Goal: Task Accomplishment & Management: Use online tool/utility

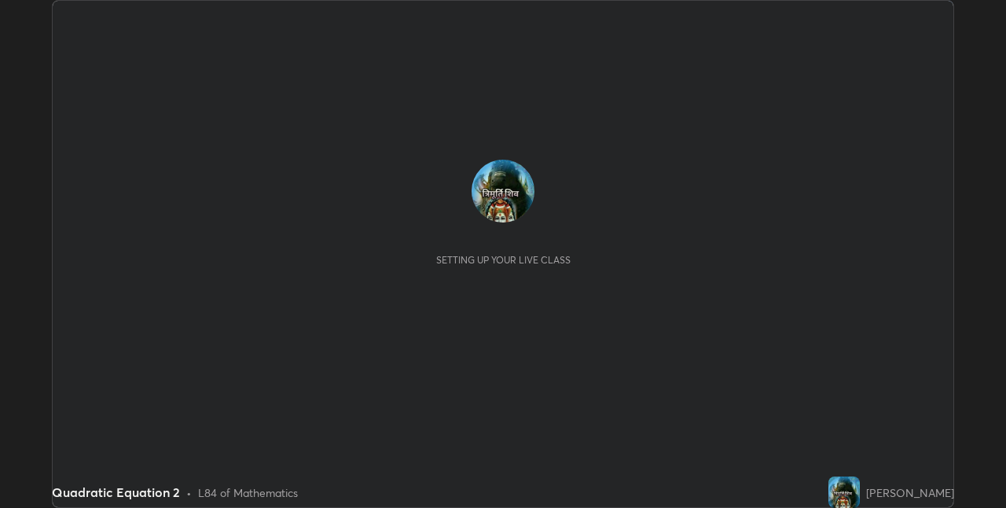
scroll to position [508, 1006]
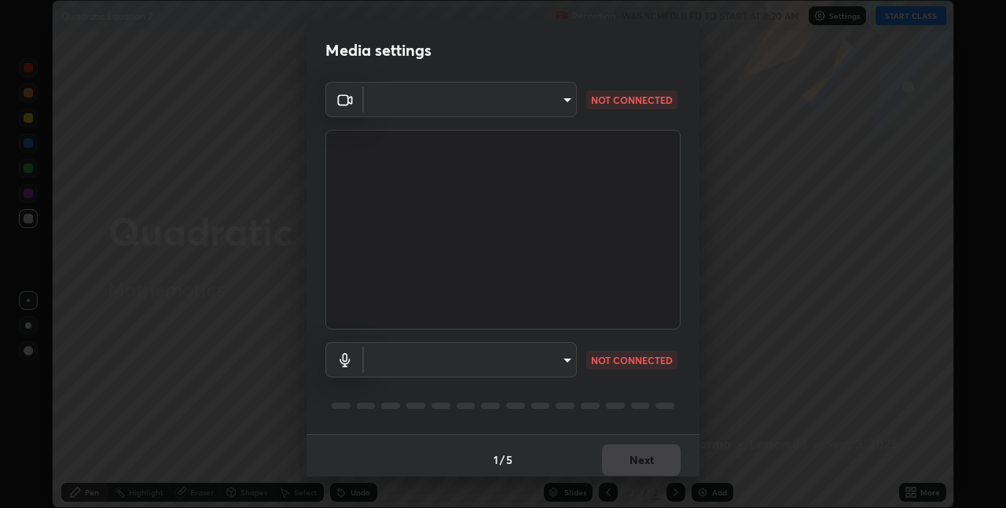
type input "8a437219b1c9d5fef93d1ec40e095ac8837f64dae60836980dab15105ba84f43"
type input "default"
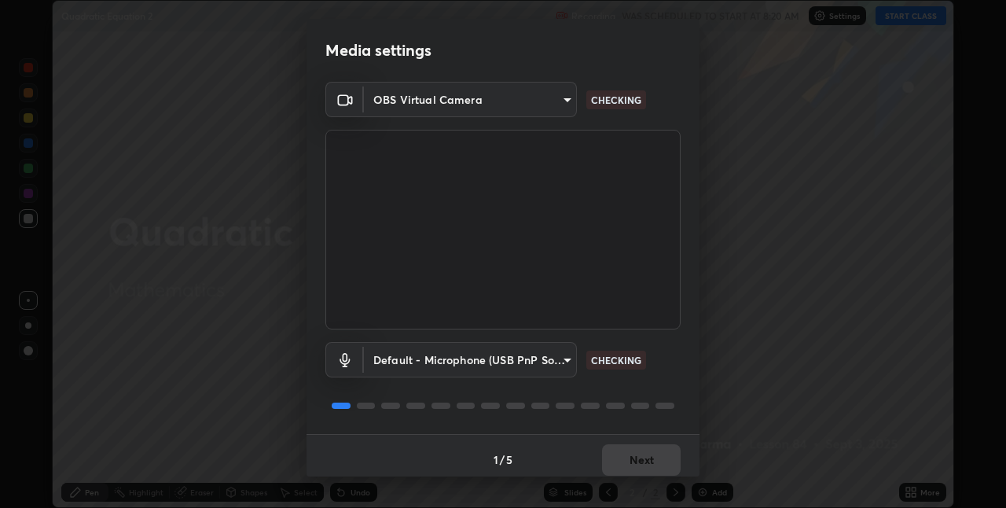
scroll to position [8, 0]
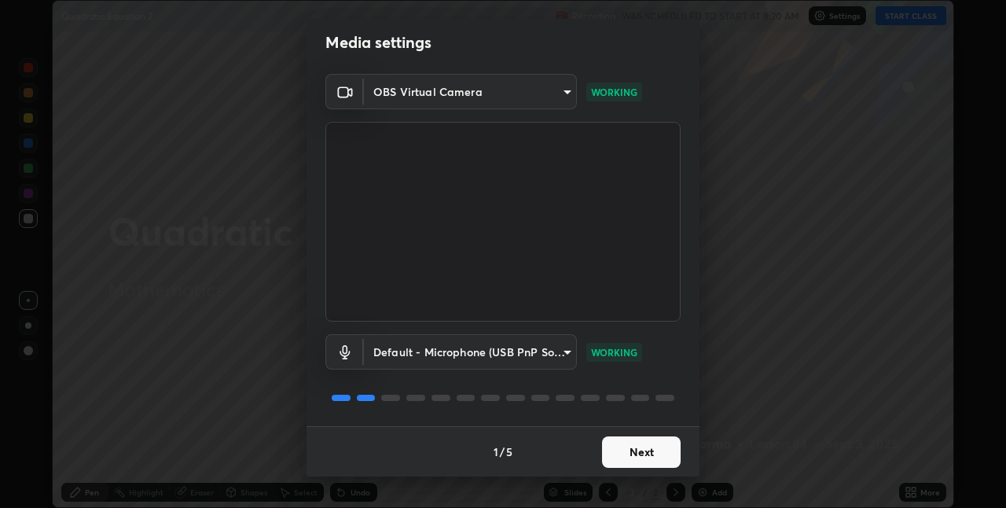
click at [651, 465] on button "Next" at bounding box center [641, 451] width 79 height 31
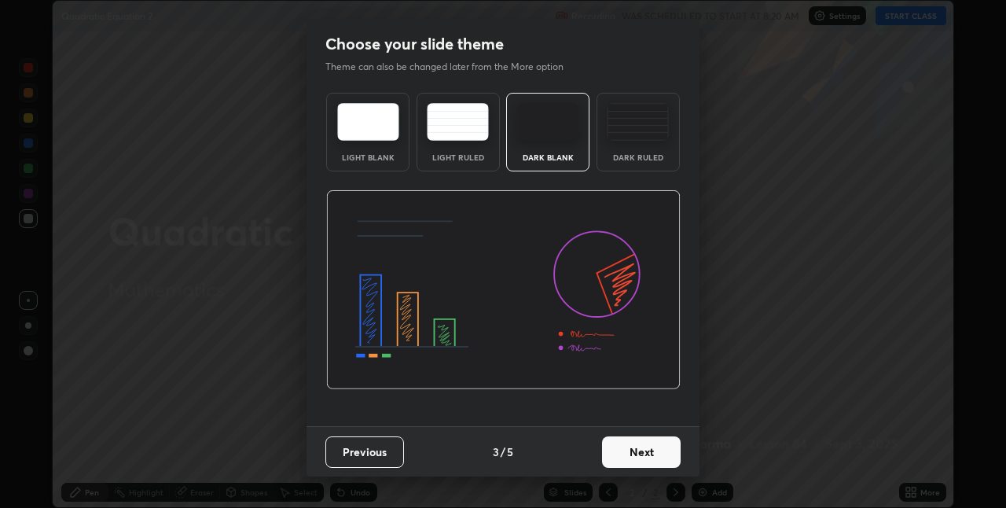
click at [652, 461] on button "Next" at bounding box center [641, 451] width 79 height 31
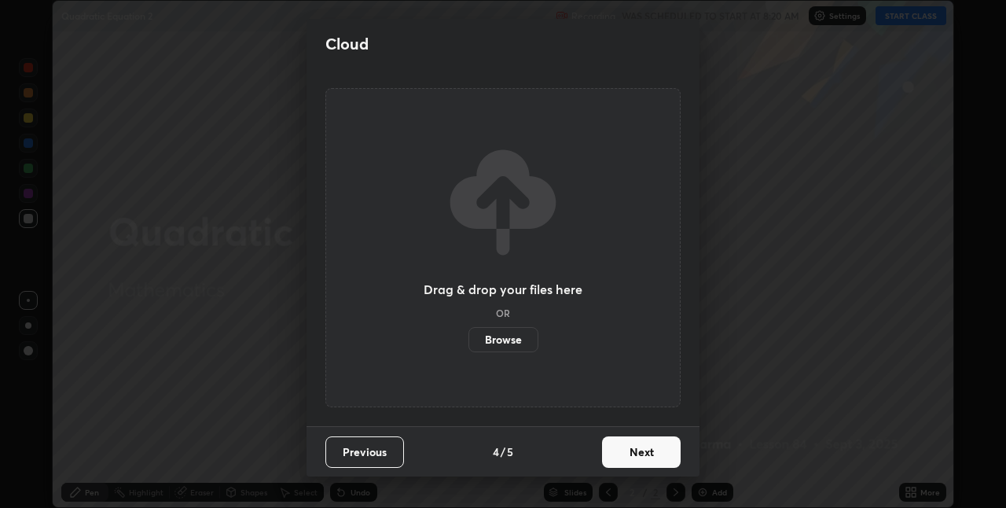
click at [648, 462] on button "Next" at bounding box center [641, 451] width 79 height 31
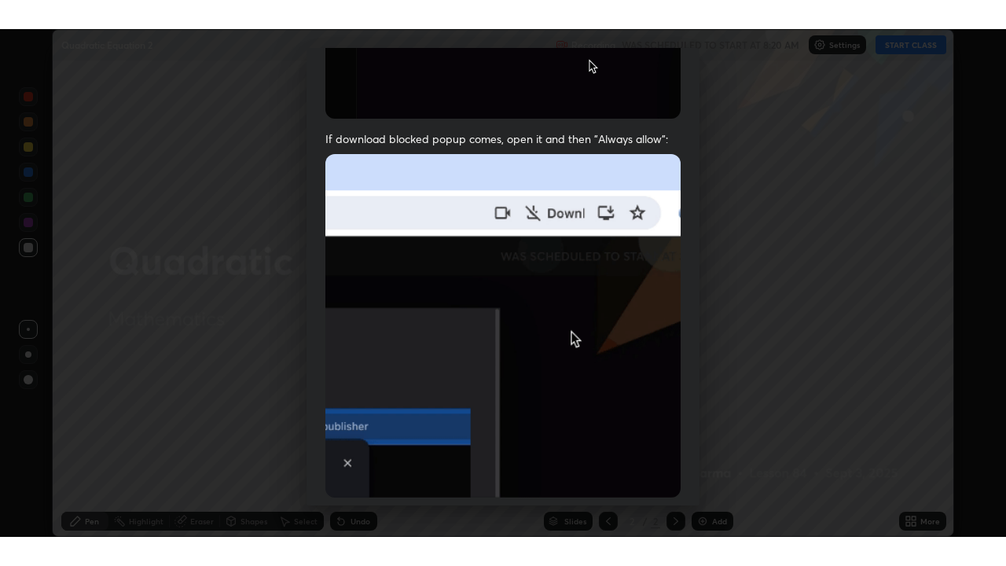
scroll to position [328, 0]
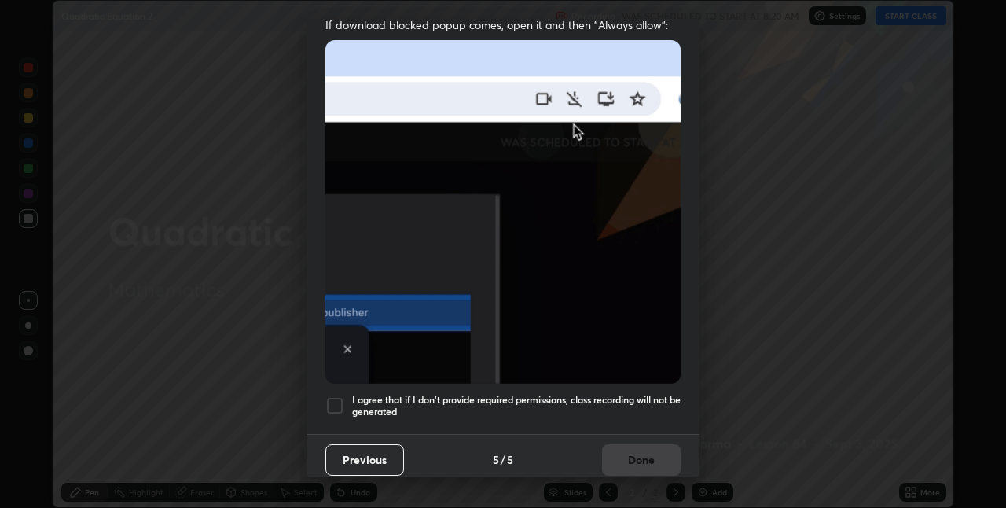
click at [631, 458] on div "Previous 5 / 5 Done" at bounding box center [502, 459] width 393 height 50
click at [345, 396] on div "I agree that if I don't provide required permissions, class recording will not …" at bounding box center [502, 405] width 355 height 19
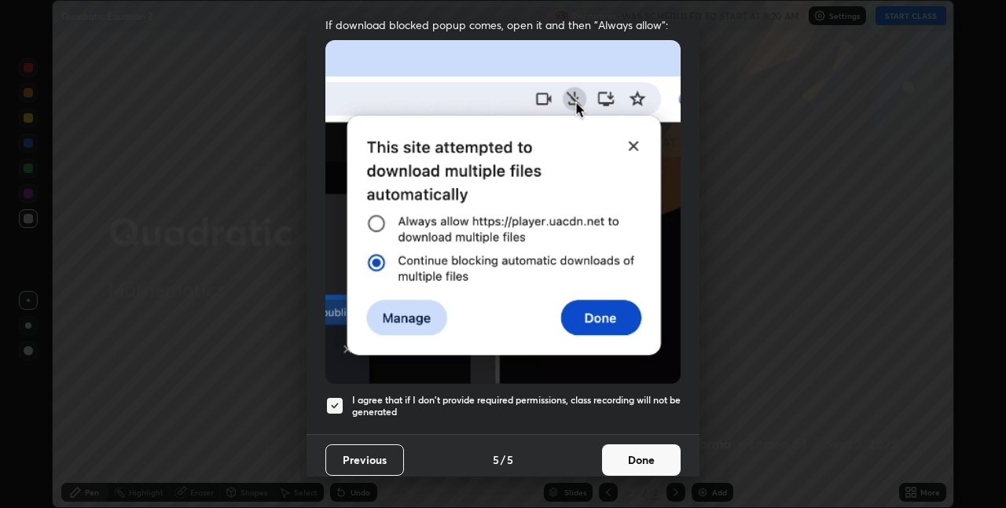
click at [642, 448] on button "Done" at bounding box center [641, 459] width 79 height 31
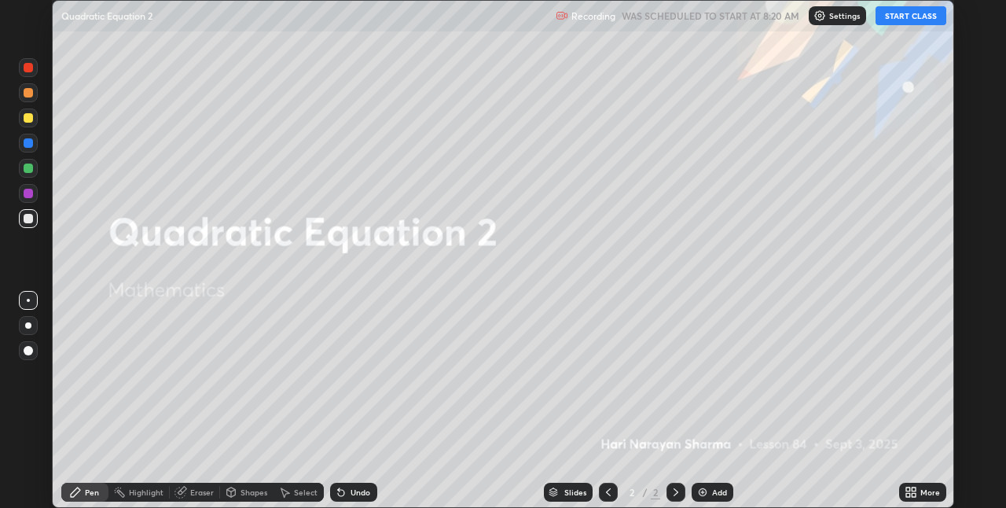
click at [904, 20] on button "START CLASS" at bounding box center [910, 15] width 71 height 19
click at [913, 494] on icon at bounding box center [913, 495] width 4 height 4
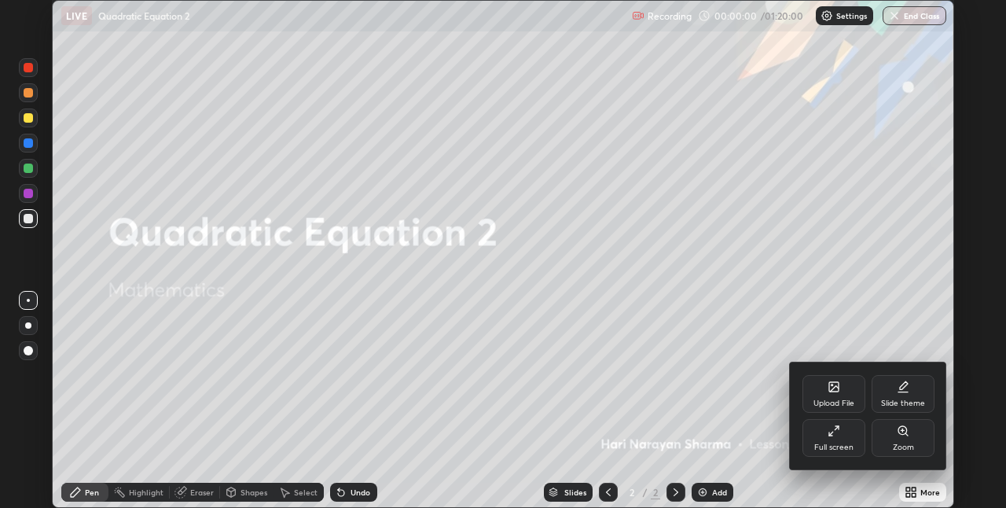
click at [845, 438] on div "Full screen" at bounding box center [833, 438] width 63 height 38
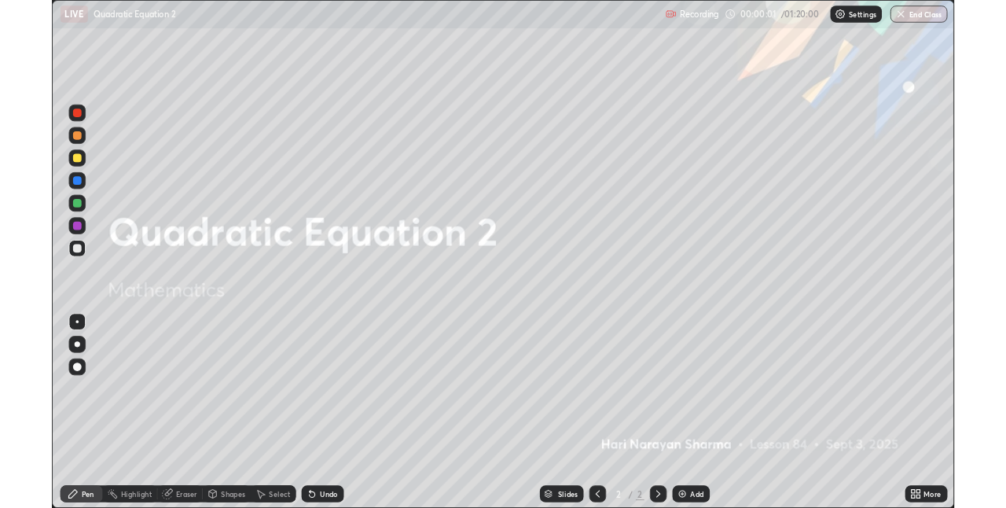
scroll to position [566, 1006]
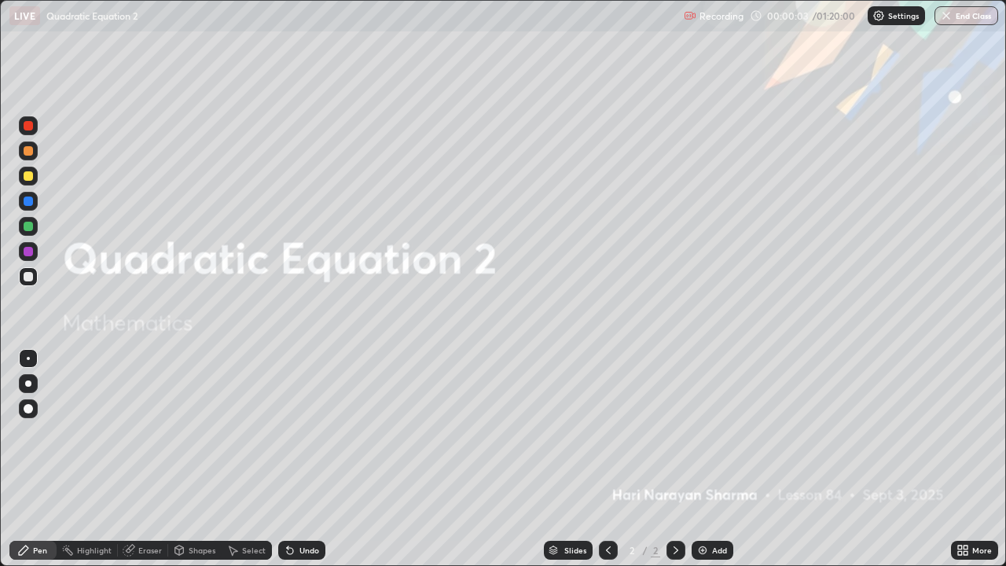
click at [709, 507] on div "Add" at bounding box center [712, 550] width 42 height 19
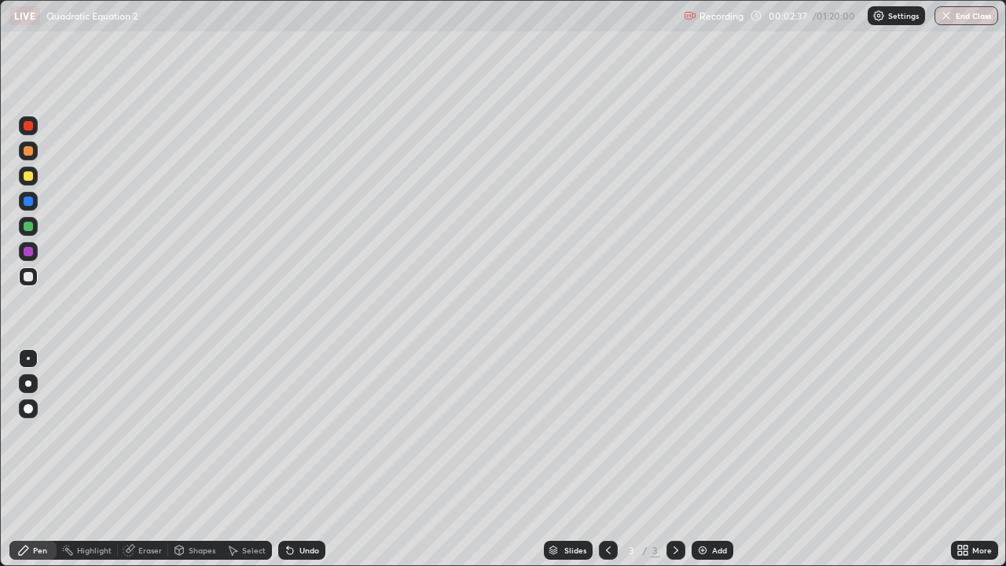
click at [607, 507] on icon at bounding box center [608, 550] width 13 height 13
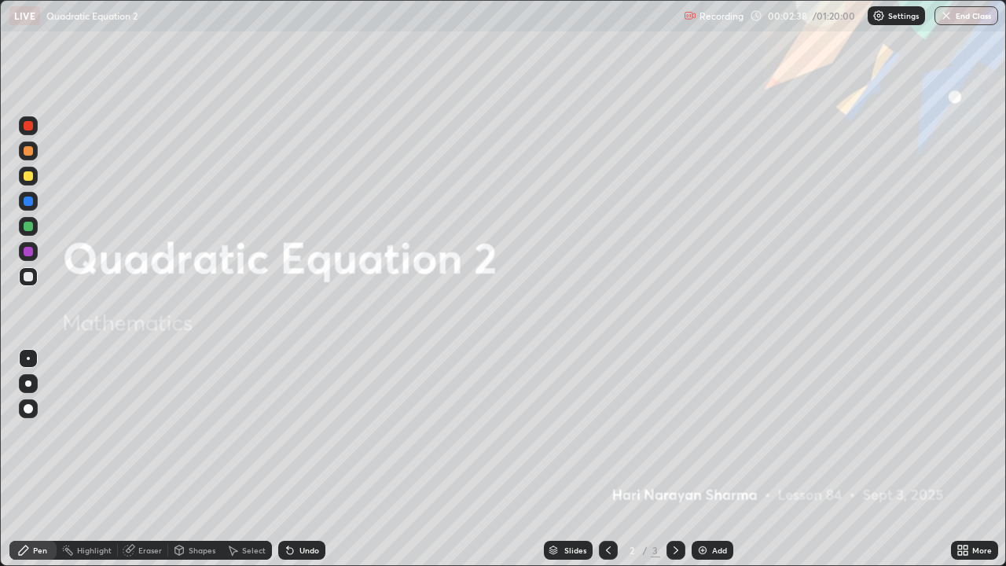
click at [669, 507] on div at bounding box center [675, 550] width 19 height 19
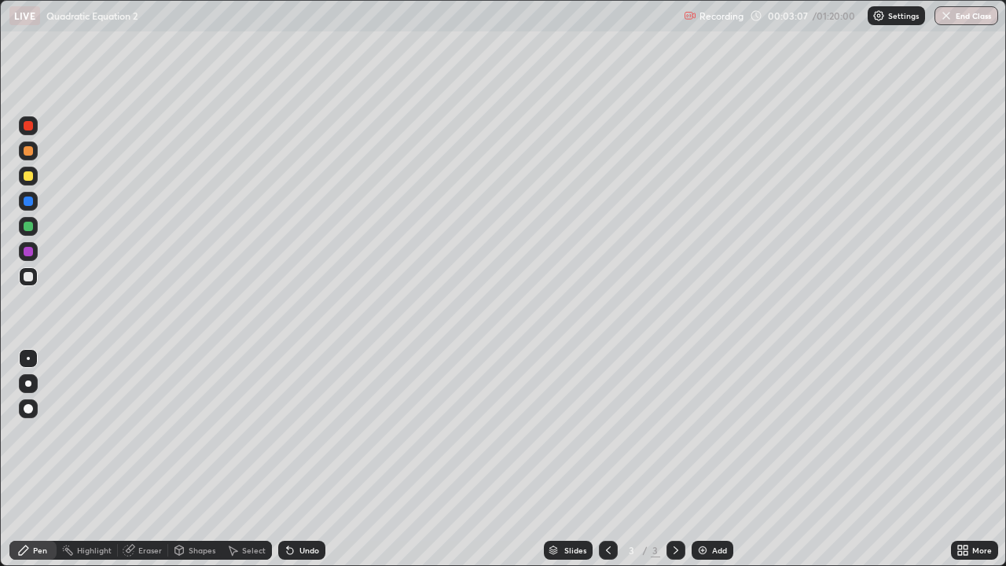
click at [612, 507] on icon at bounding box center [608, 550] width 13 height 13
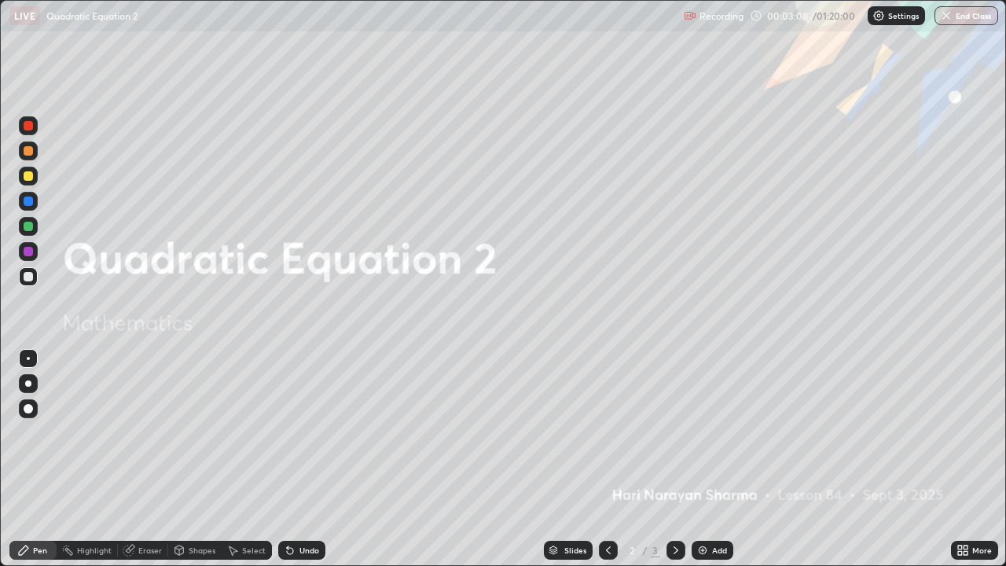
click at [674, 507] on icon at bounding box center [675, 550] width 13 height 13
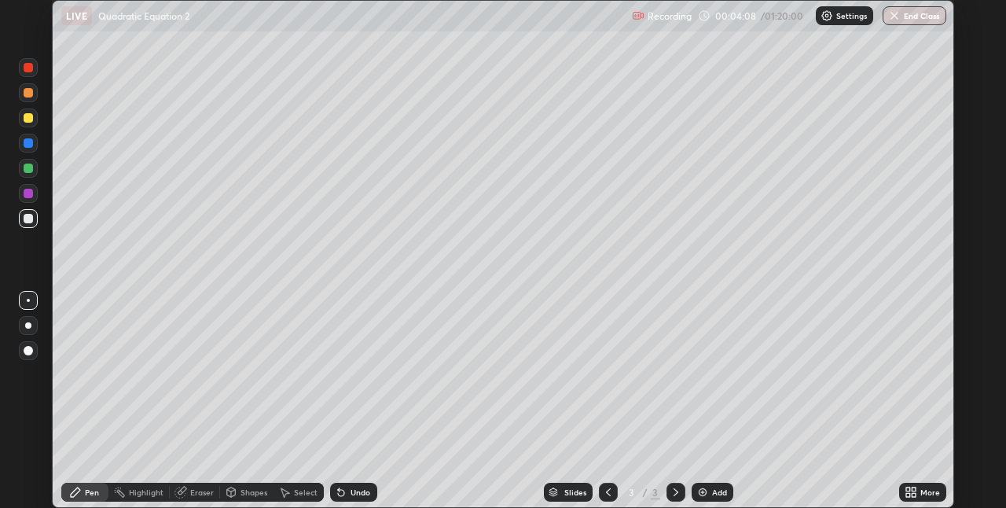
scroll to position [78061, 77563]
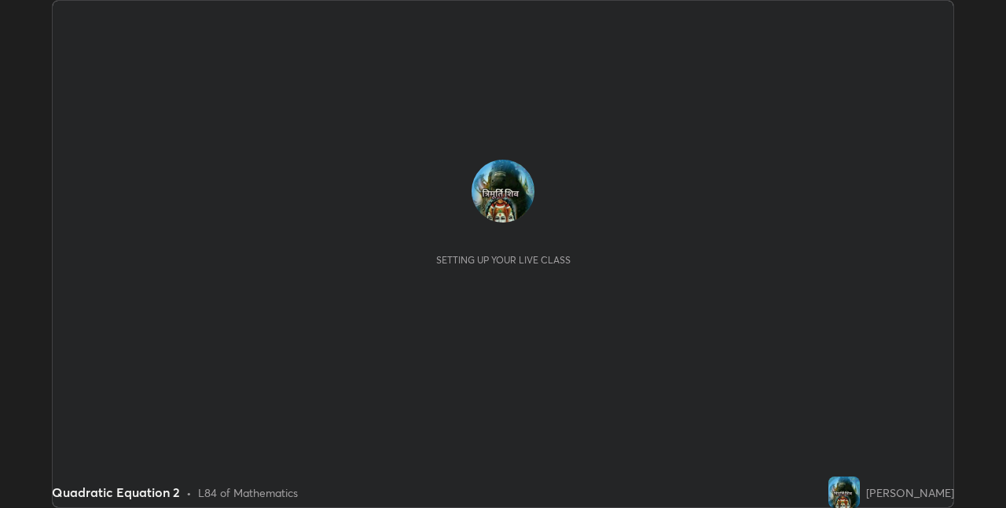
scroll to position [508, 1006]
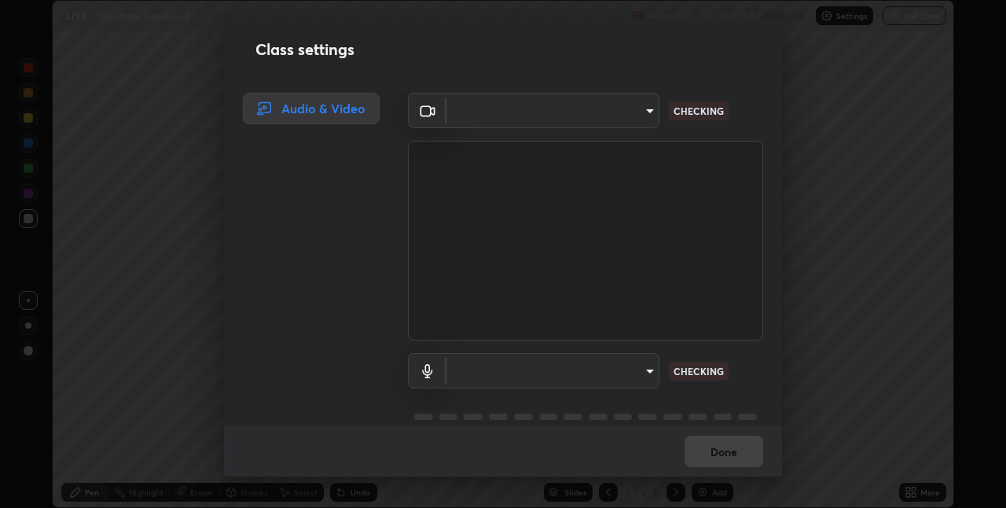
type input "8a437219b1c9d5fef93d1ec40e095ac8837f64dae60836980dab15105ba84f43"
click at [530, 372] on body "Erase all LIVE Quadratic Equation 2 Recording 00:22:57 / 01:20:00 Settings End …" at bounding box center [503, 254] width 1006 height 508
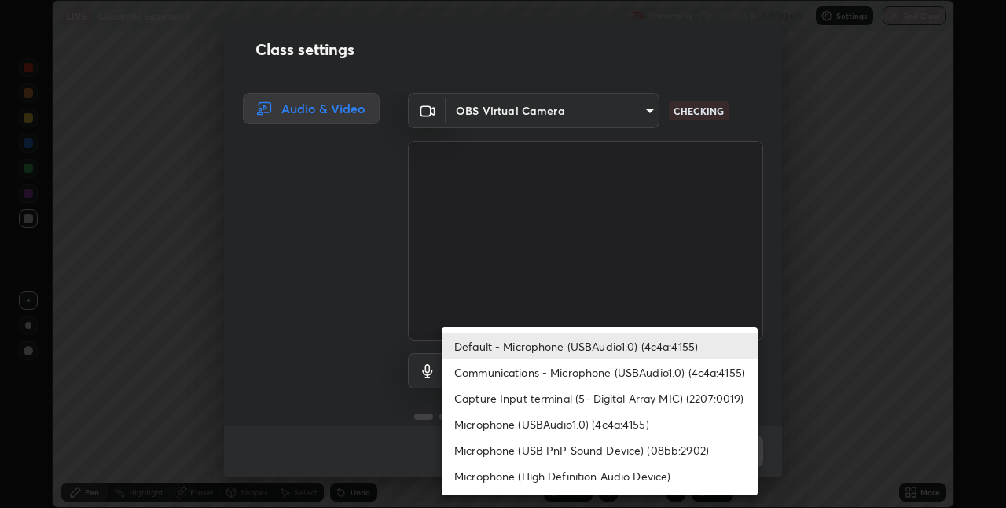
click at [499, 347] on li "Default - Microphone (USBAudio1.0) (4c4a:4155)" at bounding box center [600, 346] width 316 height 26
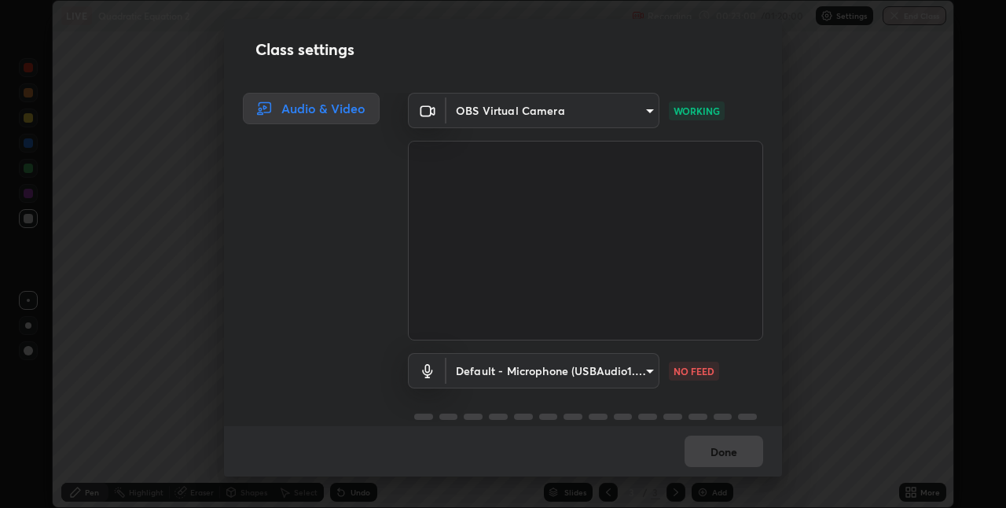
scroll to position [24, 0]
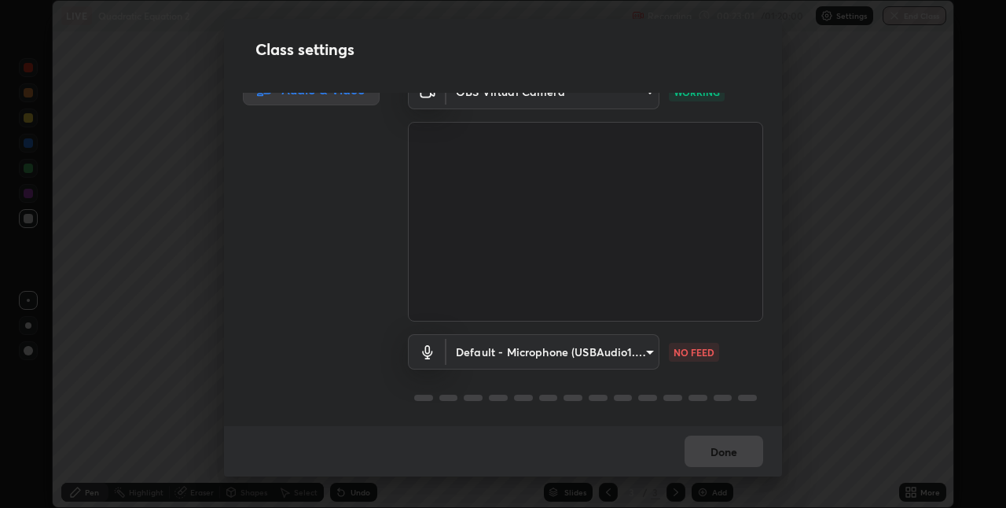
click at [566, 343] on body "Erase all LIVE Quadratic Equation 2 Recording 00:23:01 / 01:20:00 Settings End …" at bounding box center [503, 254] width 1006 height 508
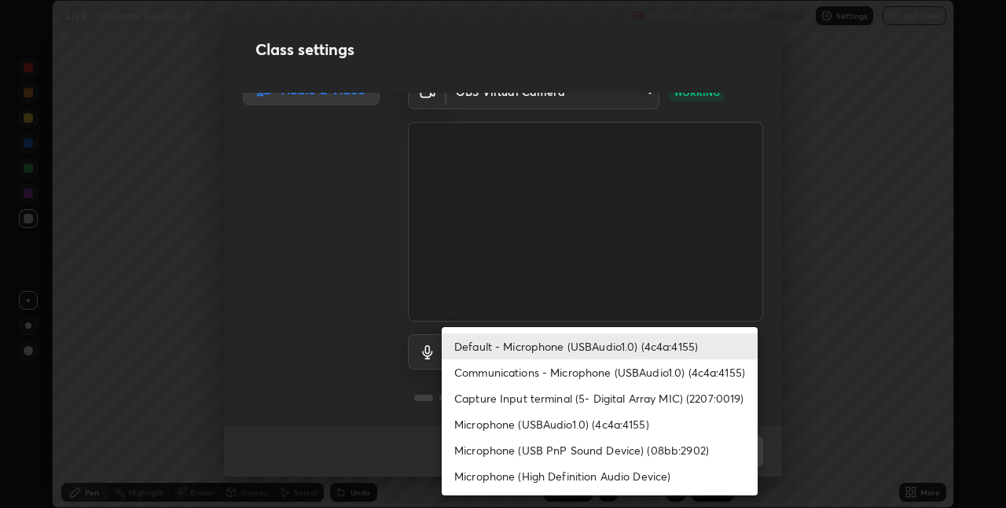
click at [494, 371] on li "Communications - Microphone (USBAudio1.0) (4c4a:4155)" at bounding box center [600, 372] width 316 height 26
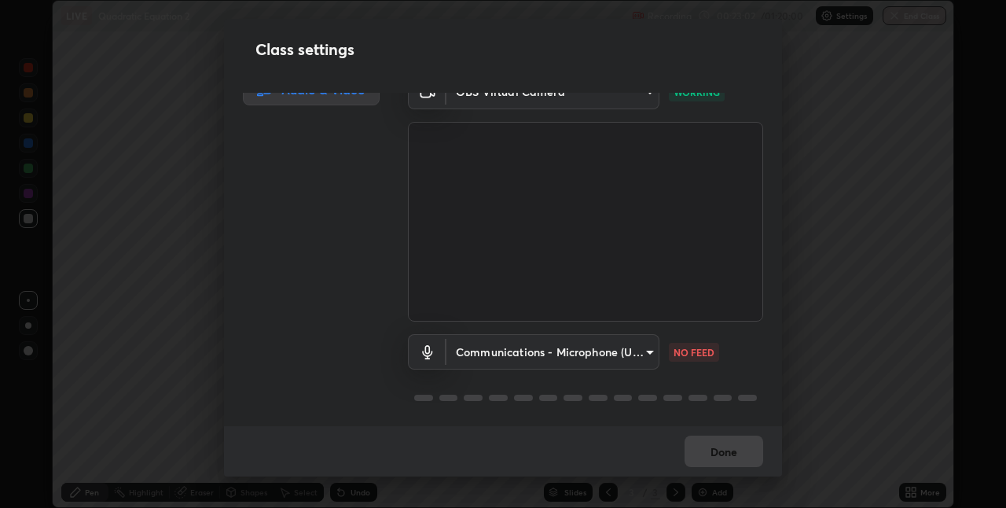
click at [500, 350] on body "Erase all LIVE Quadratic Equation 2 Recording 00:23:02 / 01:20:00 Settings End …" at bounding box center [503, 254] width 1006 height 508
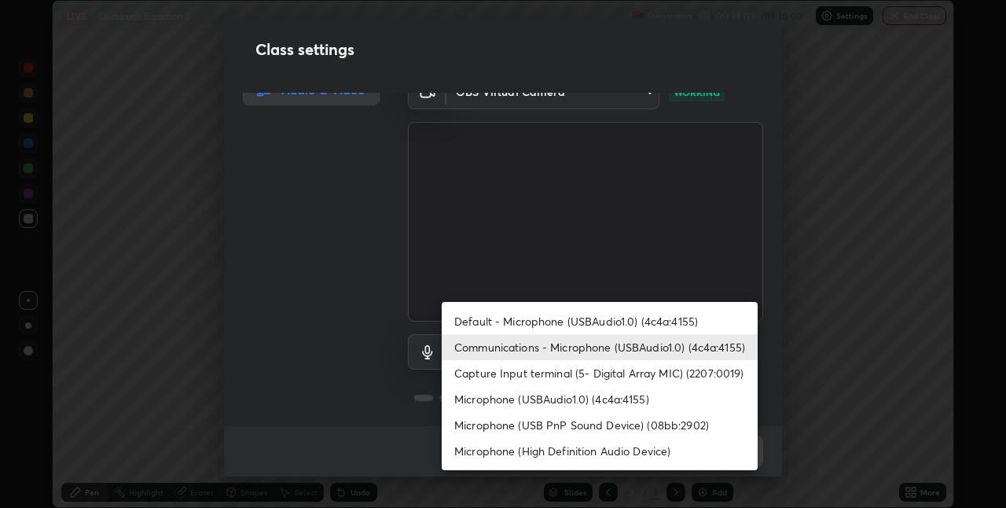
click at [500, 321] on li "Default - Microphone (USBAudio1.0) (4c4a:4155)" at bounding box center [600, 321] width 316 height 26
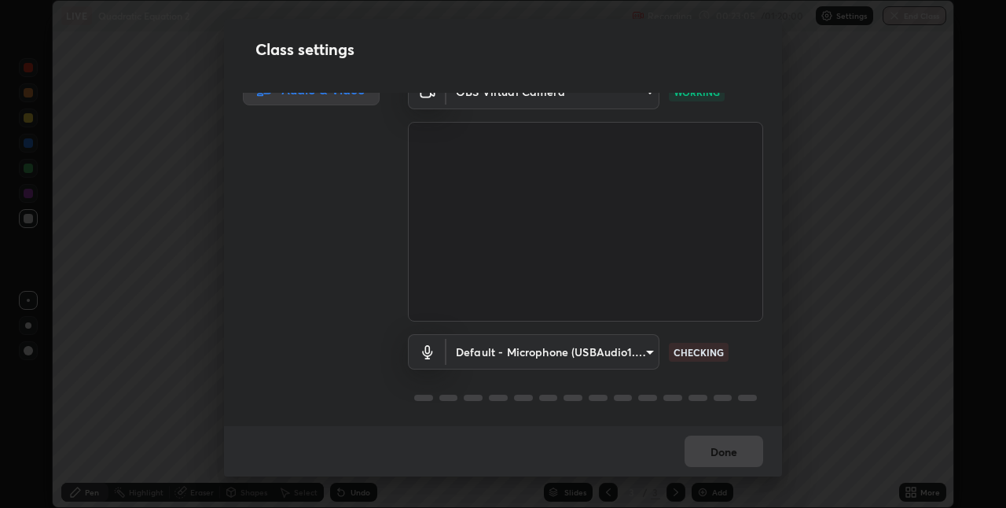
click at [729, 457] on div "Done" at bounding box center [503, 451] width 558 height 50
click at [728, 453] on div "Done" at bounding box center [503, 451] width 558 height 50
click at [724, 453] on div "Done" at bounding box center [503, 451] width 558 height 50
click at [724, 450] on div "Done" at bounding box center [503, 451] width 558 height 50
click at [603, 346] on body "Erase all LIVE Quadratic Equation 2 Recording 00:23:10 / 01:20:00 Settings End …" at bounding box center [503, 254] width 1006 height 508
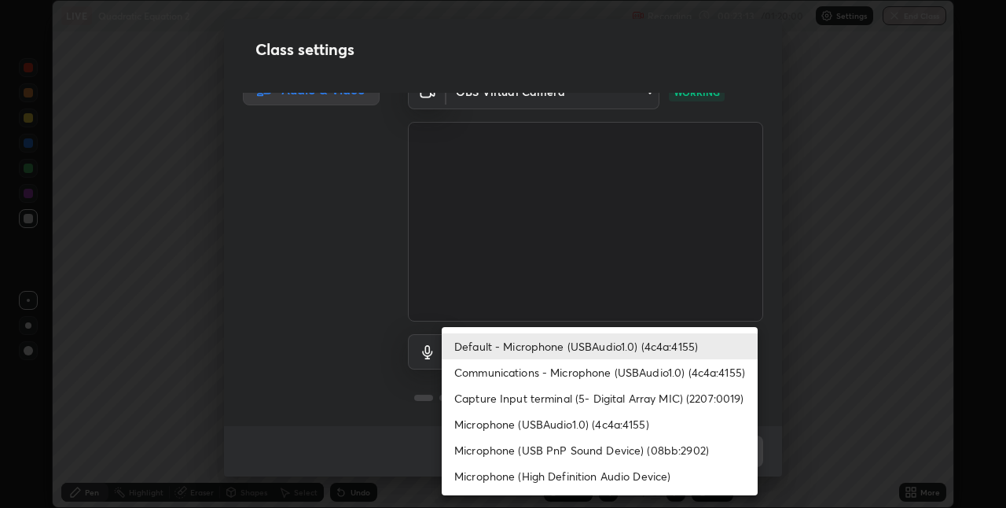
click at [496, 423] on li "Microphone (USBAudio1.0) (4c4a:4155)" at bounding box center [600, 424] width 316 height 26
type input "5239bed11d4483ba6eebae5c6fd9adcaf8bda07d72d8d1b7d9b24c2e6905cad5"
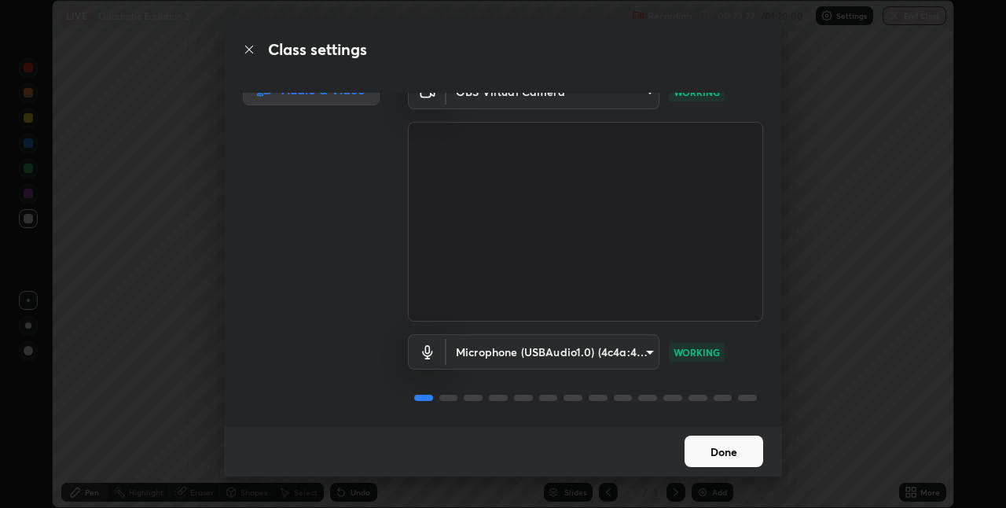
click at [722, 450] on button "Done" at bounding box center [723, 450] width 79 height 31
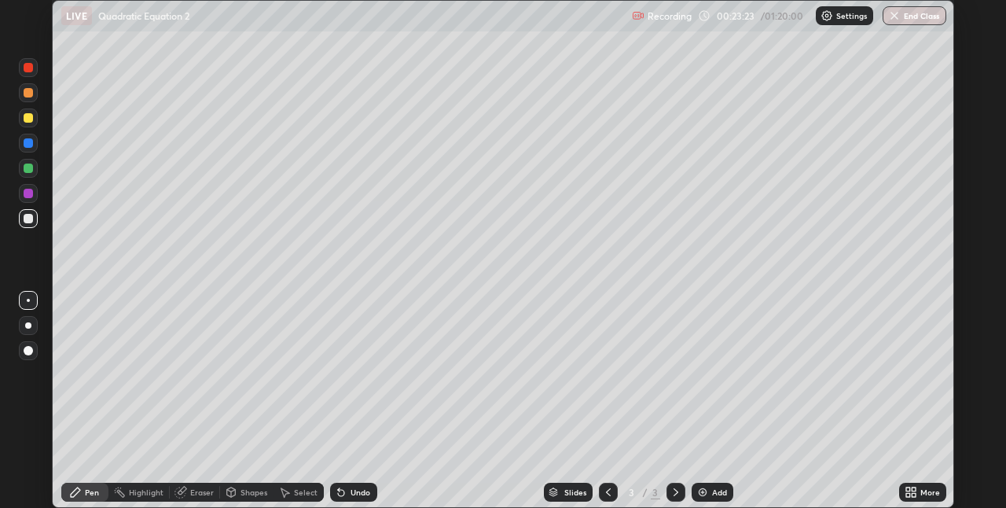
click at [913, 494] on icon at bounding box center [913, 495] width 4 height 4
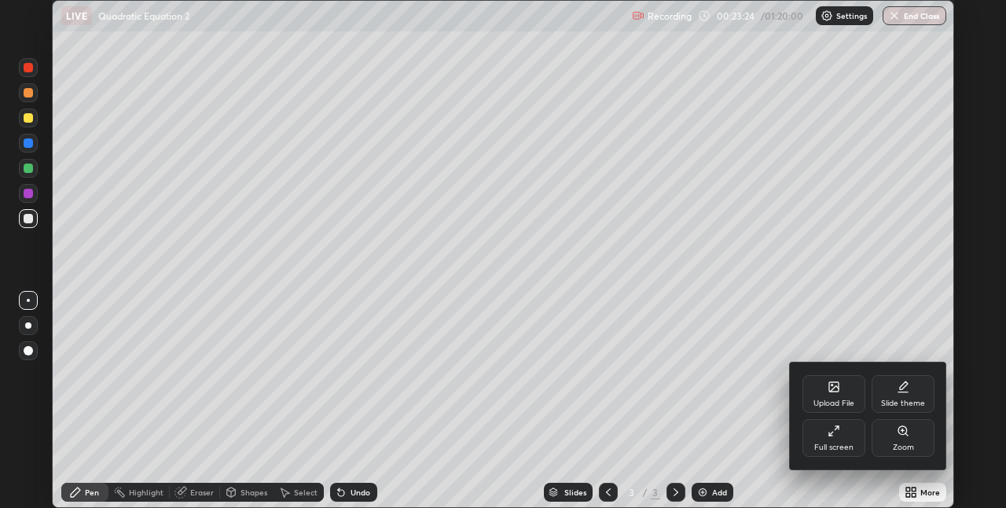
click at [829, 440] on div "Full screen" at bounding box center [833, 438] width 63 height 38
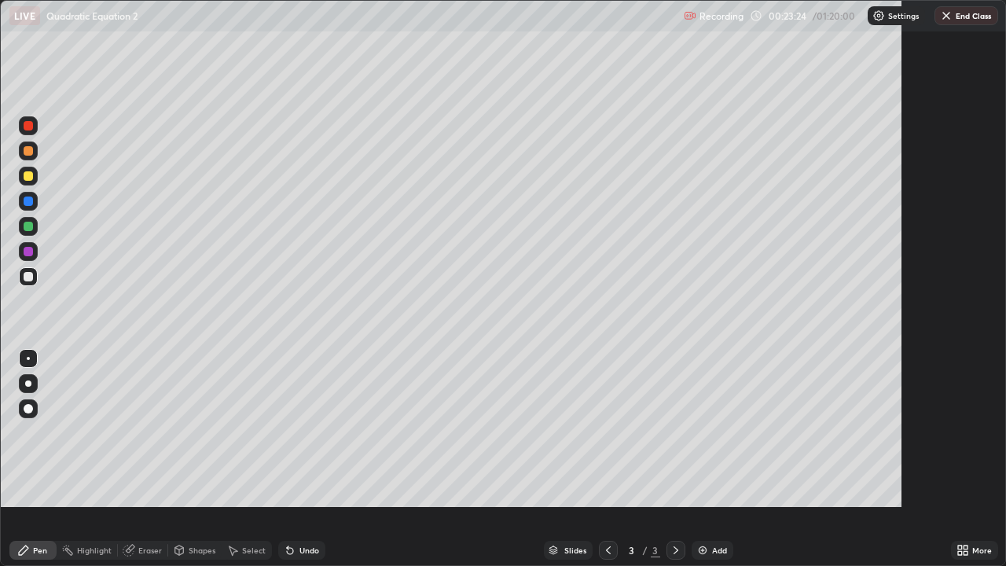
scroll to position [566, 1006]
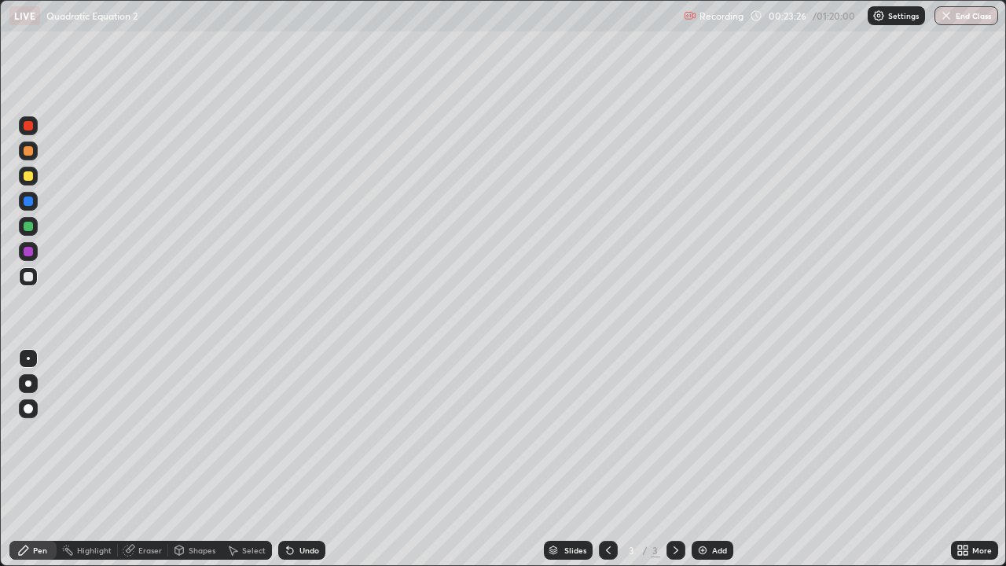
click at [608, 507] on div at bounding box center [608, 550] width 19 height 19
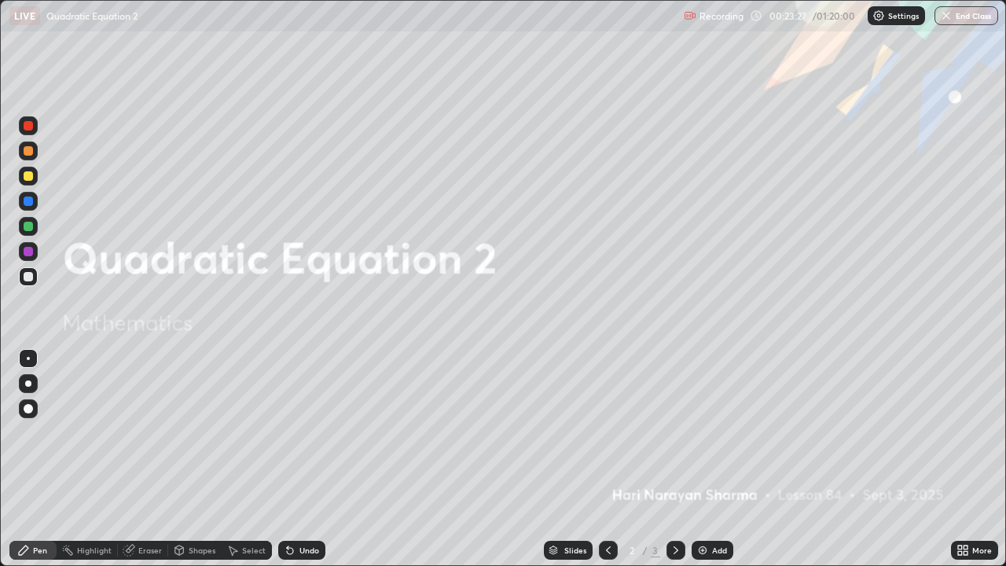
click at [673, 507] on icon at bounding box center [675, 550] width 13 height 13
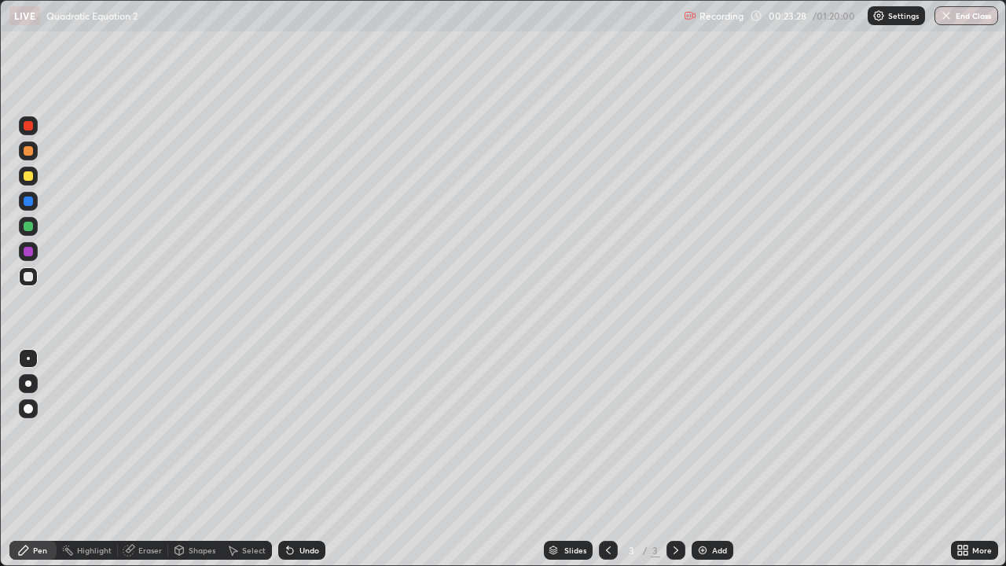
click at [247, 507] on div "Select" at bounding box center [247, 549] width 50 height 31
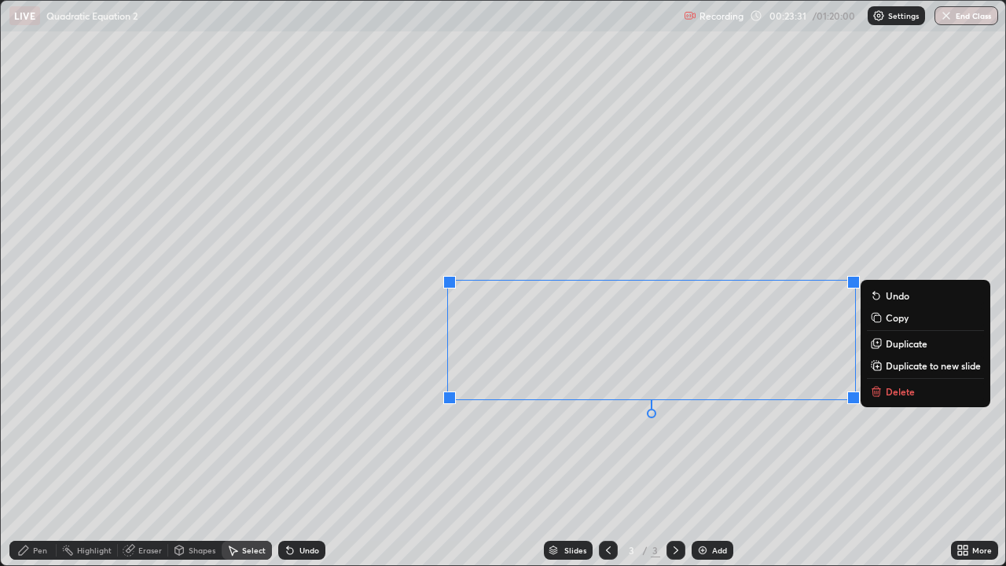
click at [889, 398] on p "Delete" at bounding box center [899, 391] width 29 height 13
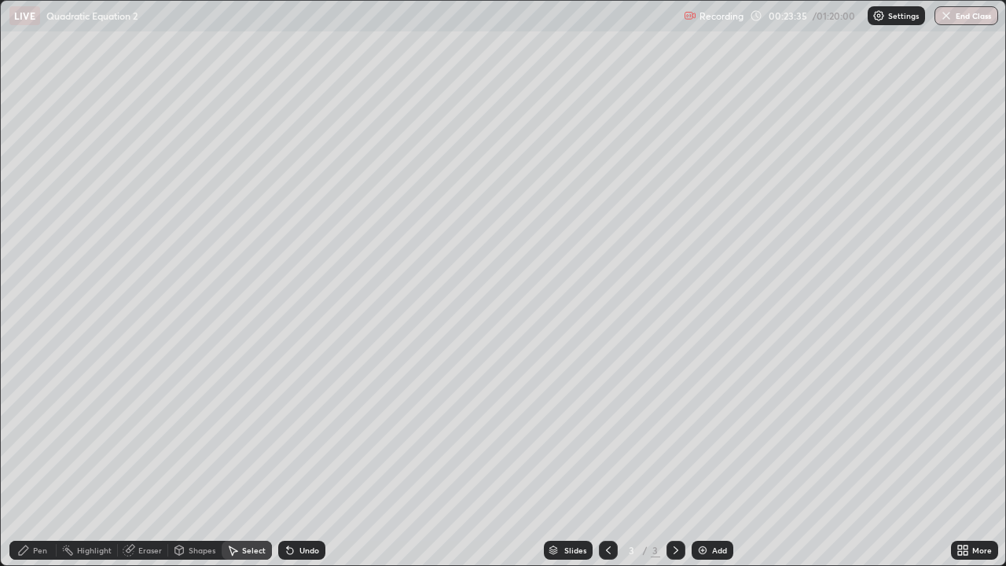
click at [40, 507] on div "Pen" at bounding box center [40, 550] width 14 height 8
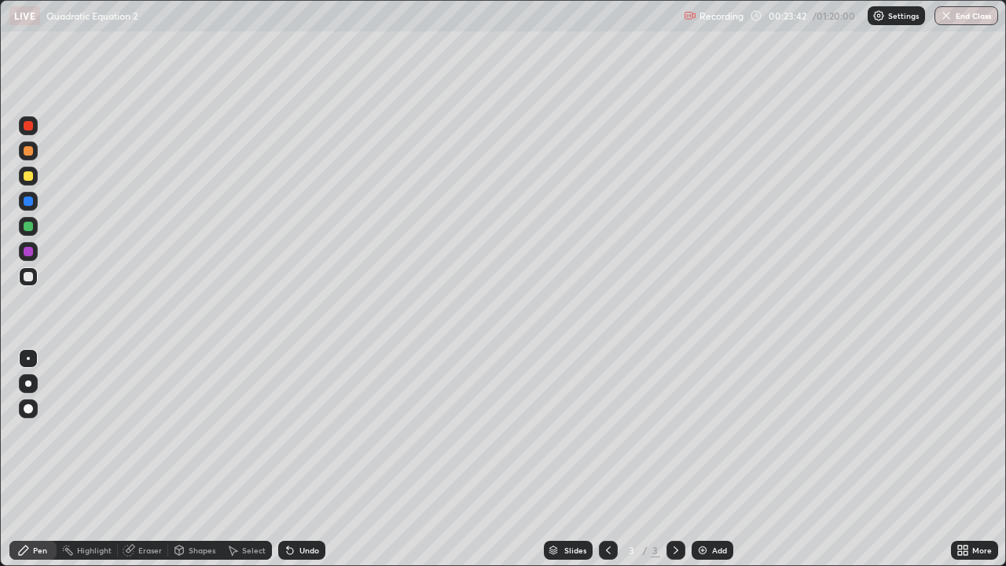
click at [27, 178] on div at bounding box center [28, 175] width 9 height 9
click at [30, 177] on div at bounding box center [28, 175] width 9 height 9
click at [43, 507] on div "Pen" at bounding box center [40, 550] width 14 height 8
click at [34, 280] on div at bounding box center [28, 276] width 19 height 19
click at [292, 507] on div "Undo" at bounding box center [301, 550] width 47 height 19
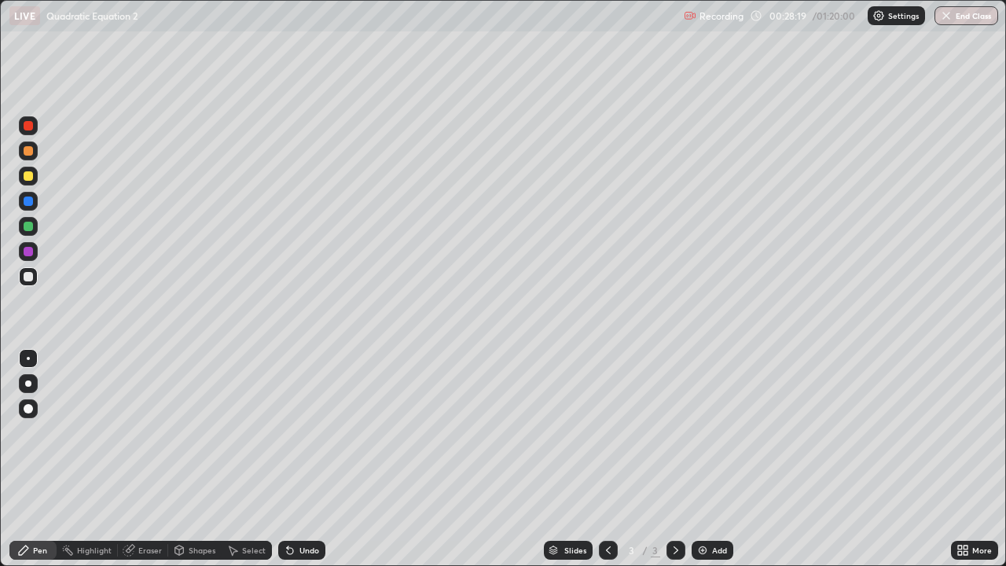
click at [257, 507] on div "Select" at bounding box center [254, 550] width 24 height 8
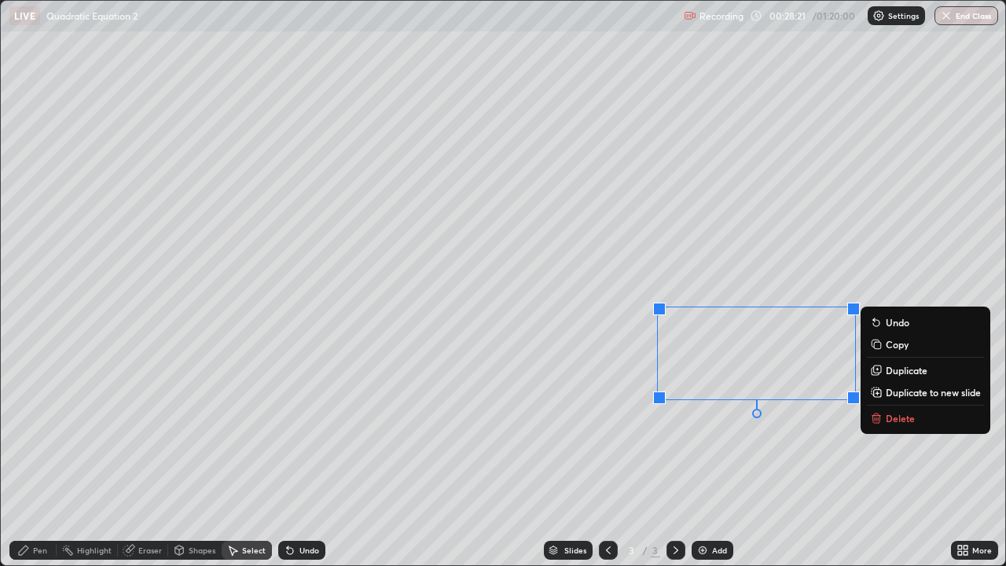
click at [888, 416] on p "Delete" at bounding box center [899, 418] width 29 height 13
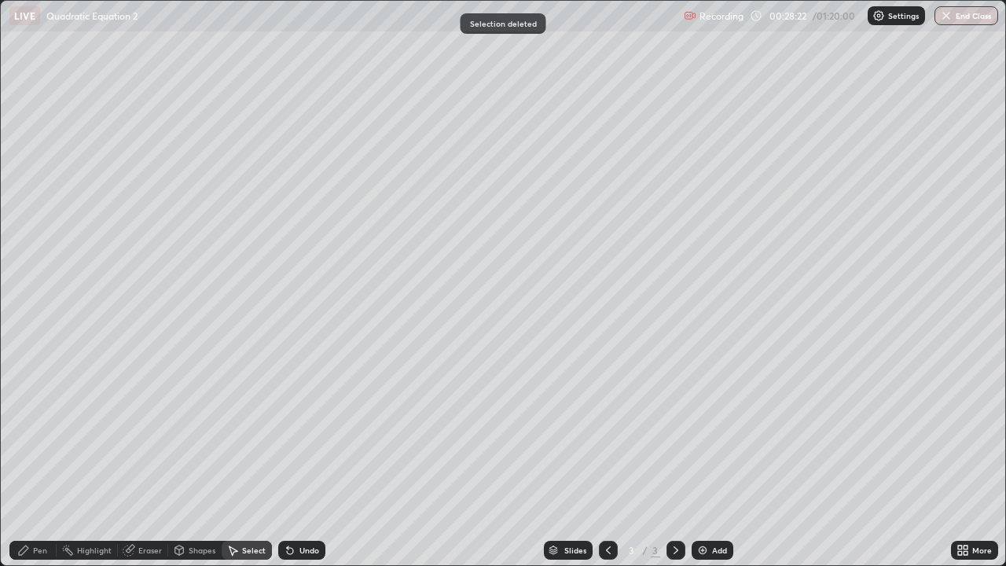
click at [23, 507] on icon at bounding box center [23, 550] width 13 height 13
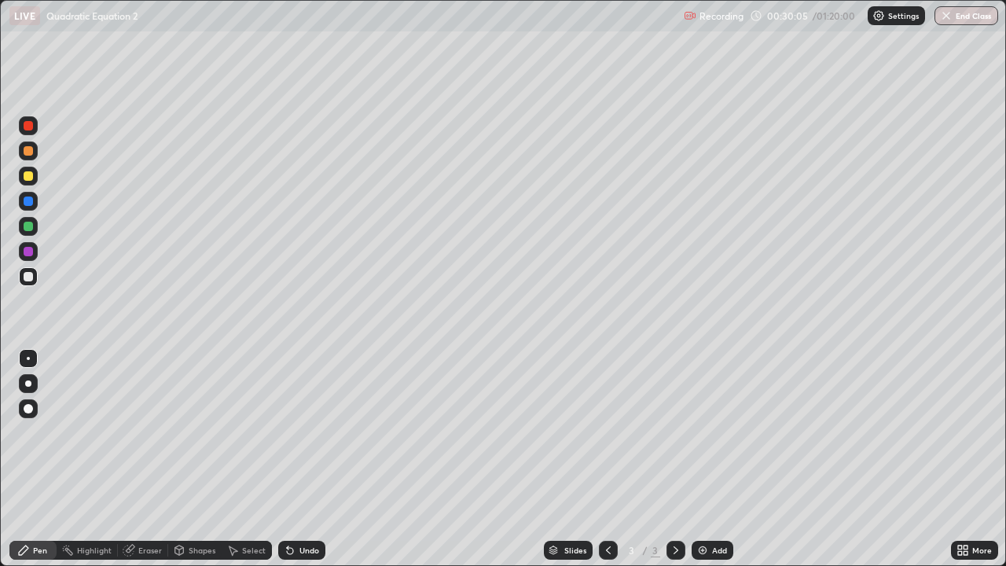
click at [680, 507] on icon at bounding box center [675, 550] width 13 height 13
click at [702, 507] on div "Slides 3 / 3 Add" at bounding box center [637, 549] width 625 height 31
click at [715, 507] on div "Add" at bounding box center [712, 550] width 42 height 19
click at [136, 507] on div "Eraser" at bounding box center [143, 550] width 50 height 19
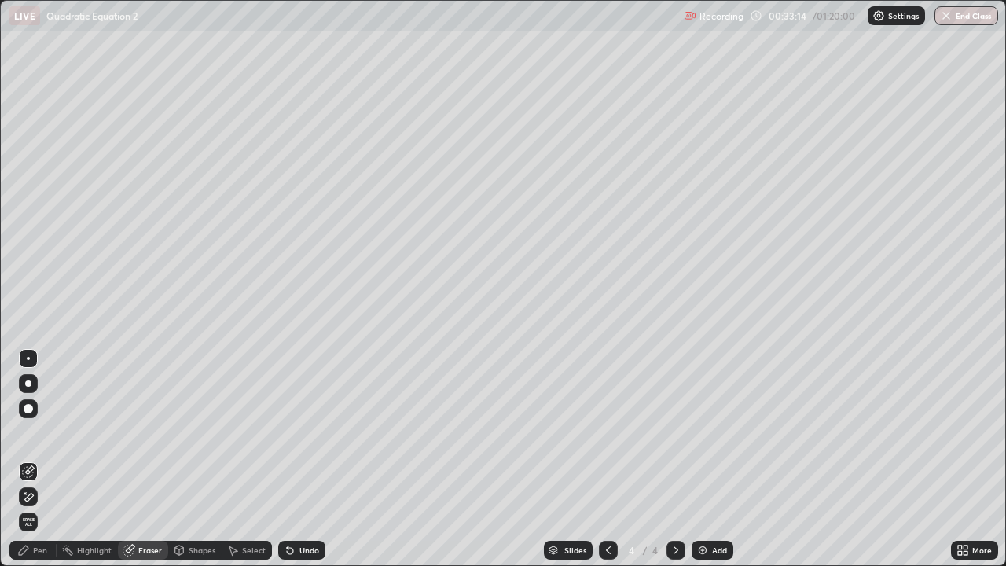
click at [38, 507] on div "Pen" at bounding box center [32, 550] width 47 height 19
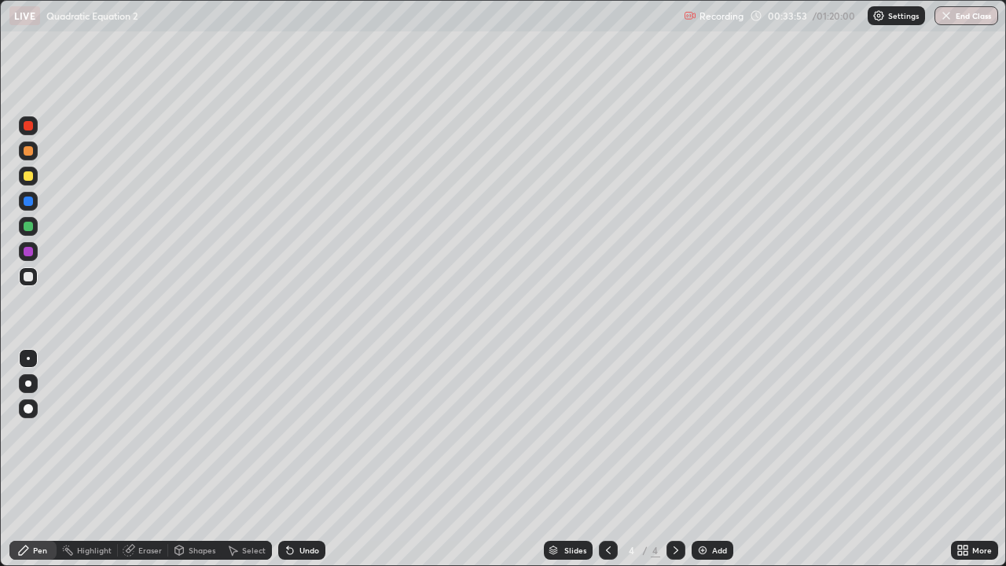
click at [30, 178] on div at bounding box center [28, 175] width 9 height 9
click at [255, 507] on div "Select" at bounding box center [254, 550] width 24 height 8
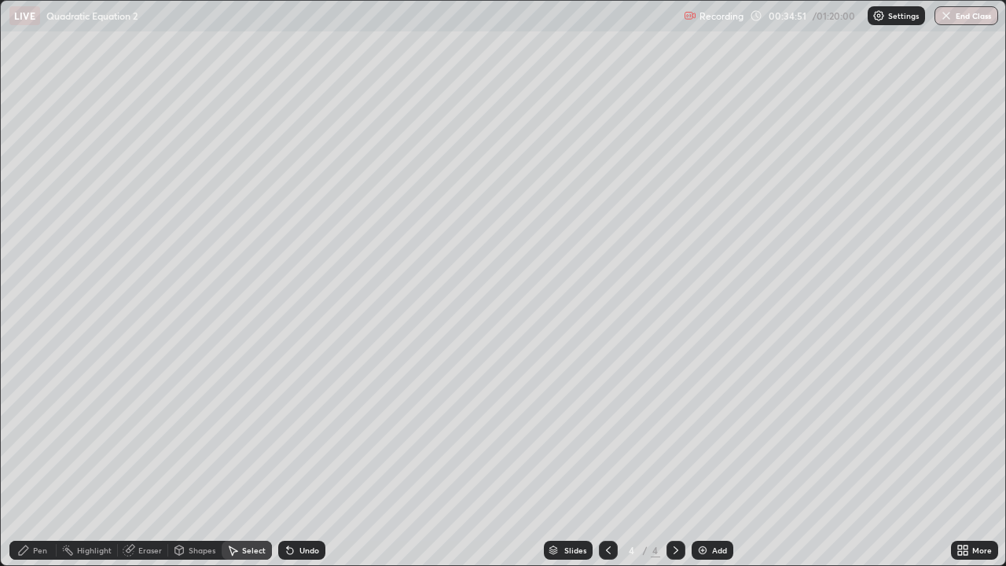
click at [36, 507] on div "Pen" at bounding box center [40, 550] width 14 height 8
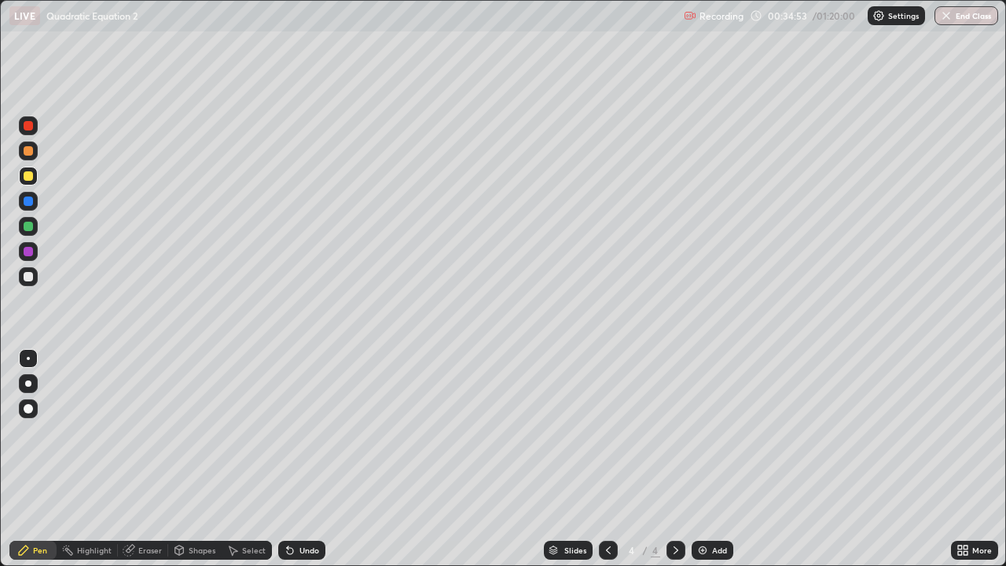
click at [213, 507] on div "Shapes" at bounding box center [194, 550] width 53 height 19
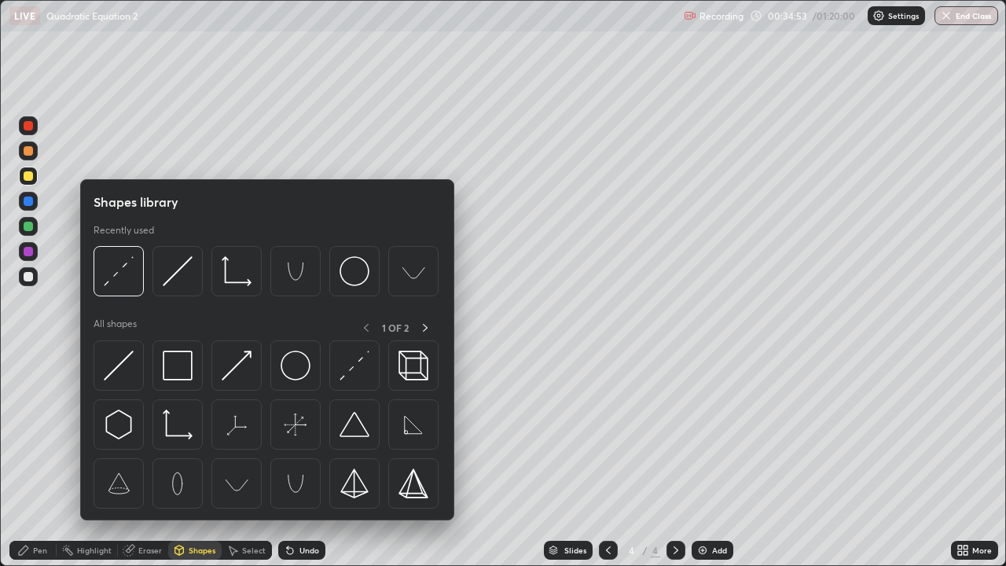
click at [250, 507] on div "Select" at bounding box center [254, 550] width 24 height 8
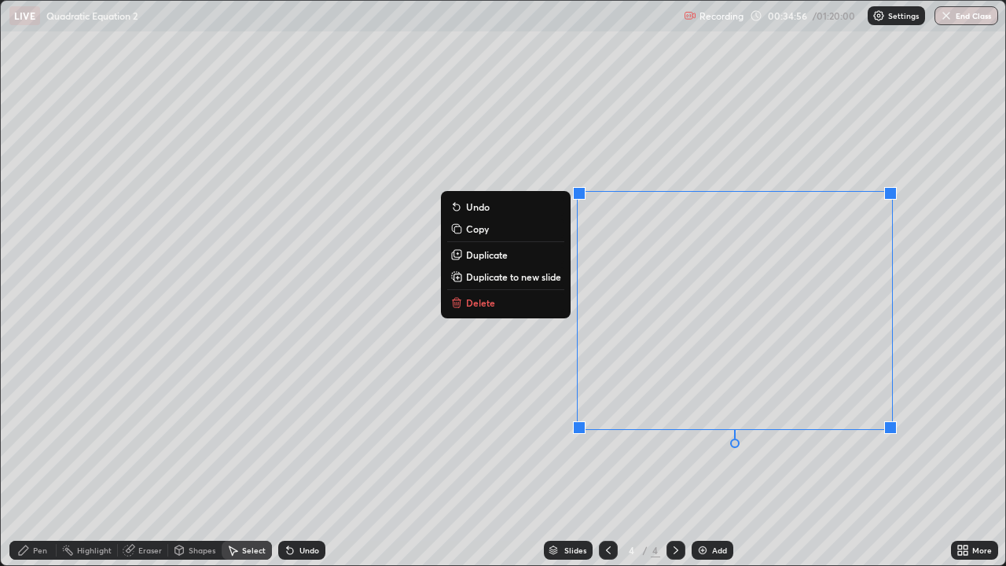
click at [522, 307] on button "Delete" at bounding box center [505, 302] width 117 height 19
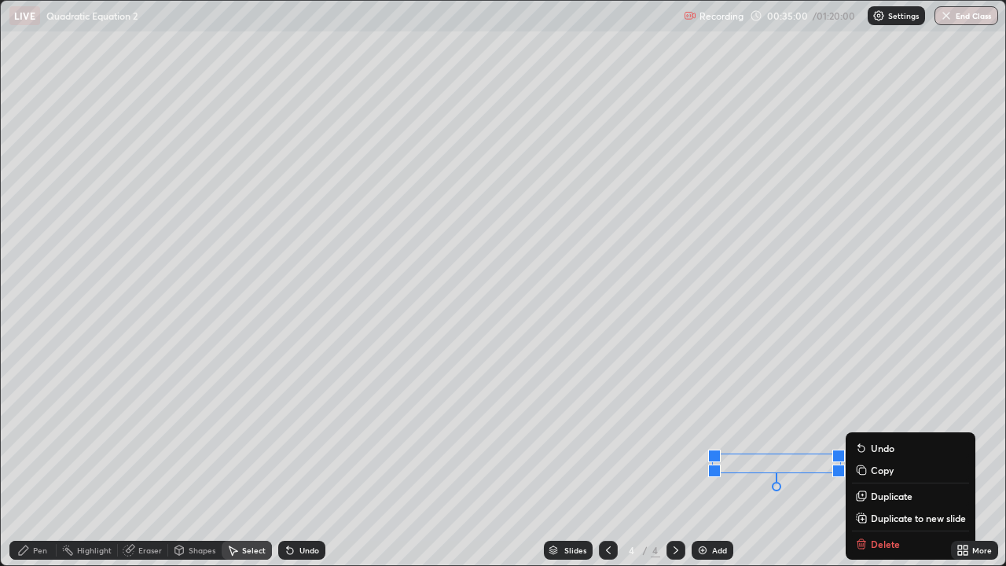
click at [859, 507] on div "Slides 4 / 4 Add" at bounding box center [637, 549] width 625 height 31
click at [864, 507] on div "Slides 4 / 4 Add" at bounding box center [637, 549] width 625 height 31
click at [664, 442] on div "0 ° Undo Copy Duplicate Duplicate to new slide Delete" at bounding box center [503, 283] width 1004 height 564
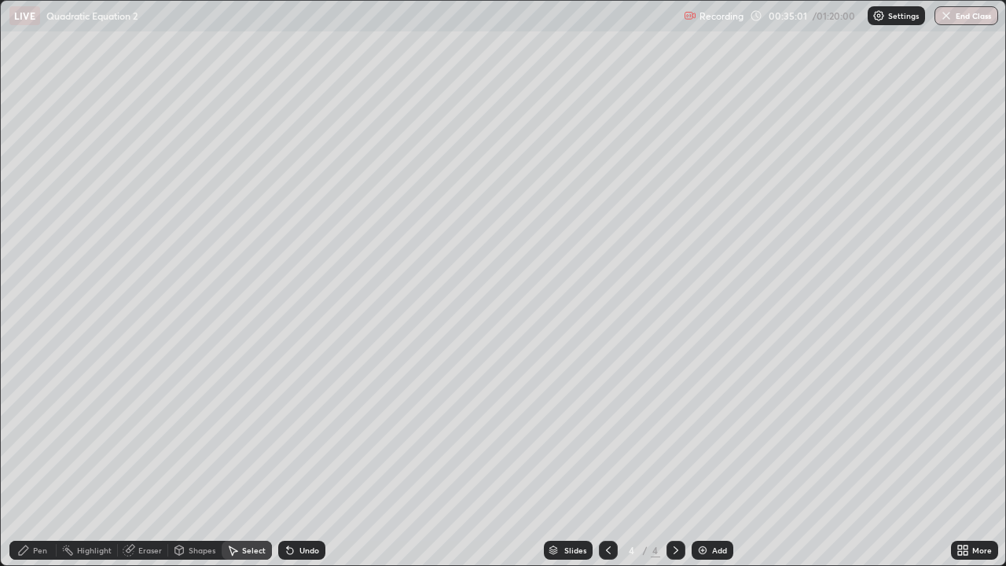
click at [193, 507] on div "Shapes" at bounding box center [194, 550] width 53 height 19
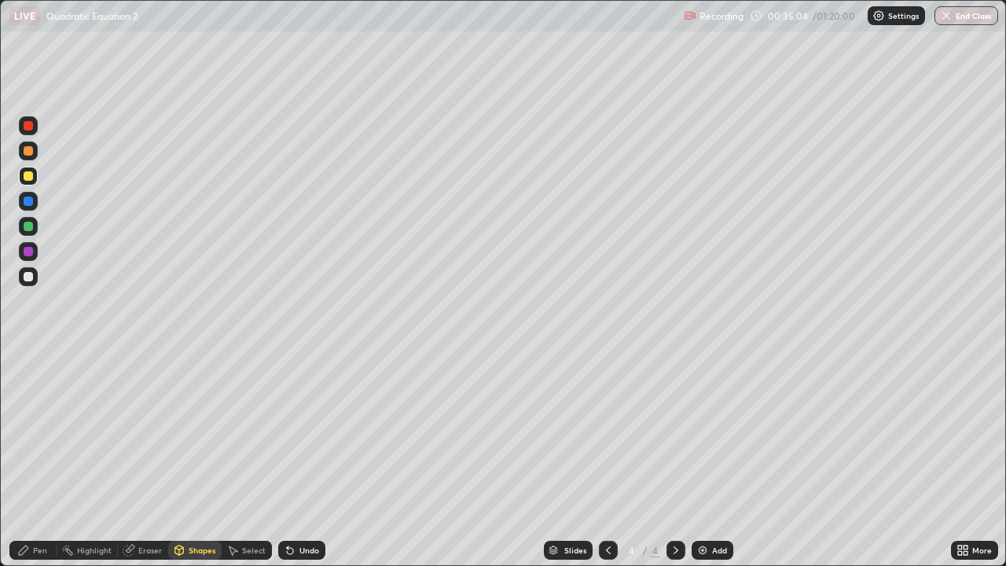
click at [138, 507] on div "Eraser" at bounding box center [143, 550] width 50 height 19
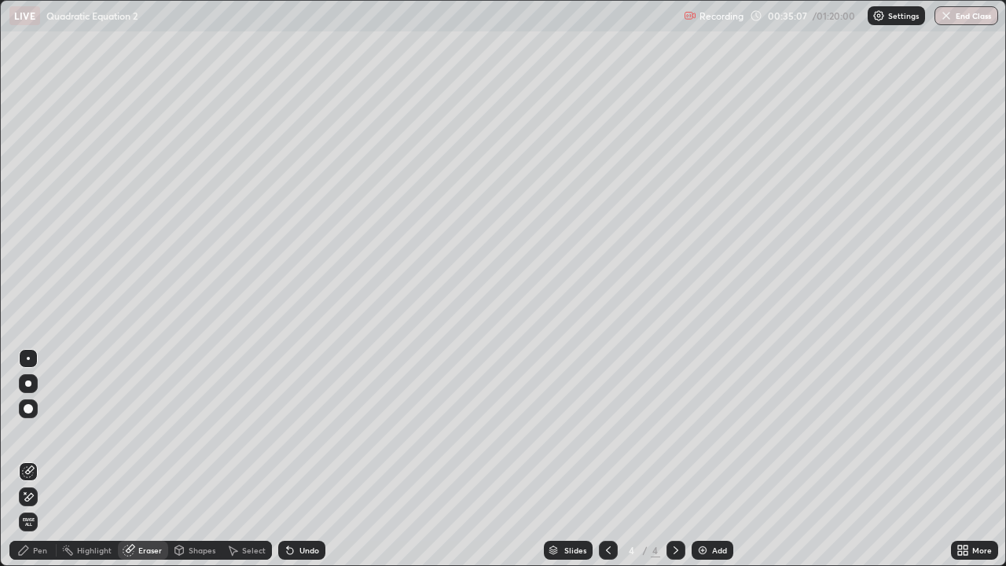
click at [15, 507] on div "Pen" at bounding box center [32, 550] width 47 height 19
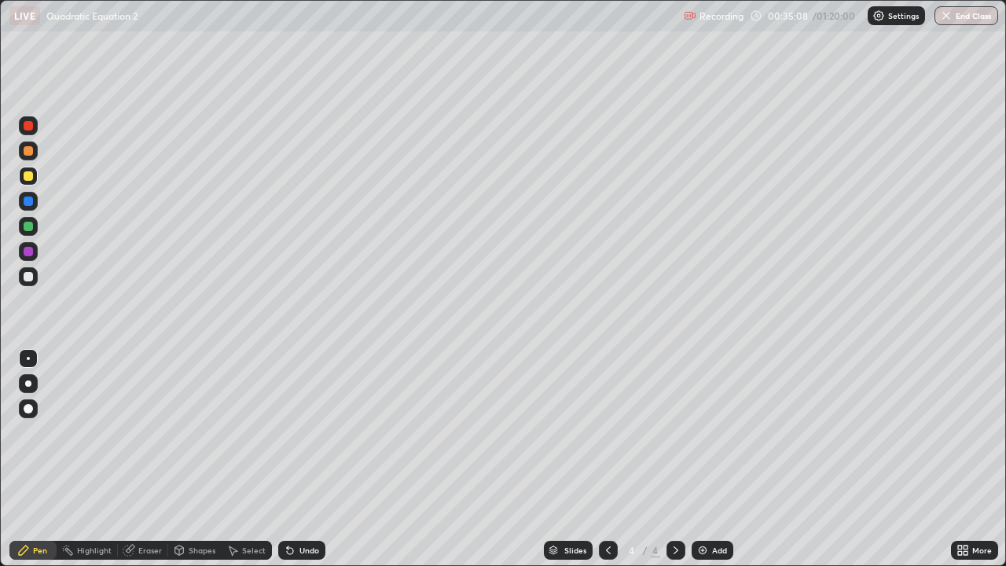
click at [28, 284] on div at bounding box center [28, 276] width 19 height 19
click at [676, 507] on icon at bounding box center [675, 550] width 13 height 13
click at [703, 507] on img at bounding box center [702, 550] width 13 height 13
click at [26, 178] on div at bounding box center [28, 175] width 9 height 9
click at [299, 507] on div "Undo" at bounding box center [309, 550] width 20 height 8
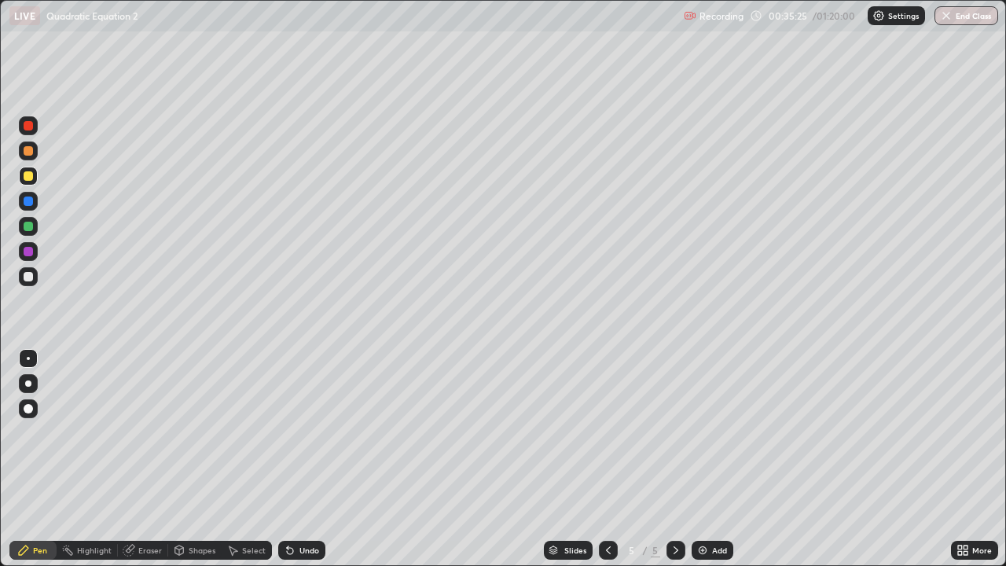
click at [299, 507] on div "Undo" at bounding box center [309, 550] width 20 height 8
click at [295, 507] on div "Undo" at bounding box center [301, 550] width 47 height 19
click at [248, 507] on div "Select" at bounding box center [254, 550] width 24 height 8
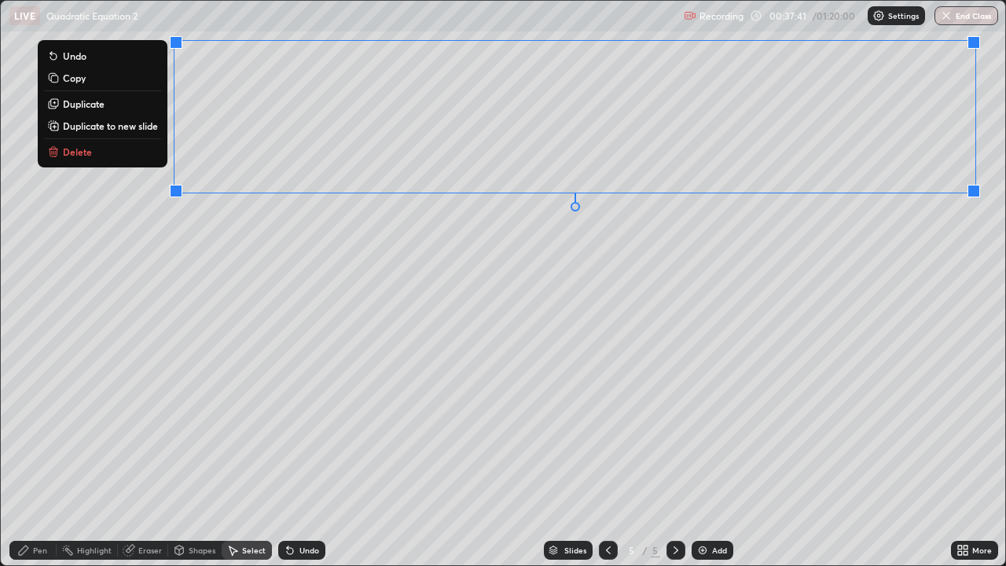
click at [146, 130] on p "Duplicate to new slide" at bounding box center [110, 125] width 95 height 13
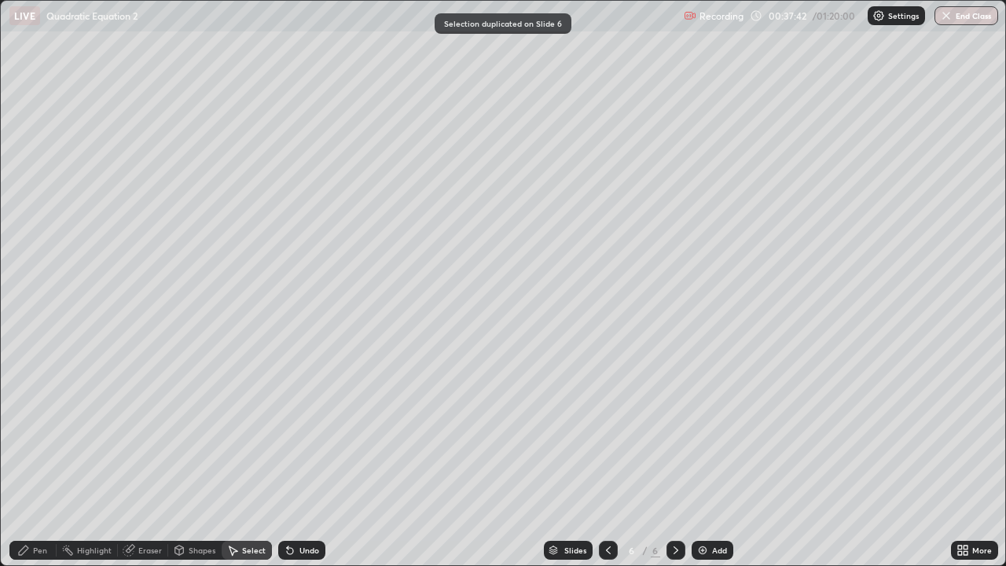
click at [26, 507] on icon at bounding box center [23, 550] width 13 height 13
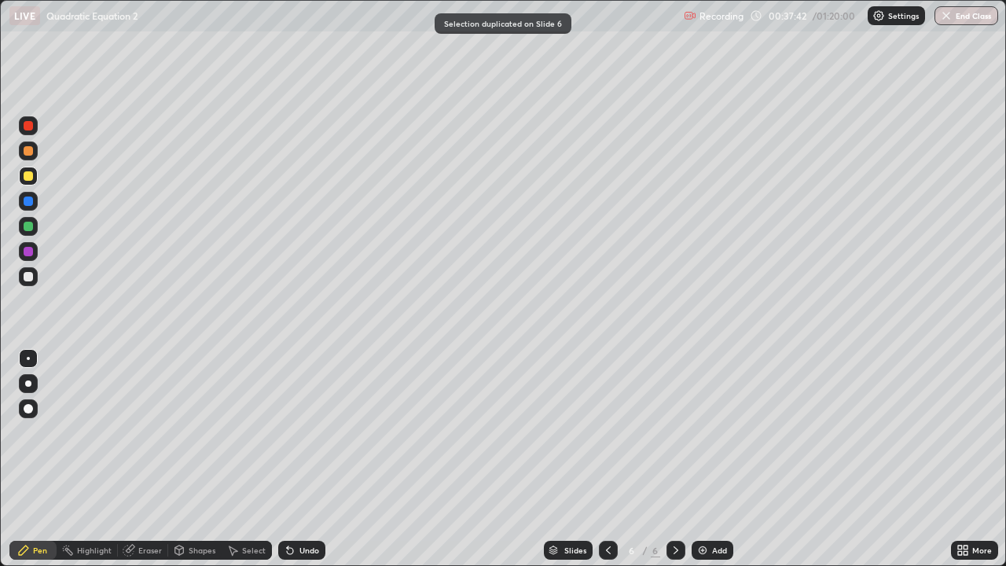
click at [27, 507] on icon at bounding box center [23, 550] width 13 height 13
click at [28, 275] on div at bounding box center [28, 276] width 9 height 9
click at [27, 507] on icon at bounding box center [23, 550] width 13 height 13
click at [28, 176] on div at bounding box center [28, 175] width 9 height 9
click at [321, 507] on div "Undo" at bounding box center [301, 550] width 47 height 19
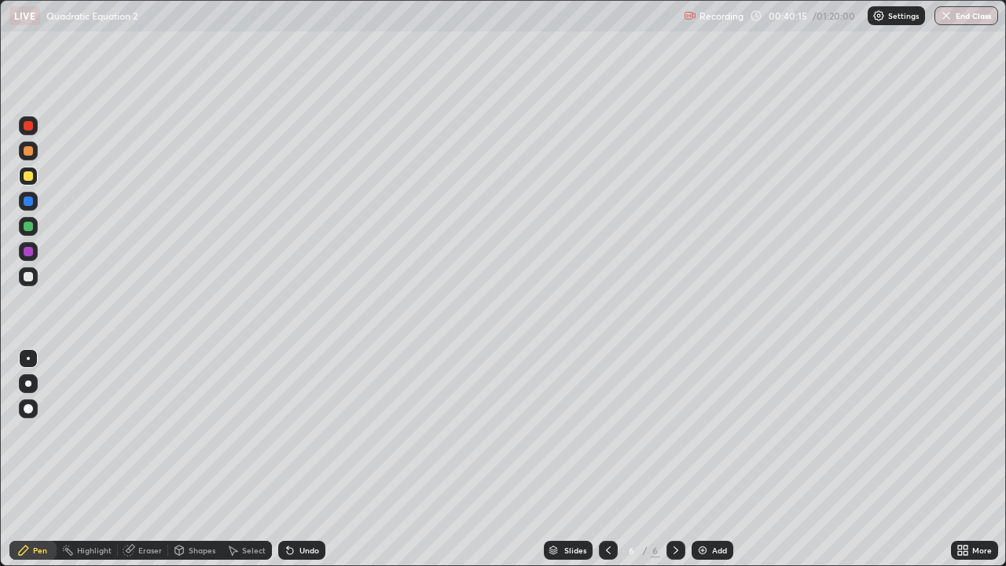
click at [252, 507] on div "Select" at bounding box center [247, 550] width 50 height 19
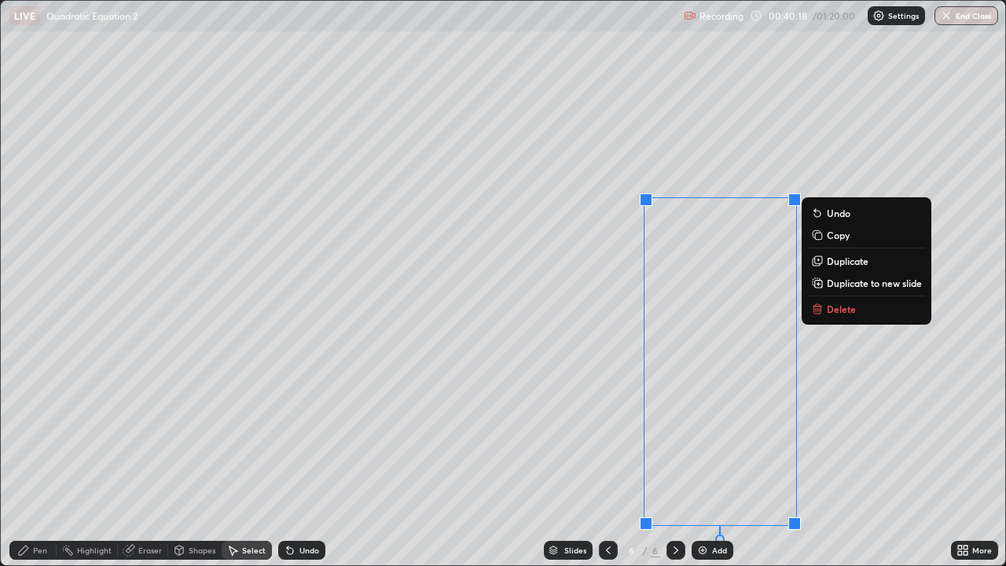
click at [841, 307] on p "Delete" at bounding box center [841, 308] width 29 height 13
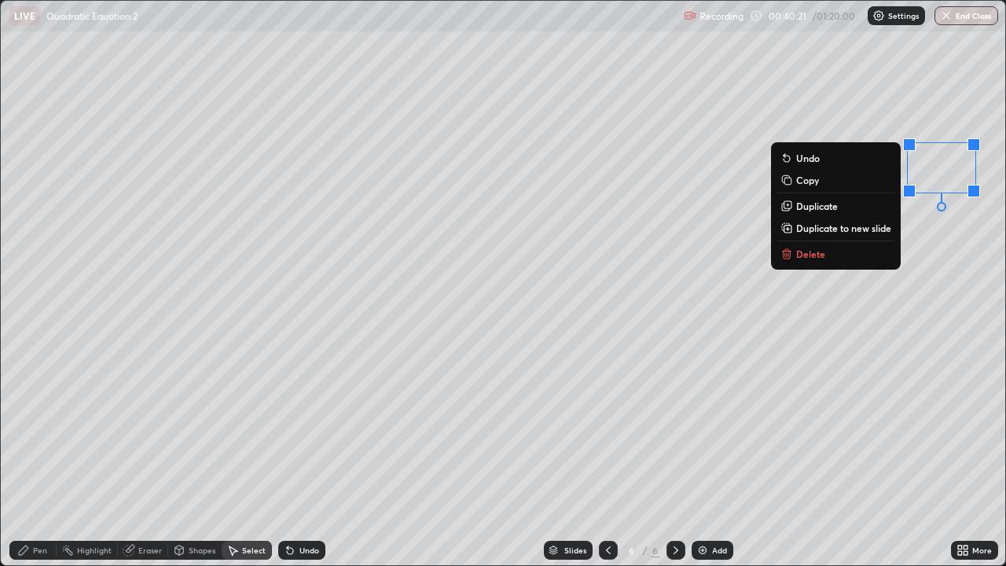
click at [846, 258] on button "Delete" at bounding box center [835, 253] width 117 height 19
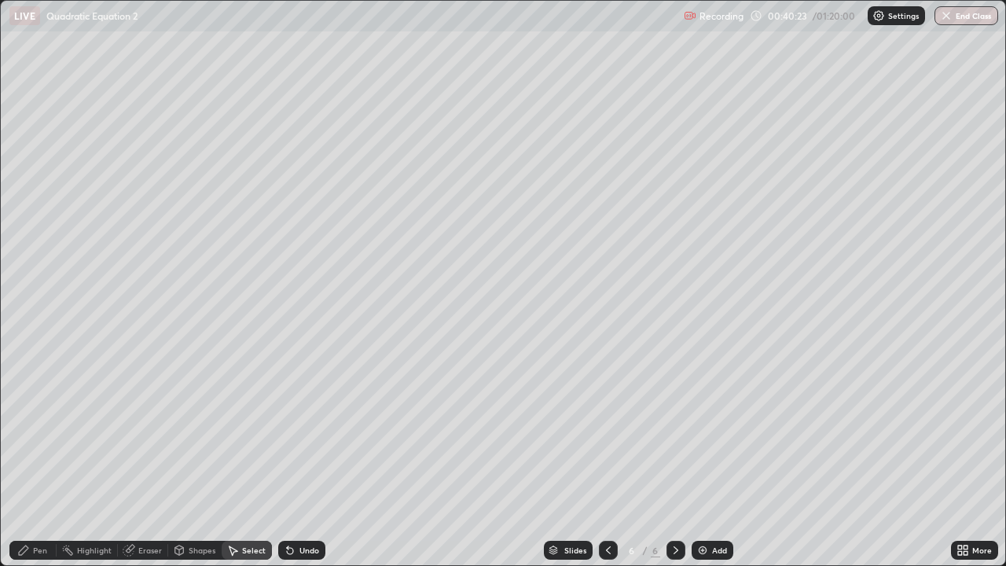
click at [50, 507] on div "Pen" at bounding box center [32, 550] width 47 height 19
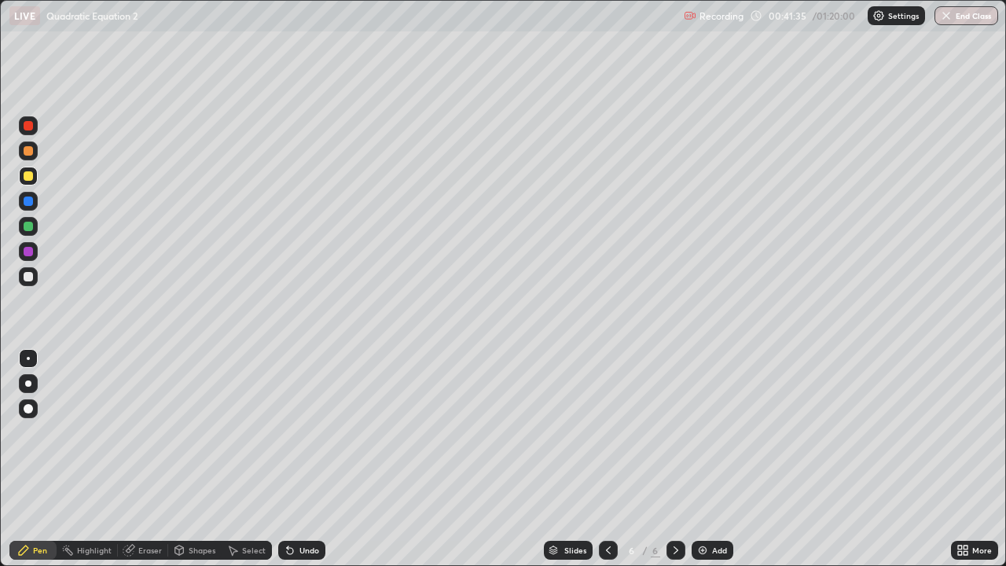
click at [295, 507] on div "Undo" at bounding box center [301, 550] width 47 height 19
click at [293, 507] on div "Undo" at bounding box center [301, 550] width 47 height 19
click at [292, 507] on icon at bounding box center [290, 550] width 13 height 13
click at [293, 507] on div "Undo" at bounding box center [301, 550] width 47 height 19
click at [291, 507] on div "Undo" at bounding box center [301, 550] width 47 height 19
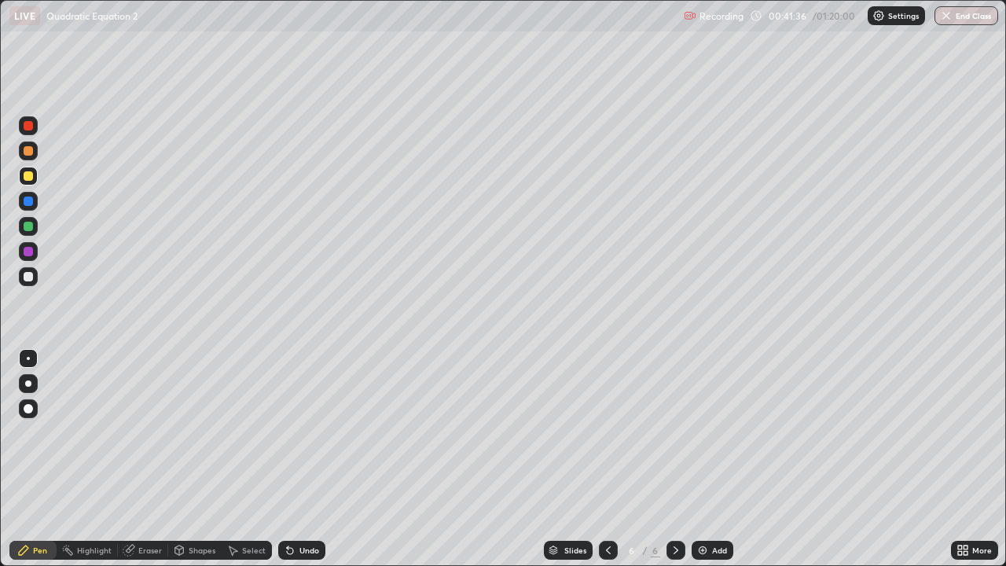
click at [294, 507] on div "Undo" at bounding box center [301, 550] width 47 height 19
click at [293, 507] on div "Undo" at bounding box center [301, 550] width 47 height 19
click at [288, 507] on icon at bounding box center [290, 551] width 6 height 6
click at [290, 507] on icon at bounding box center [290, 551] width 6 height 6
click at [291, 507] on icon at bounding box center [290, 551] width 6 height 6
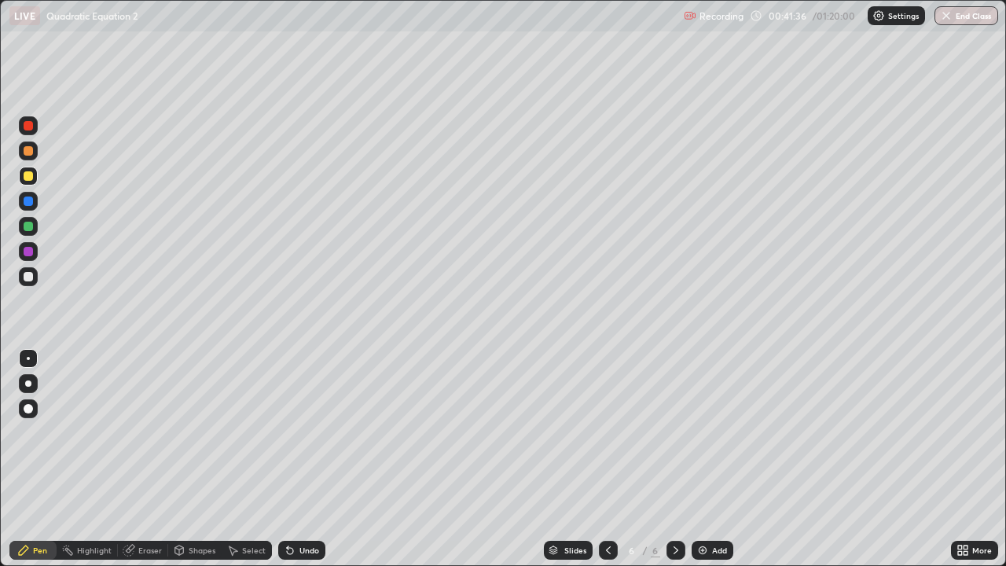
click at [296, 507] on div "Undo" at bounding box center [301, 550] width 47 height 19
click at [300, 507] on div "Undo" at bounding box center [309, 550] width 20 height 8
click at [302, 507] on div "Undo" at bounding box center [309, 550] width 20 height 8
click at [304, 507] on div "Undo" at bounding box center [309, 550] width 20 height 8
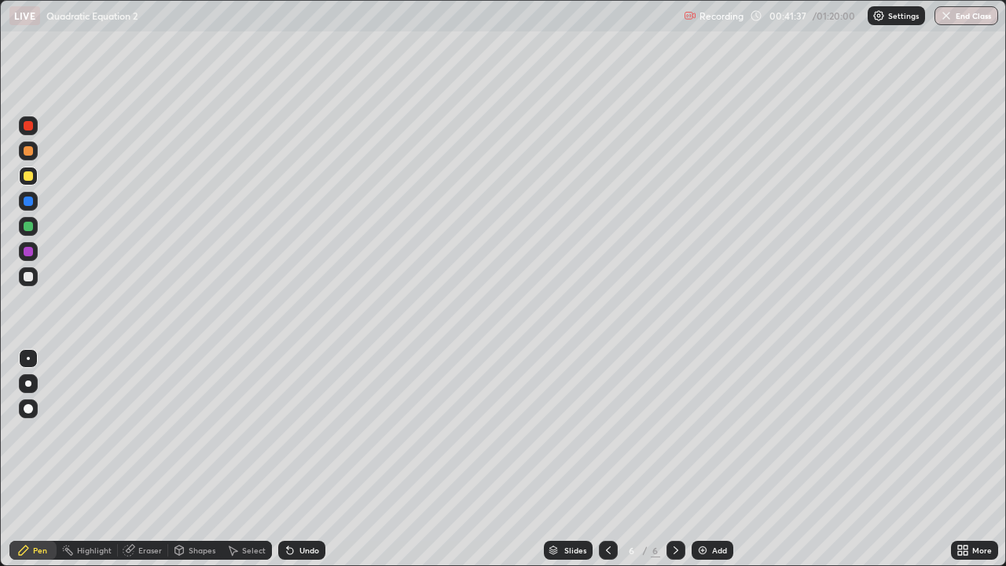
click at [308, 507] on div "Undo" at bounding box center [309, 550] width 20 height 8
click at [309, 507] on div "Undo" at bounding box center [309, 550] width 20 height 8
click at [310, 507] on div "Undo" at bounding box center [309, 550] width 20 height 8
click at [312, 507] on div "Undo" at bounding box center [309, 550] width 20 height 8
click at [313, 507] on div "Undo" at bounding box center [309, 550] width 20 height 8
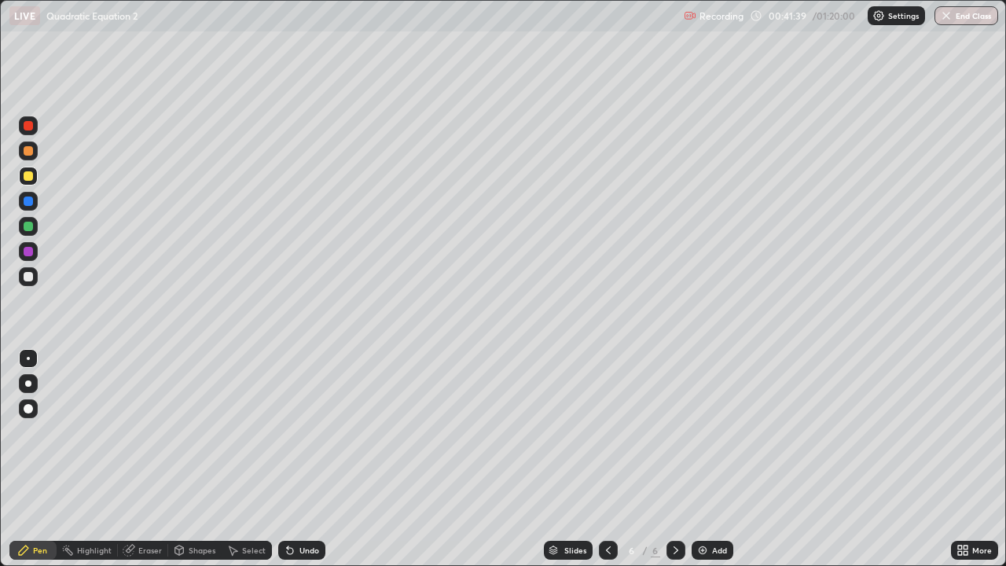
click at [317, 507] on div "Undo" at bounding box center [301, 550] width 47 height 19
click at [318, 507] on div "Undo" at bounding box center [301, 550] width 47 height 19
click at [321, 507] on div "Undo" at bounding box center [301, 550] width 47 height 19
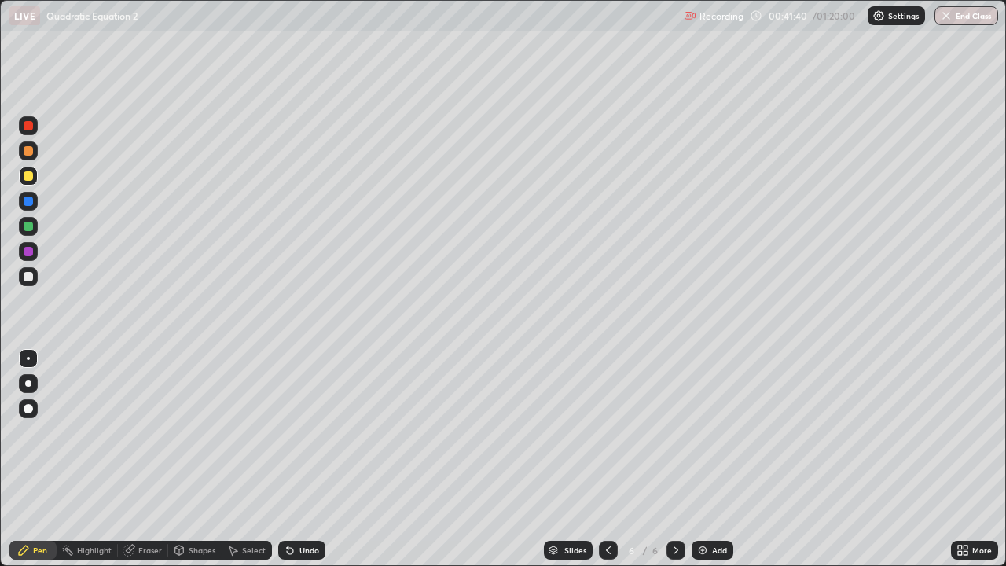
click at [321, 507] on div "Undo" at bounding box center [301, 550] width 47 height 19
click at [320, 507] on div "Undo" at bounding box center [301, 550] width 47 height 19
click at [681, 507] on div at bounding box center [675, 550] width 19 height 19
click at [680, 507] on div at bounding box center [675, 550] width 19 height 19
click at [680, 507] on icon at bounding box center [675, 550] width 13 height 13
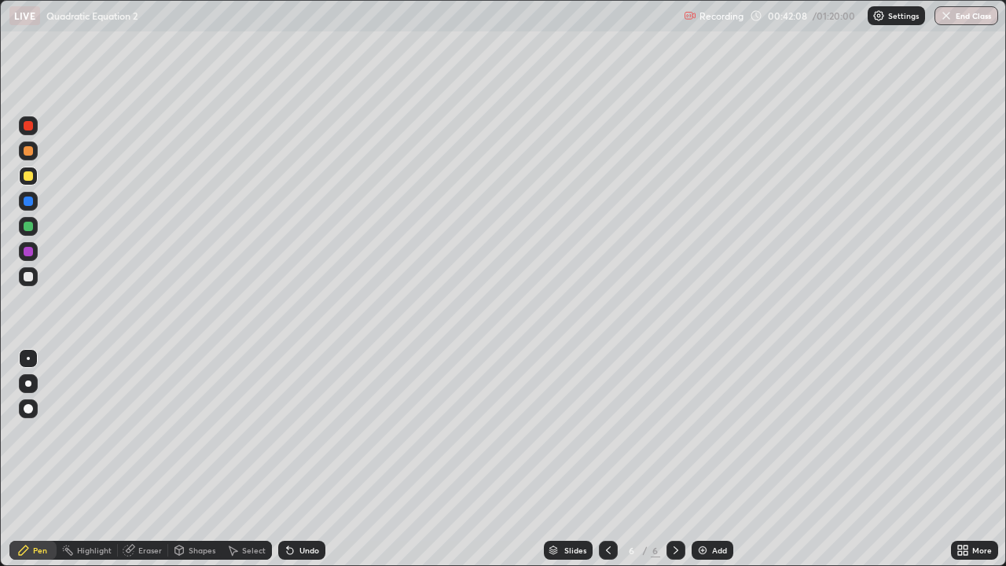
click at [676, 507] on icon at bounding box center [675, 550] width 13 height 13
click at [675, 507] on icon at bounding box center [675, 550] width 5 height 8
click at [676, 507] on icon at bounding box center [675, 550] width 13 height 13
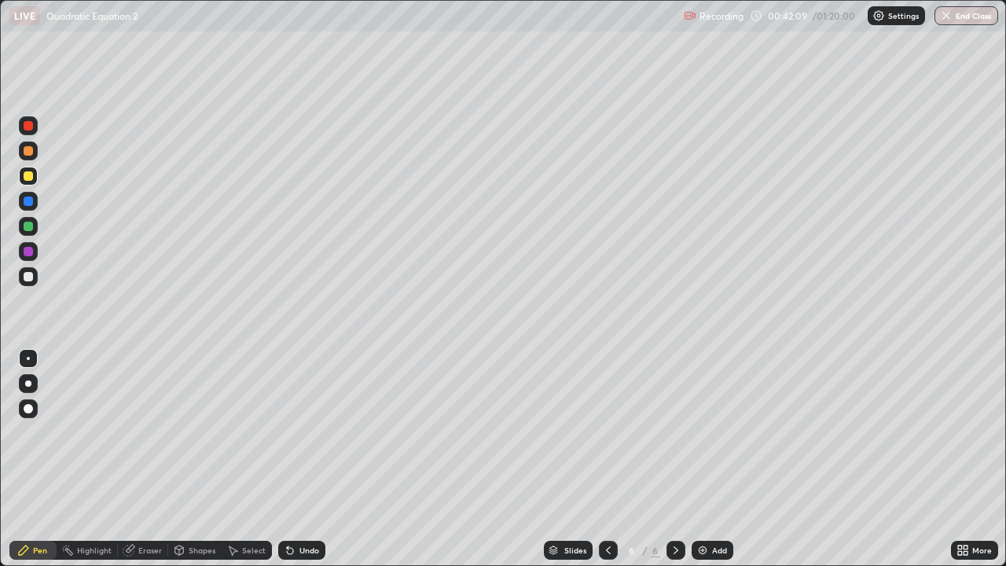
click at [675, 507] on icon at bounding box center [675, 550] width 13 height 13
click at [674, 507] on icon at bounding box center [675, 550] width 13 height 13
click at [674, 507] on div at bounding box center [675, 550] width 19 height 19
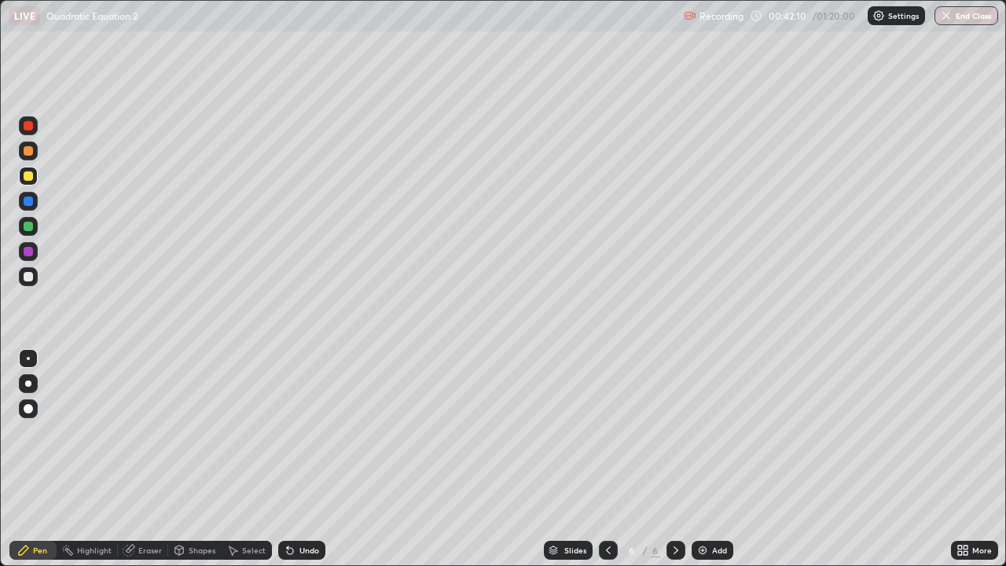
click at [673, 507] on div at bounding box center [675, 550] width 19 height 19
click at [673, 507] on icon at bounding box center [675, 550] width 13 height 13
click at [672, 507] on icon at bounding box center [675, 550] width 13 height 13
click at [674, 507] on icon at bounding box center [675, 550] width 13 height 13
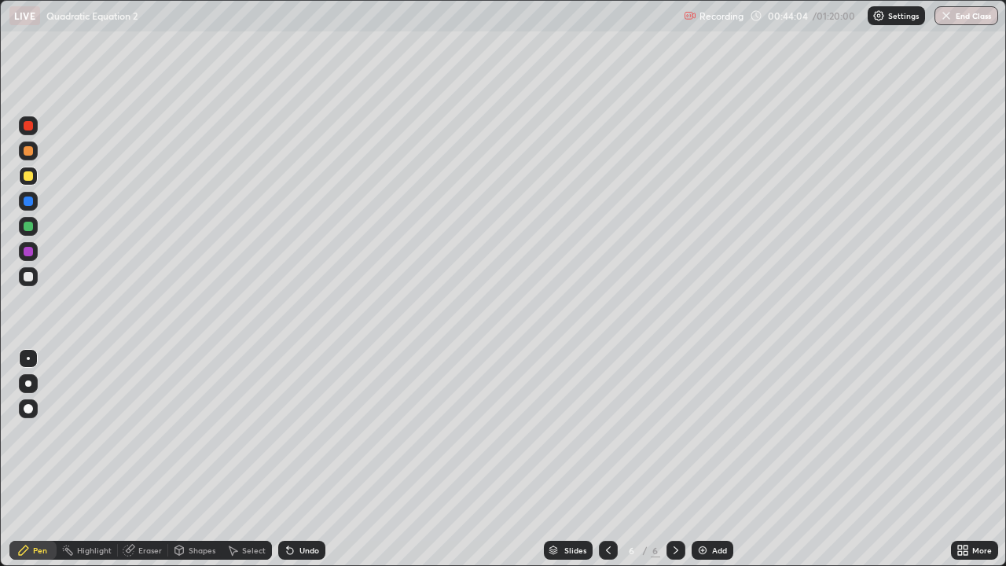
click at [709, 507] on div "Add" at bounding box center [712, 550] width 42 height 19
click at [606, 507] on icon at bounding box center [608, 550] width 13 height 13
click at [610, 507] on div at bounding box center [608, 550] width 19 height 19
click at [255, 507] on div "Select" at bounding box center [254, 550] width 24 height 8
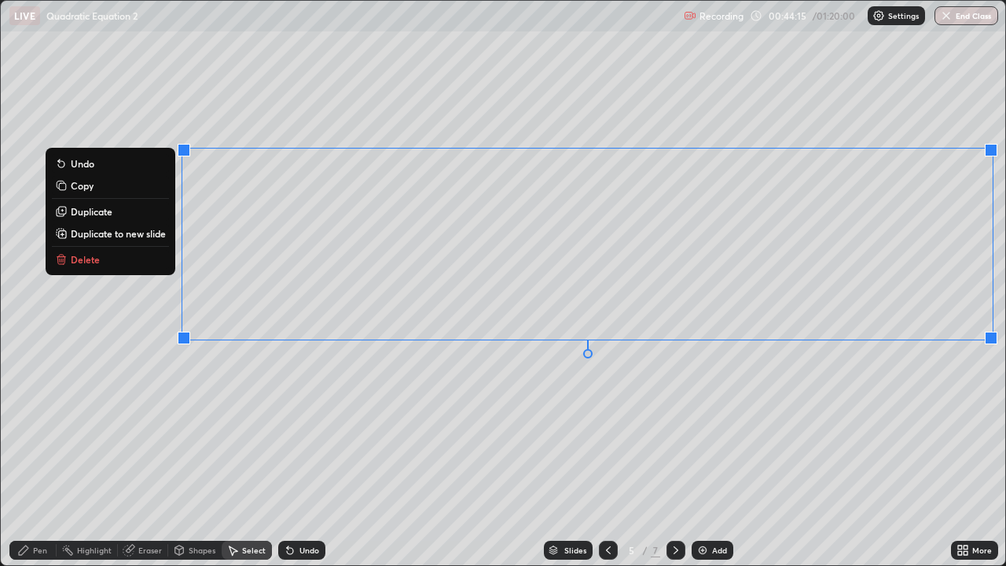
click at [152, 233] on p "Duplicate to new slide" at bounding box center [118, 233] width 95 height 13
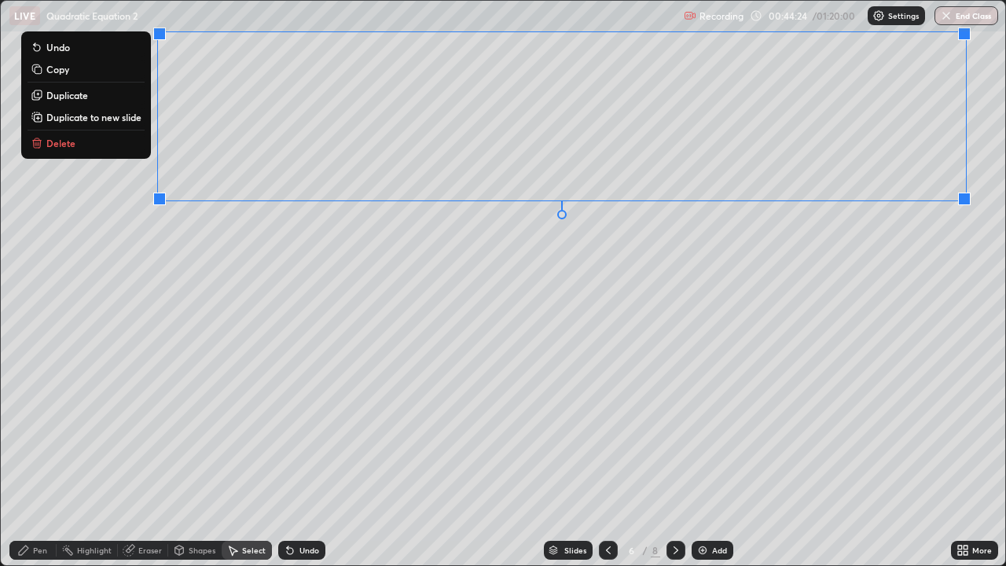
click at [50, 507] on div "Pen" at bounding box center [32, 550] width 47 height 19
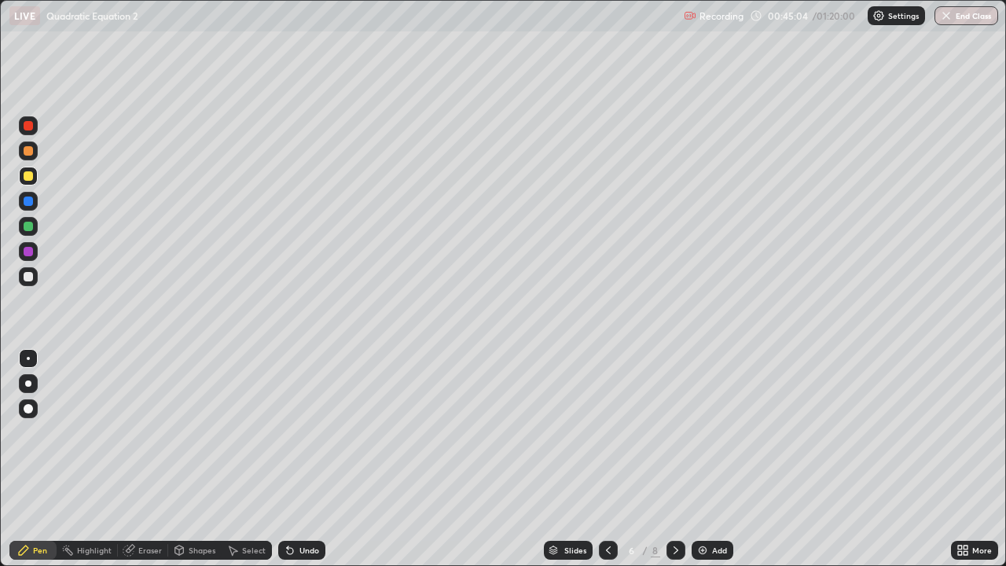
click at [28, 507] on div "Pen" at bounding box center [32, 550] width 47 height 19
click at [19, 273] on div at bounding box center [28, 276] width 19 height 19
click at [284, 507] on icon at bounding box center [290, 550] width 13 height 13
click at [289, 507] on icon at bounding box center [290, 551] width 6 height 6
click at [291, 507] on div "Undo" at bounding box center [301, 550] width 47 height 19
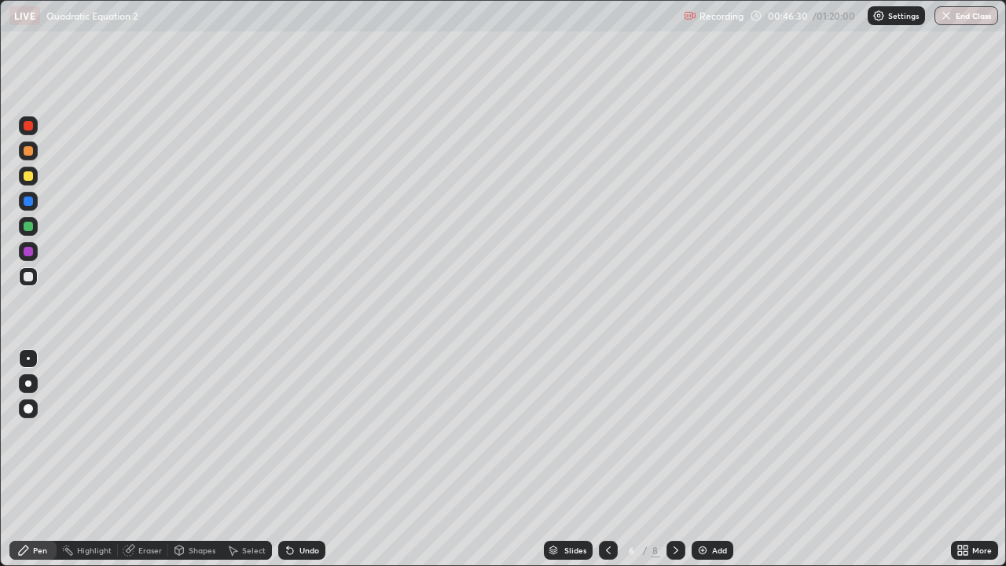
click at [293, 507] on div "Undo" at bounding box center [301, 550] width 47 height 19
click at [288, 507] on icon at bounding box center [290, 551] width 6 height 6
click at [293, 507] on icon at bounding box center [290, 550] width 13 height 13
click at [292, 507] on icon at bounding box center [290, 550] width 13 height 13
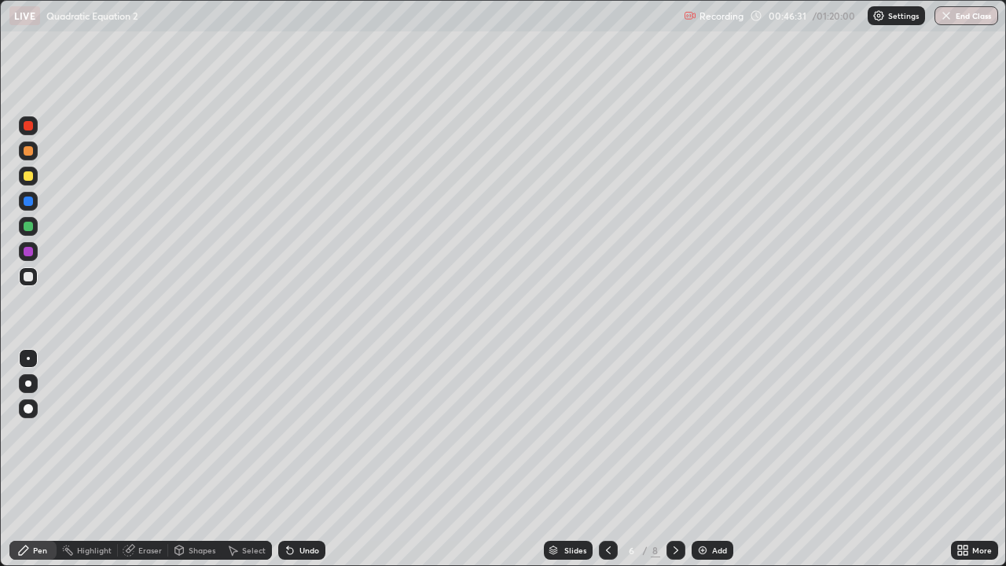
click at [294, 507] on icon at bounding box center [290, 550] width 13 height 13
click at [288, 507] on icon at bounding box center [290, 551] width 6 height 6
click at [30, 409] on div at bounding box center [28, 408] width 9 height 9
click at [28, 178] on div at bounding box center [28, 175] width 9 height 9
click at [290, 507] on div "Undo" at bounding box center [301, 550] width 47 height 19
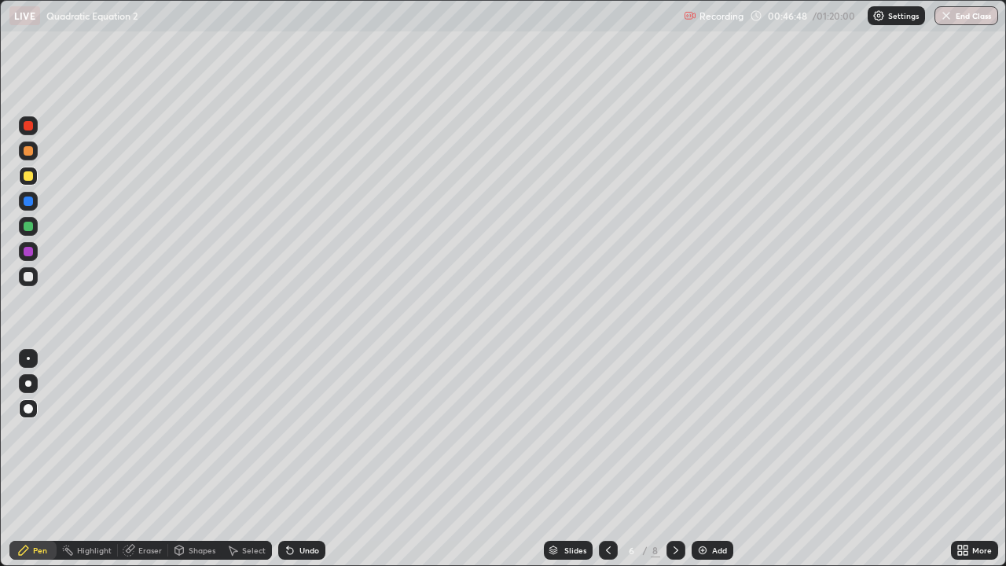
click at [28, 358] on div at bounding box center [28, 358] width 3 height 3
click at [676, 507] on icon at bounding box center [675, 550] width 13 height 13
click at [606, 507] on icon at bounding box center [608, 550] width 5 height 8
click at [674, 507] on icon at bounding box center [675, 550] width 13 height 13
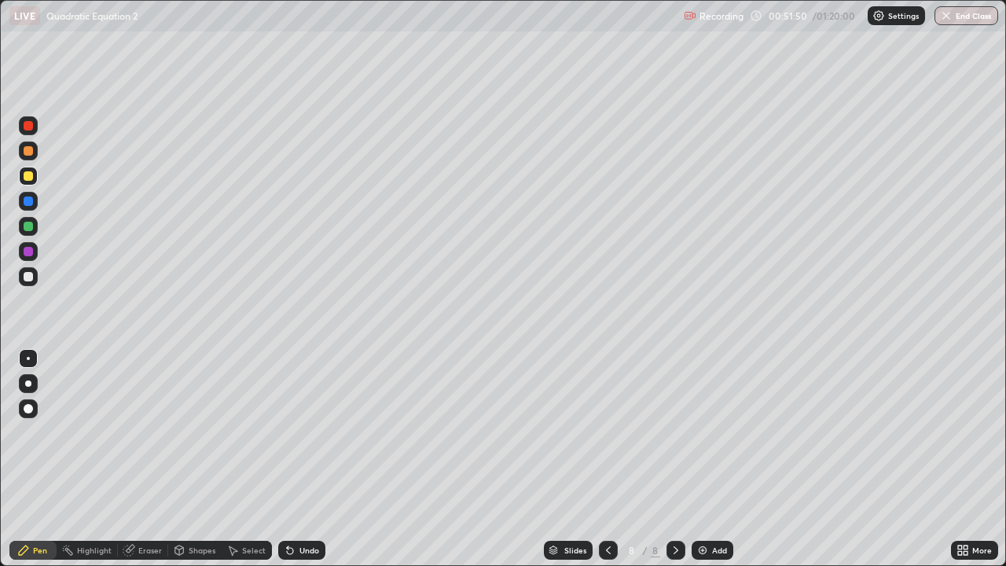
click at [25, 276] on div at bounding box center [28, 276] width 9 height 9
click at [299, 507] on div "Undo" at bounding box center [309, 550] width 20 height 8
click at [296, 507] on div "Undo" at bounding box center [301, 550] width 47 height 19
click at [299, 507] on div "Undo" at bounding box center [301, 550] width 47 height 19
click at [296, 507] on div "Undo" at bounding box center [301, 550] width 47 height 19
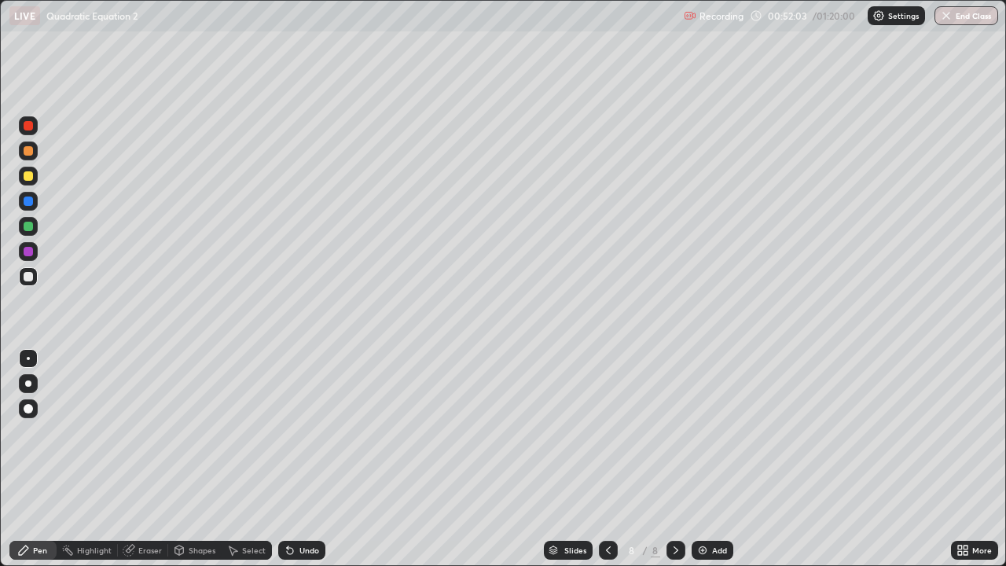
click at [297, 507] on div "Undo" at bounding box center [301, 550] width 47 height 19
click at [309, 507] on div "Undo" at bounding box center [301, 550] width 47 height 19
click at [306, 507] on div "Undo" at bounding box center [301, 550] width 47 height 19
click at [302, 507] on div "Undo" at bounding box center [301, 550] width 47 height 19
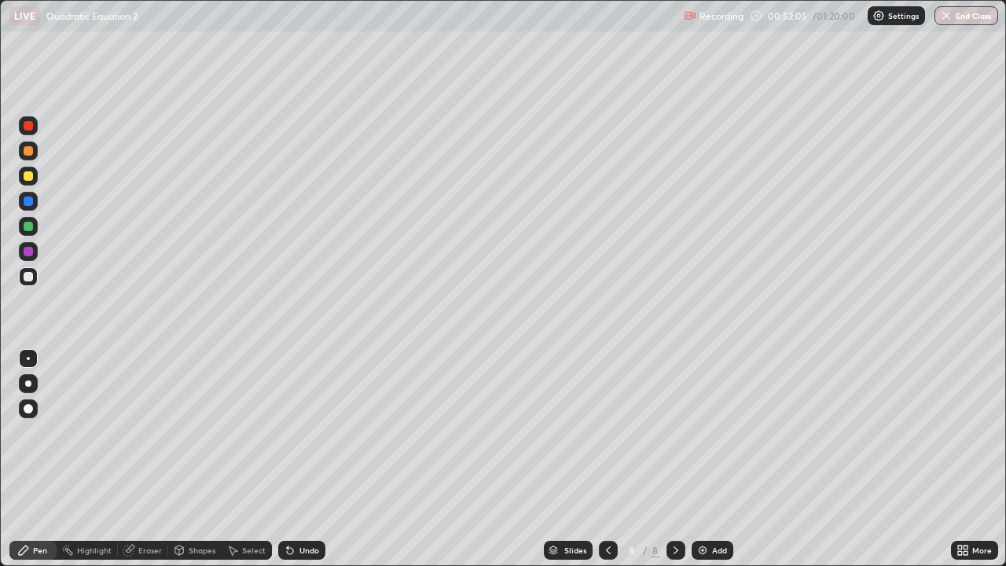
click at [299, 507] on div "Undo" at bounding box center [301, 550] width 47 height 19
click at [317, 507] on div "Undo" at bounding box center [301, 550] width 47 height 19
click at [318, 507] on div "Undo" at bounding box center [301, 550] width 47 height 19
click at [252, 507] on div "Select" at bounding box center [254, 550] width 24 height 8
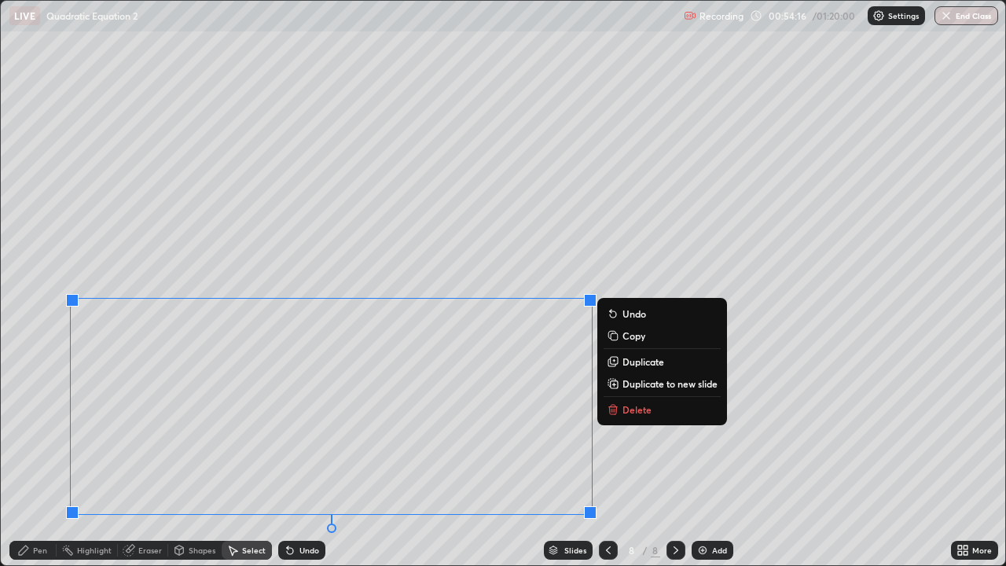
click at [648, 407] on p "Delete" at bounding box center [636, 409] width 29 height 13
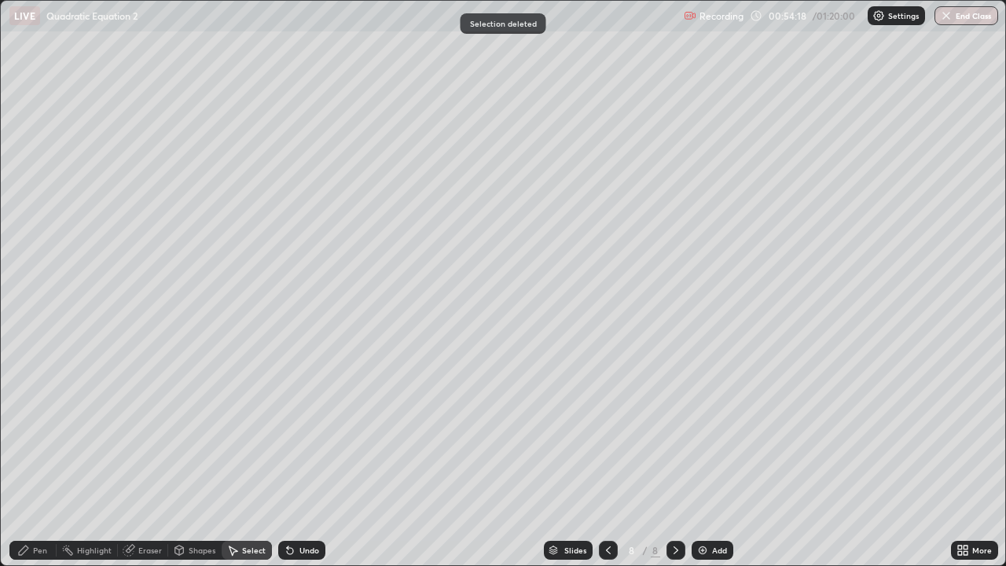
click at [35, 507] on div "Pen" at bounding box center [40, 550] width 14 height 8
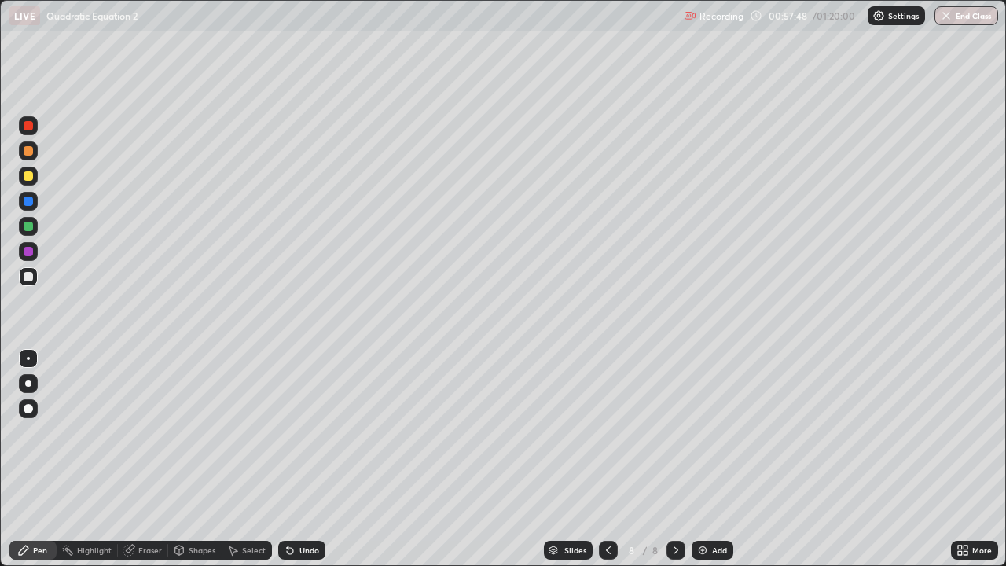
click at [240, 507] on div "Select" at bounding box center [247, 550] width 50 height 19
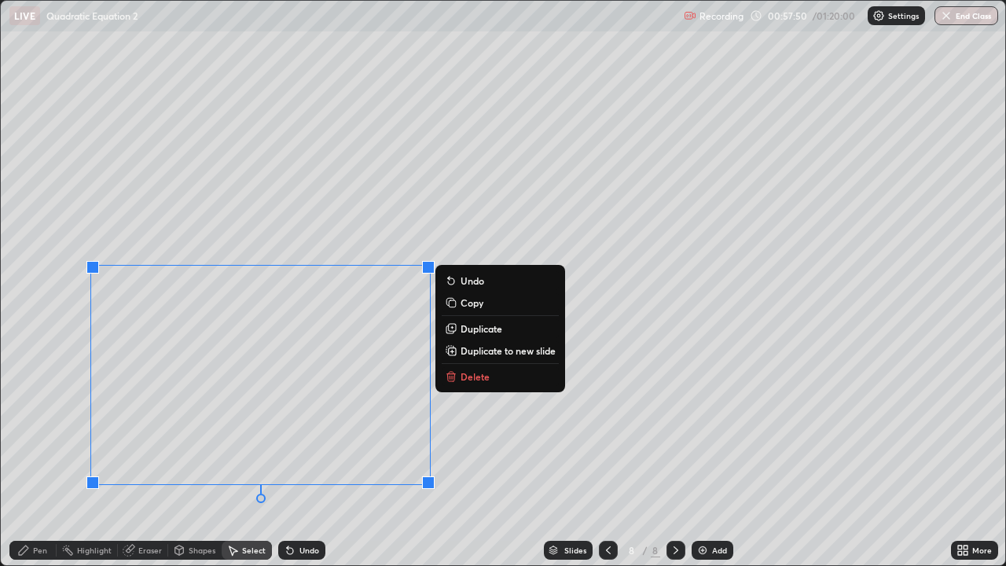
click at [499, 380] on button "Delete" at bounding box center [500, 376] width 117 height 19
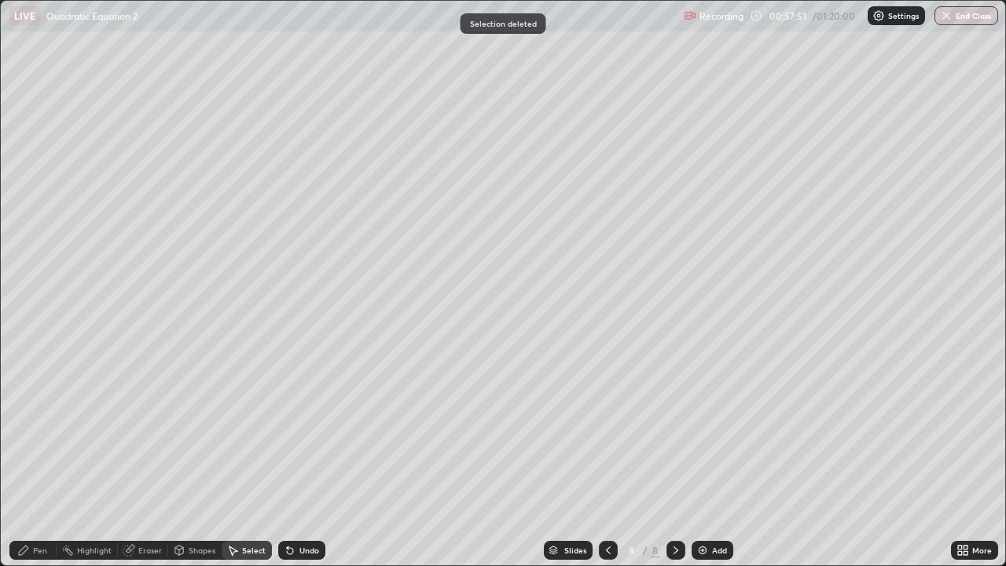
click at [34, 507] on div "Pen" at bounding box center [40, 550] width 14 height 8
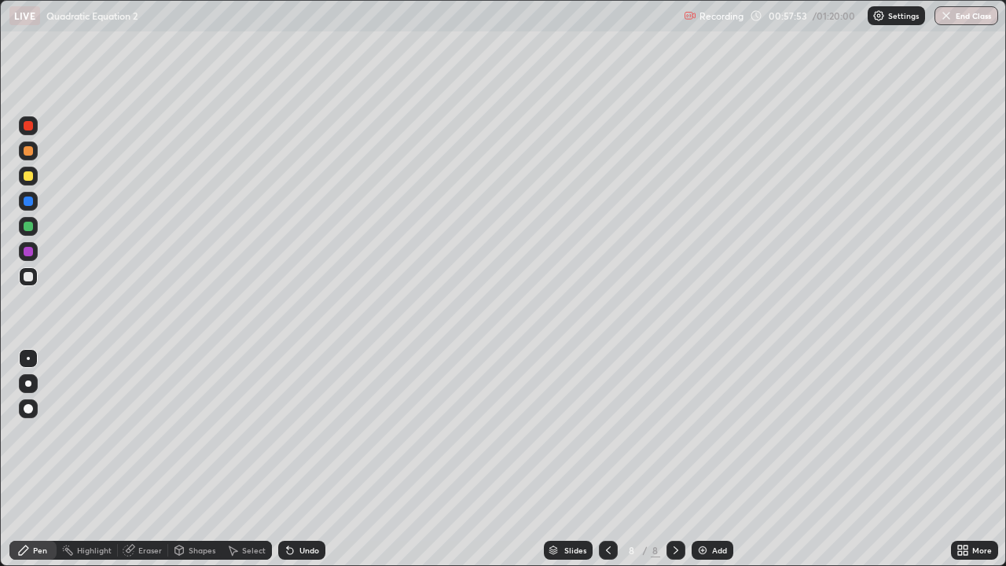
click at [20, 175] on div at bounding box center [28, 176] width 19 height 19
click at [308, 507] on div "Undo" at bounding box center [301, 550] width 47 height 19
click at [299, 507] on div "Undo" at bounding box center [309, 550] width 20 height 8
click at [38, 507] on div "Pen" at bounding box center [32, 550] width 47 height 19
click at [27, 279] on div at bounding box center [28, 276] width 9 height 9
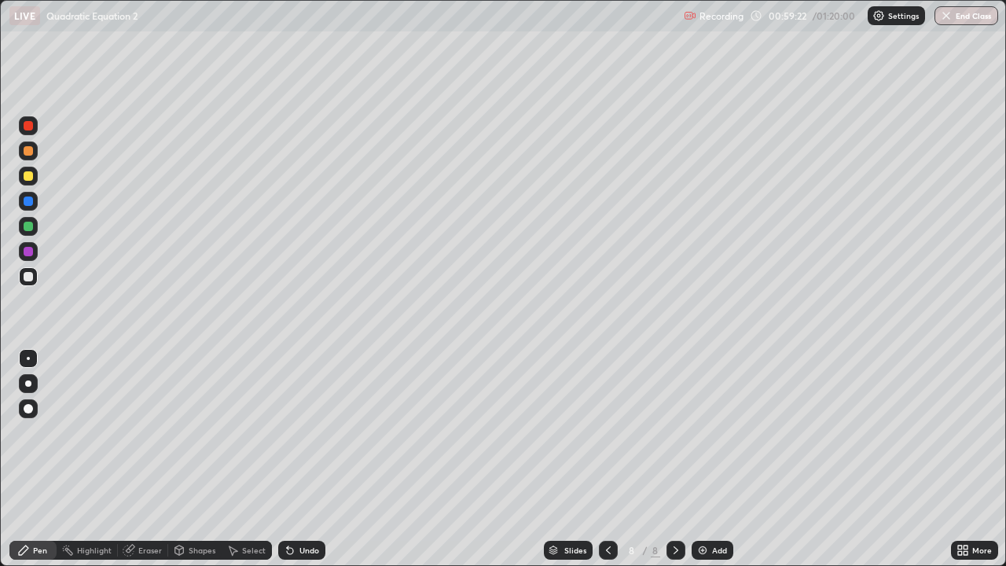
click at [305, 507] on div "Undo" at bounding box center [309, 550] width 20 height 8
click at [301, 507] on div "Undo" at bounding box center [309, 550] width 20 height 8
click at [299, 507] on div "Undo" at bounding box center [309, 550] width 20 height 8
click at [293, 507] on icon at bounding box center [290, 550] width 13 height 13
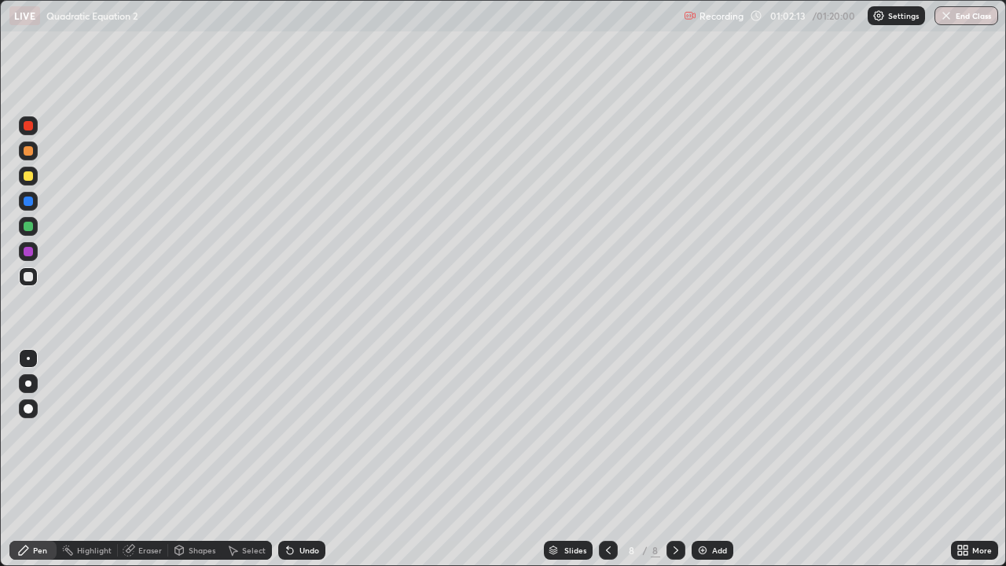
click at [674, 507] on icon at bounding box center [675, 550] width 13 height 13
click at [678, 507] on div at bounding box center [675, 550] width 19 height 19
click at [679, 507] on div at bounding box center [675, 550] width 19 height 19
click at [674, 507] on icon at bounding box center [675, 550] width 13 height 13
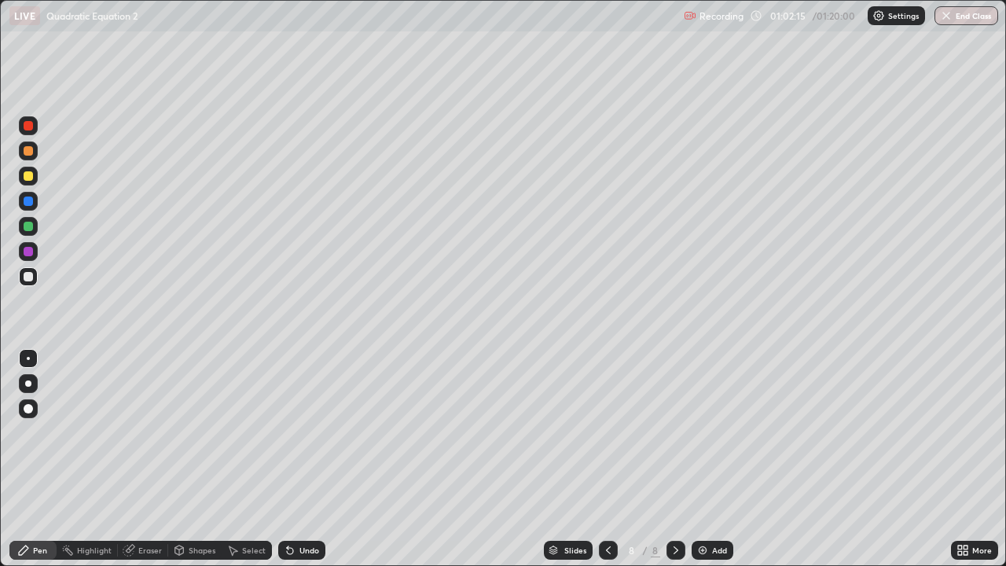
click at [706, 507] on img at bounding box center [702, 550] width 13 height 13
click at [295, 507] on div "Undo" at bounding box center [301, 550] width 47 height 19
click at [308, 507] on div "Undo" at bounding box center [301, 550] width 47 height 19
click at [306, 507] on div "Undo" at bounding box center [309, 550] width 20 height 8
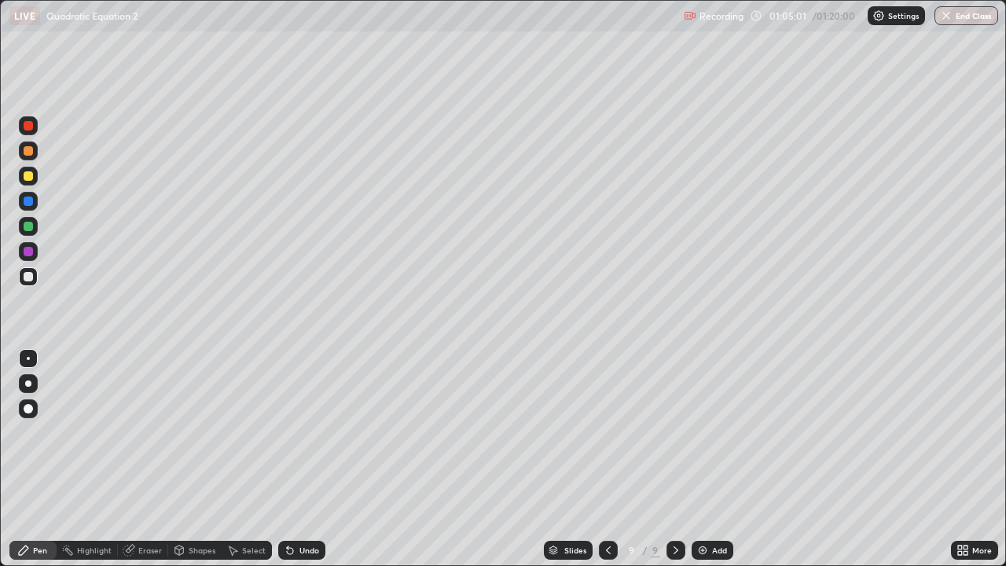
click at [312, 507] on div "Undo" at bounding box center [309, 550] width 20 height 8
click at [248, 507] on div "Select" at bounding box center [254, 550] width 24 height 8
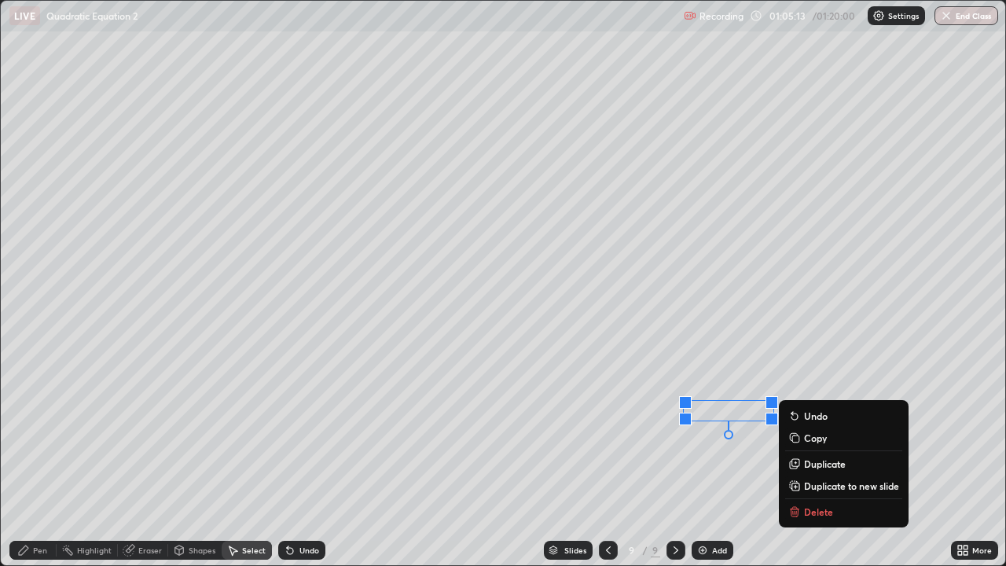
click at [801, 507] on button "Delete" at bounding box center [843, 511] width 117 height 19
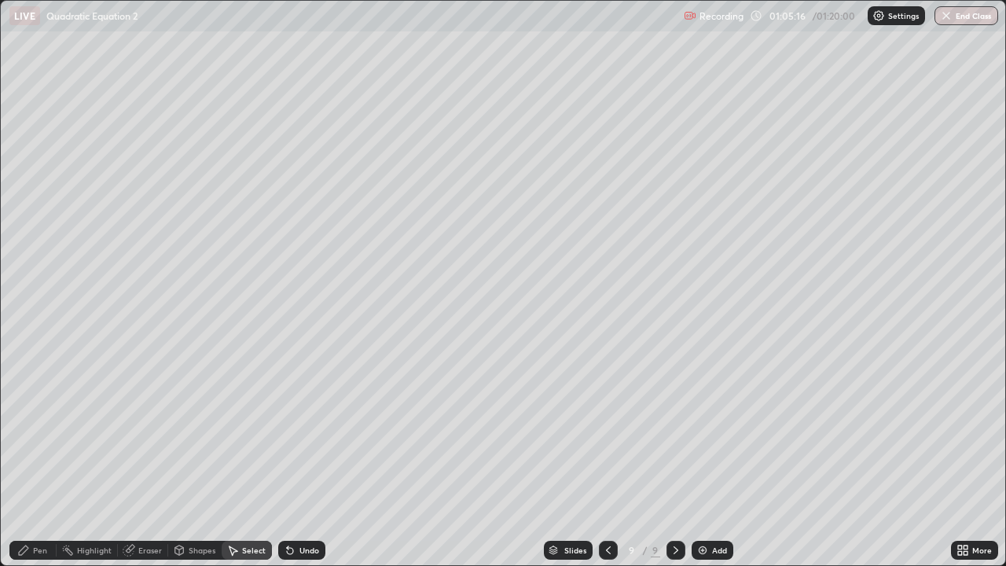
click at [42, 507] on div "Pen" at bounding box center [40, 550] width 14 height 8
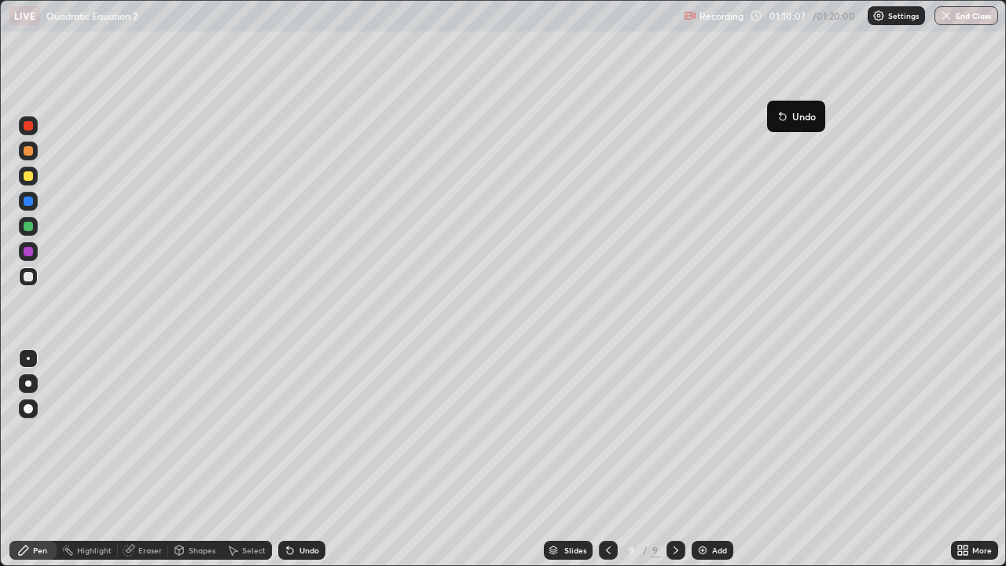
click at [609, 507] on icon at bounding box center [608, 550] width 13 height 13
click at [674, 507] on icon at bounding box center [675, 550] width 13 height 13
click at [669, 507] on icon at bounding box center [675, 550] width 13 height 13
click at [706, 507] on img at bounding box center [702, 550] width 13 height 13
click at [614, 507] on div at bounding box center [607, 550] width 19 height 19
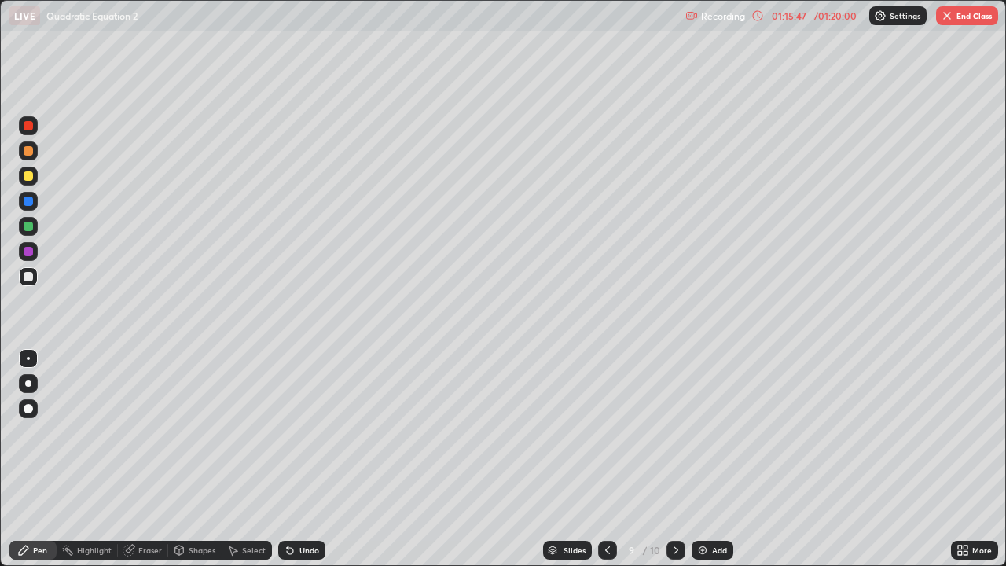
click at [673, 507] on div at bounding box center [675, 550] width 19 height 19
click at [606, 507] on icon at bounding box center [607, 550] width 13 height 13
click at [674, 507] on icon at bounding box center [675, 550] width 13 height 13
click at [625, 507] on div "10" at bounding box center [631, 549] width 16 height 9
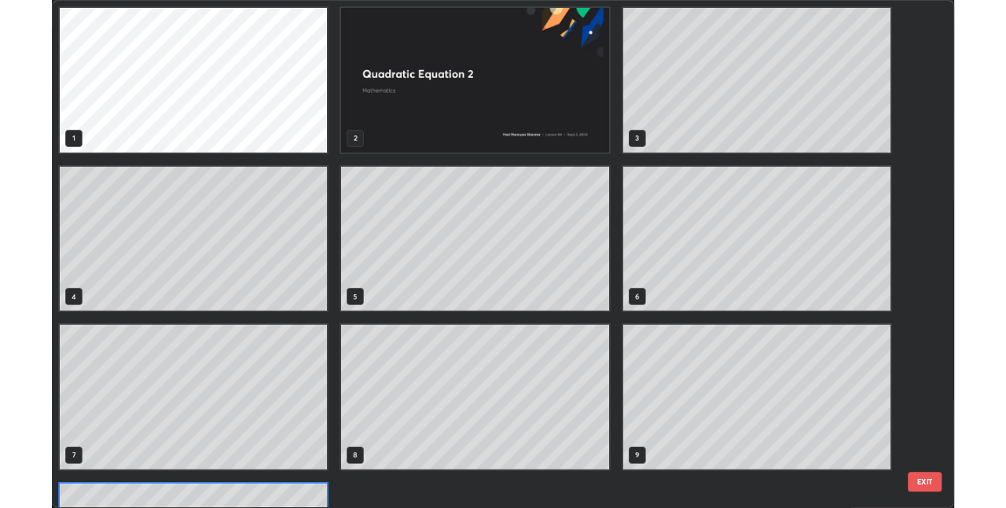
scroll to position [559, 996]
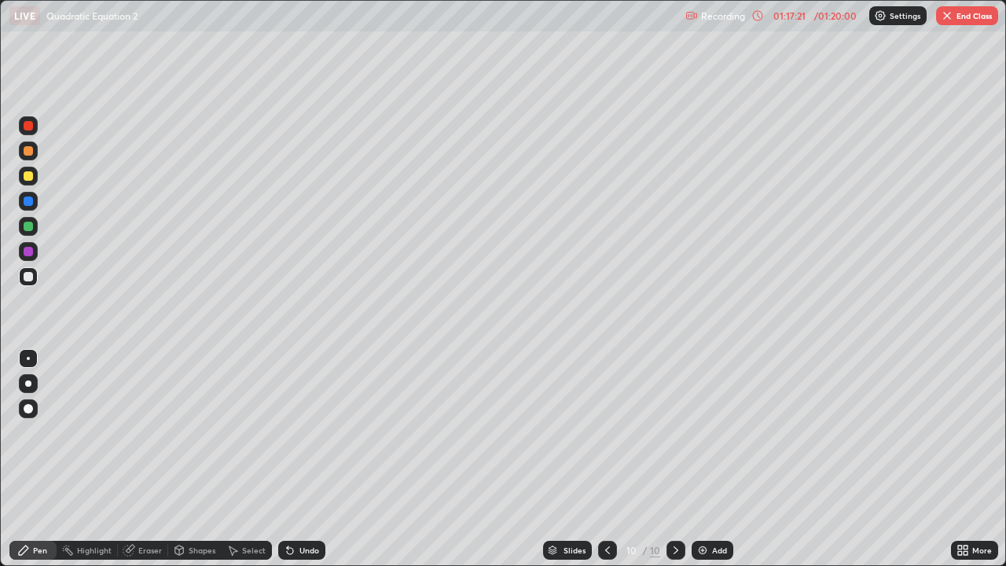
click at [606, 507] on icon at bounding box center [607, 550] width 13 height 13
click at [676, 507] on icon at bounding box center [675, 550] width 13 height 13
click at [674, 507] on icon at bounding box center [675, 550] width 13 height 13
click at [713, 507] on div "Add" at bounding box center [719, 550] width 15 height 8
click at [25, 175] on div at bounding box center [28, 175] width 9 height 9
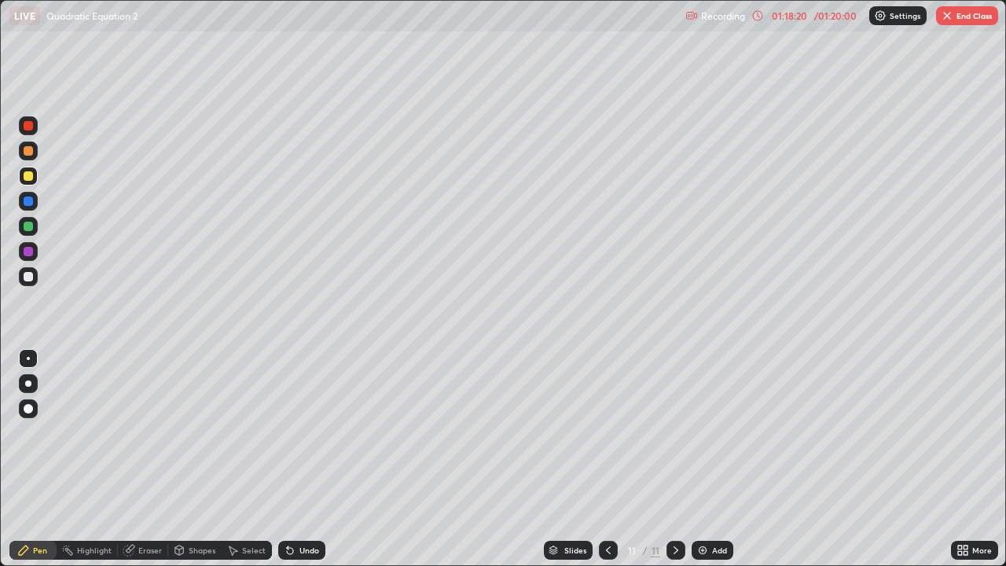
click at [27, 277] on div at bounding box center [28, 276] width 9 height 9
click at [667, 507] on div at bounding box center [675, 550] width 19 height 19
click at [699, 507] on img at bounding box center [702, 550] width 13 height 13
click at [29, 176] on div at bounding box center [28, 175] width 9 height 9
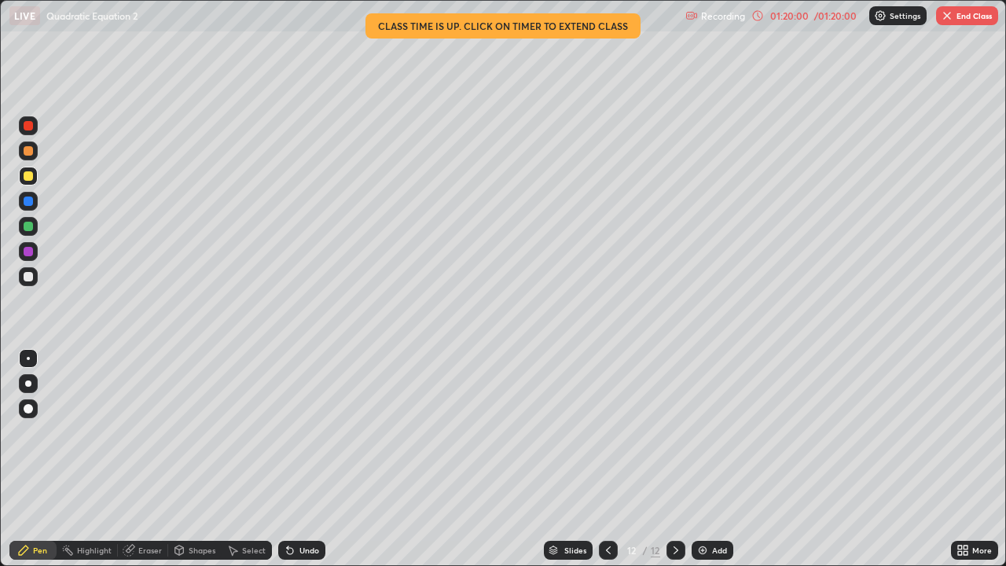
click at [614, 507] on div at bounding box center [608, 550] width 19 height 19
click at [677, 507] on icon at bounding box center [675, 550] width 13 height 13
click at [964, 24] on button "End Class" at bounding box center [967, 15] width 62 height 19
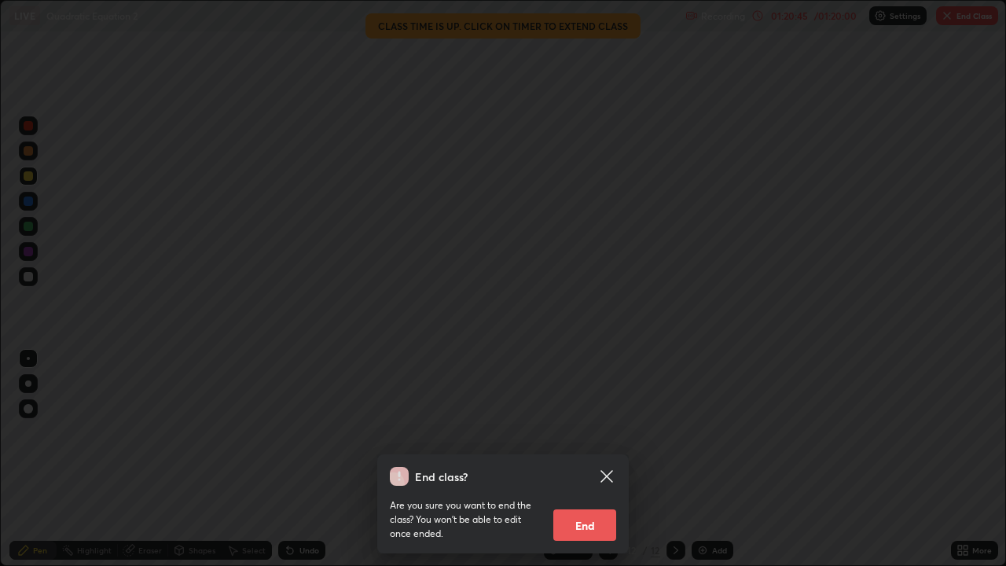
click at [572, 507] on button "End" at bounding box center [584, 524] width 63 height 31
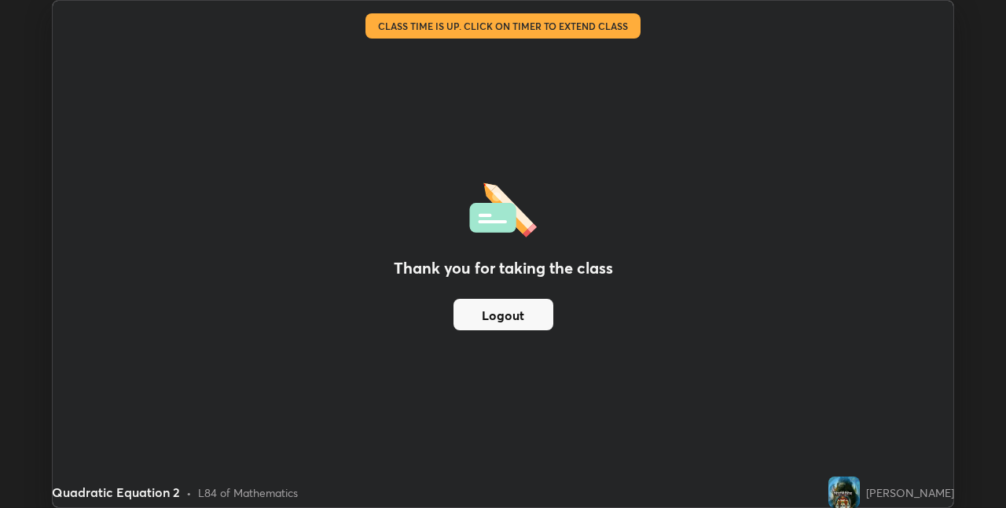
scroll to position [78061, 77563]
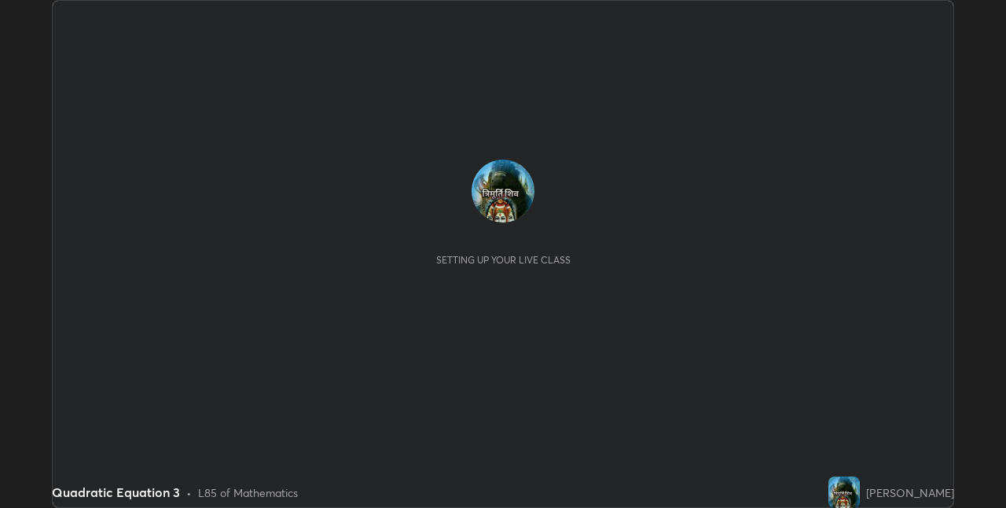
scroll to position [508, 1005]
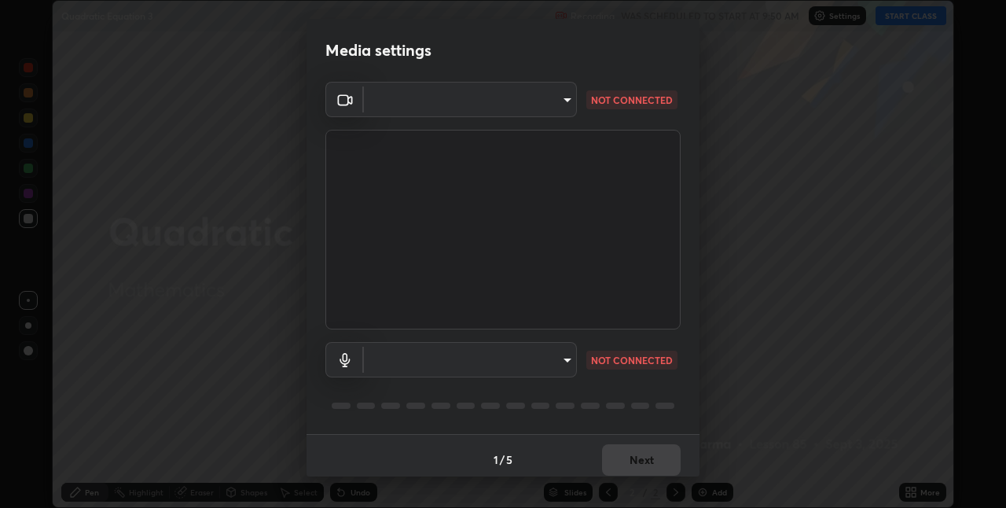
type input "8a437219b1c9d5fef93d1ec40e095ac8837f64dae60836980dab15105ba84f43"
type input "5239bed11d4483ba6eebae5c6fd9adcaf8bda07d72d8d1b7d9b24c2e6905cad5"
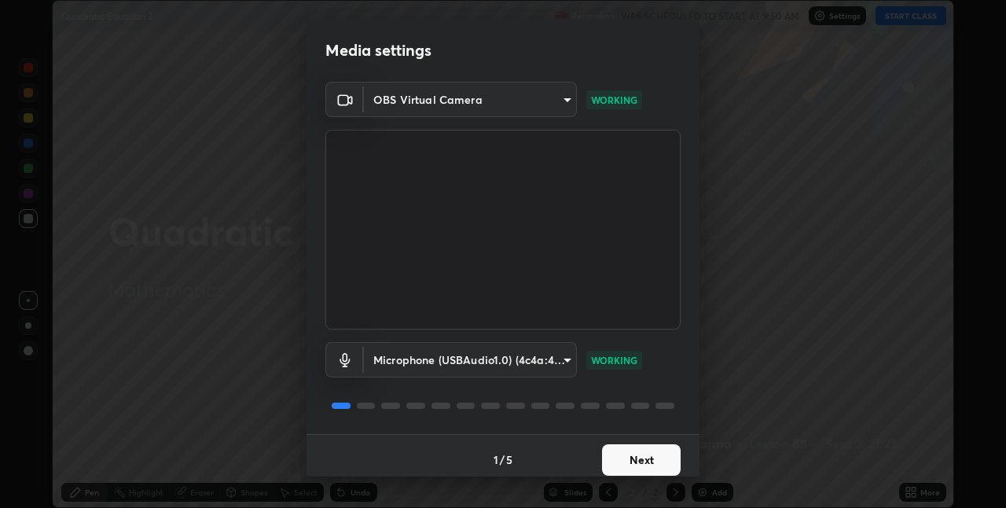
click at [632, 461] on button "Next" at bounding box center [641, 459] width 79 height 31
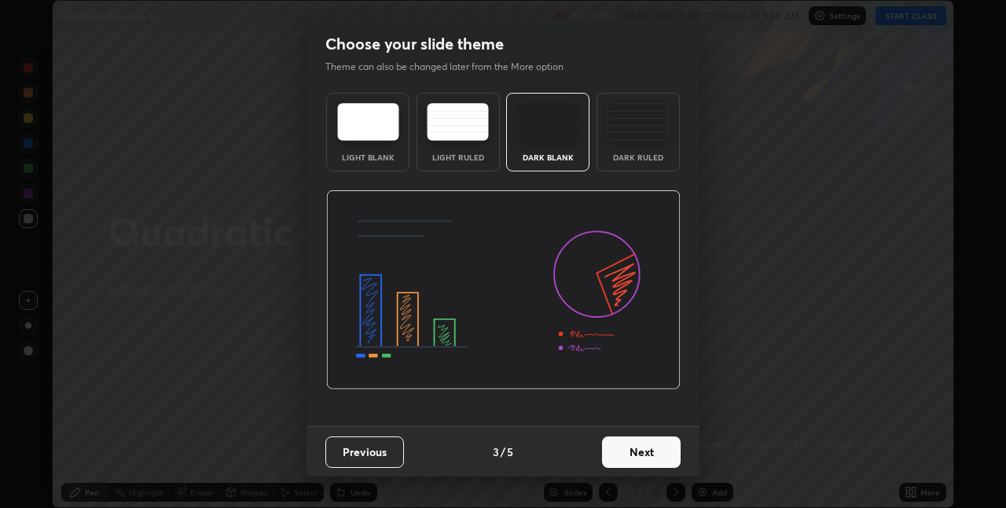
click at [637, 463] on button "Next" at bounding box center [641, 451] width 79 height 31
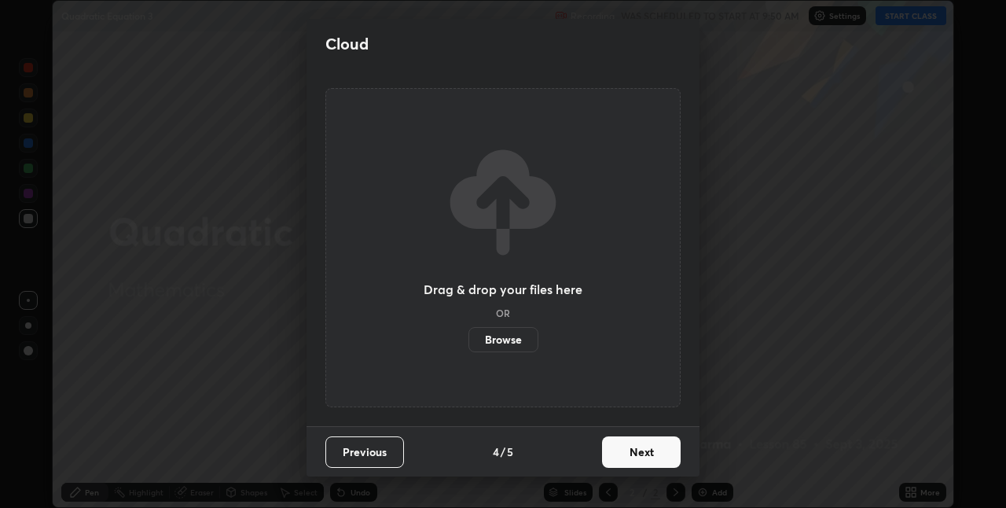
click at [651, 460] on button "Next" at bounding box center [641, 451] width 79 height 31
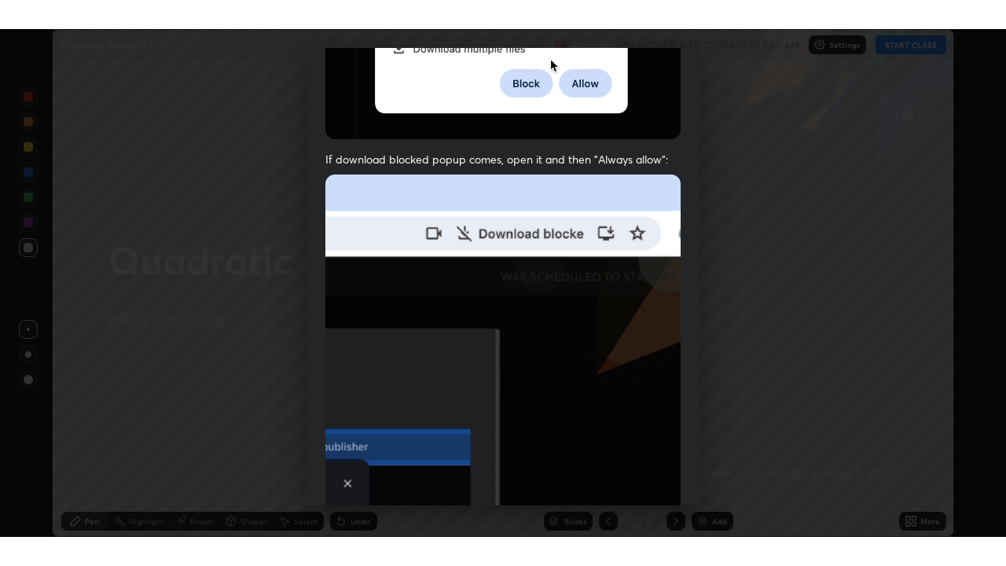
scroll to position [328, 0]
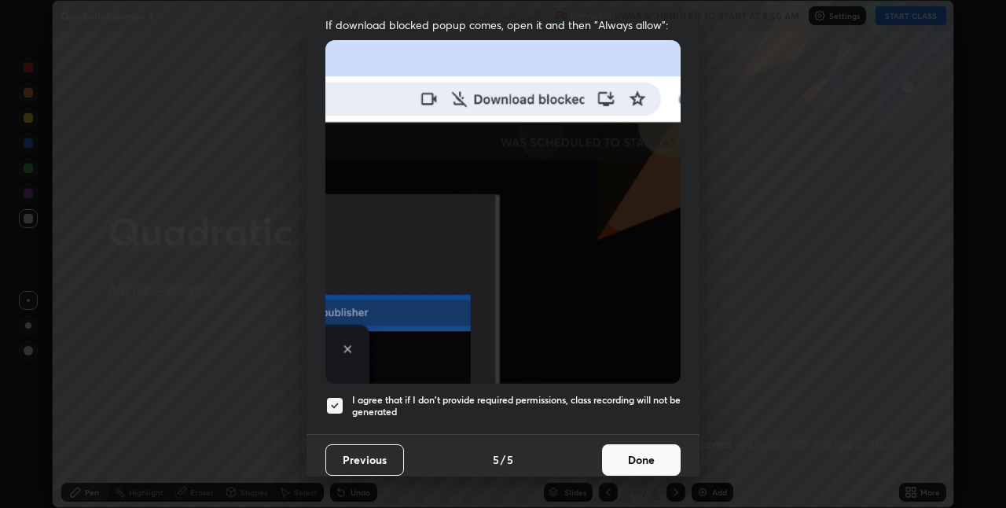
click at [614, 444] on button "Done" at bounding box center [641, 459] width 79 height 31
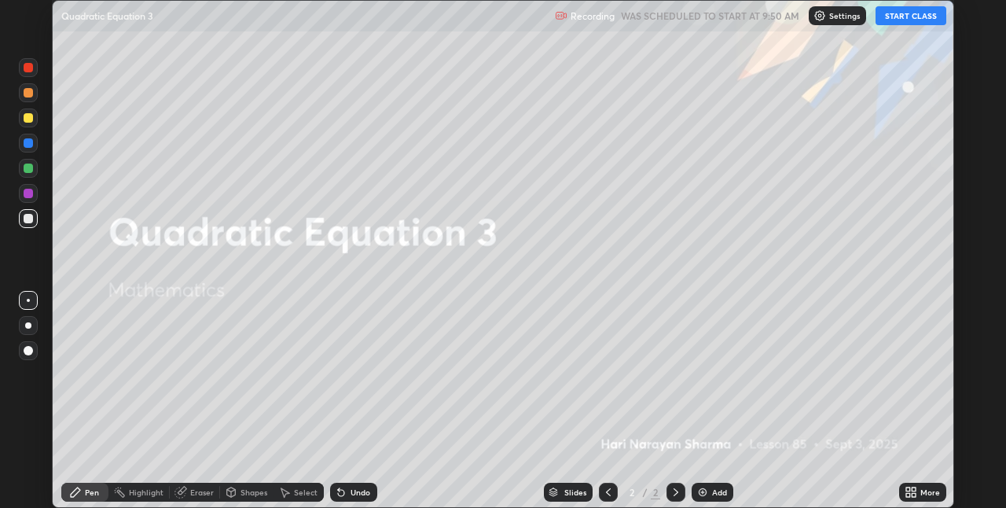
click at [904, 20] on button "START CLASS" at bounding box center [910, 15] width 71 height 19
click at [915, 489] on icon at bounding box center [913, 489] width 4 height 4
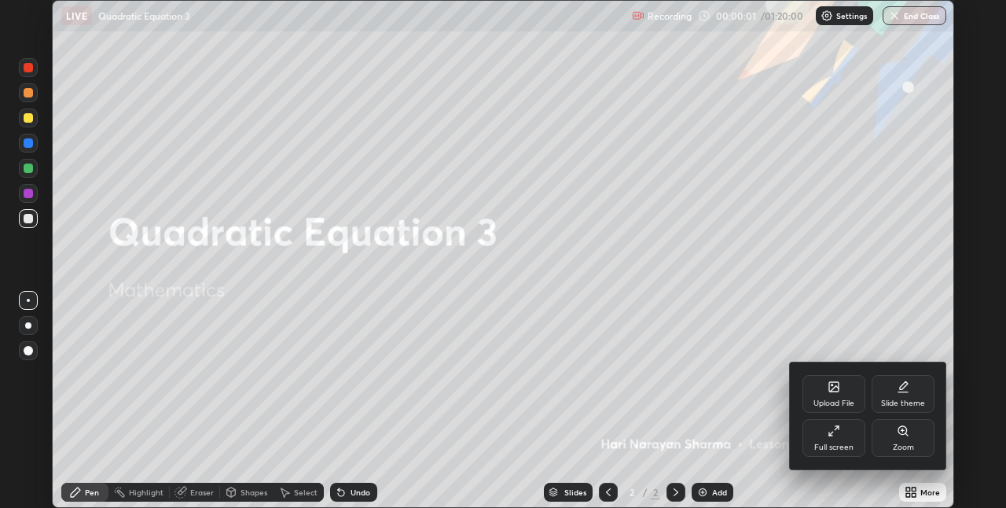
click at [833, 439] on div "Full screen" at bounding box center [833, 438] width 63 height 38
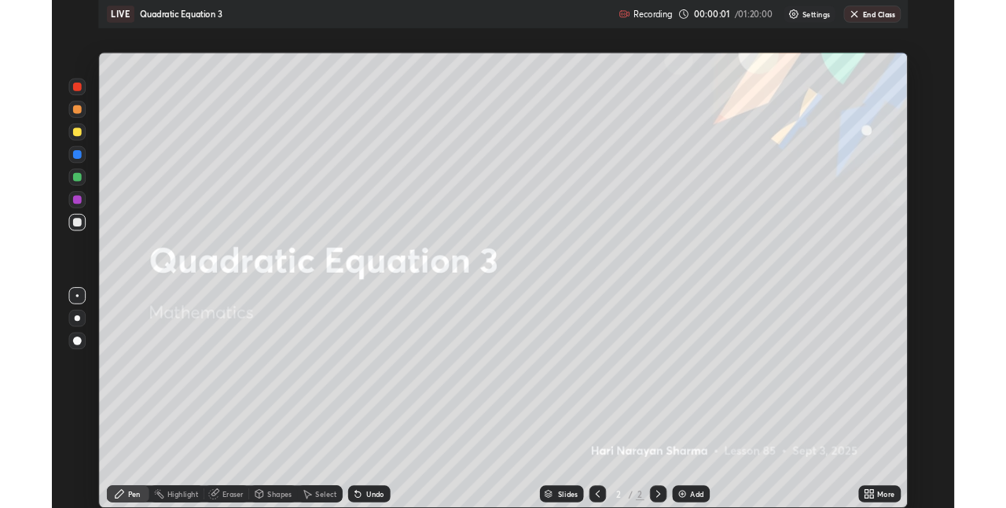
scroll to position [566, 1006]
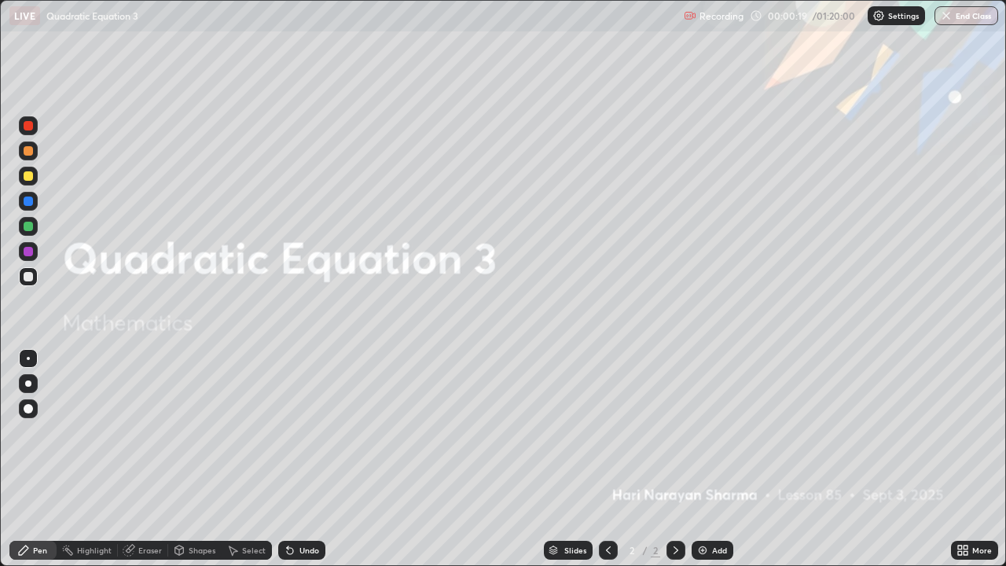
click at [708, 507] on div "Add" at bounding box center [712, 550] width 42 height 19
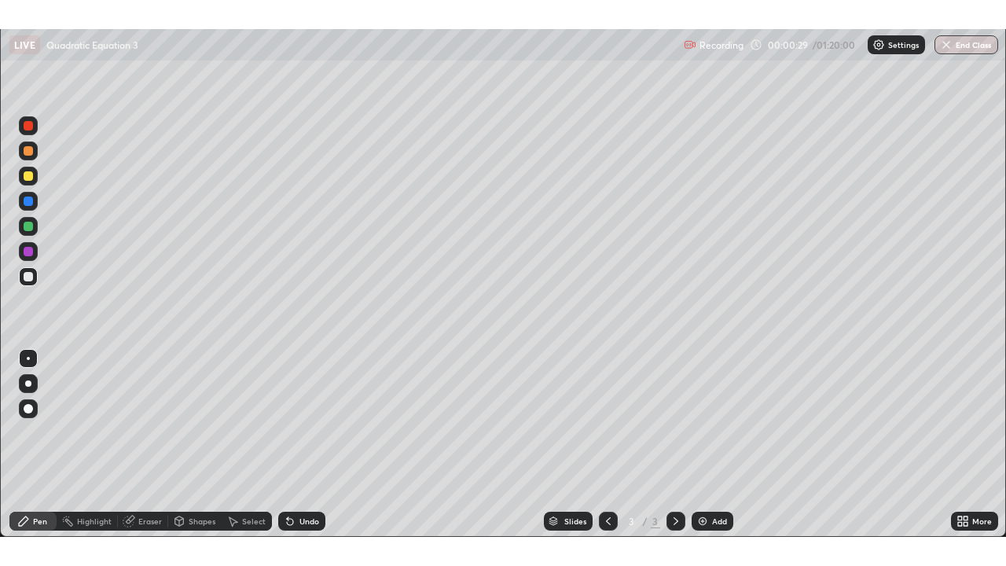
scroll to position [78061, 77563]
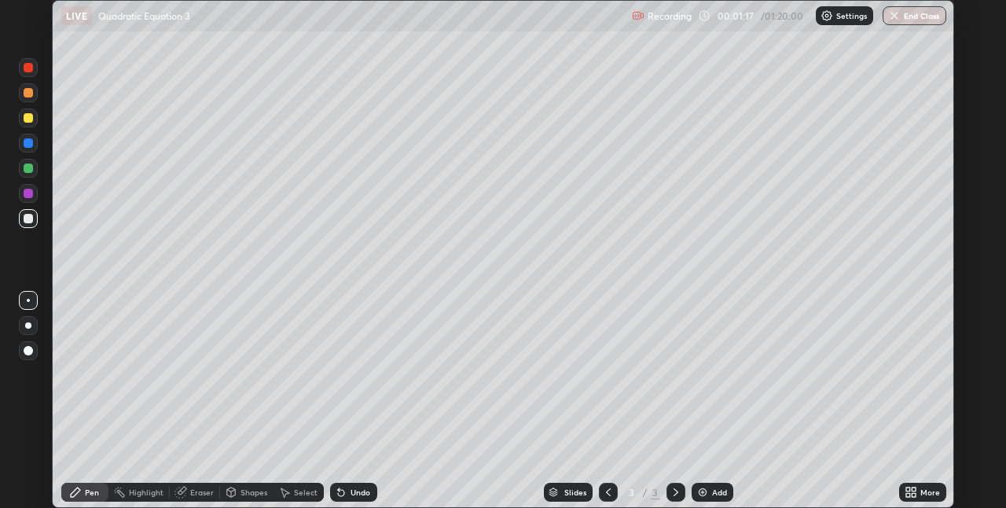
click at [912, 496] on icon at bounding box center [913, 495] width 4 height 4
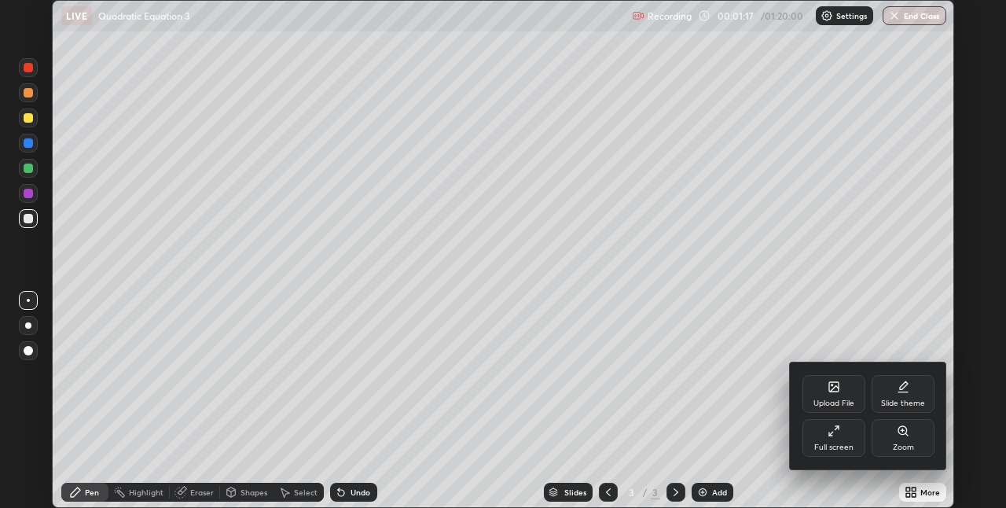
click at [837, 439] on div "Full screen" at bounding box center [833, 438] width 63 height 38
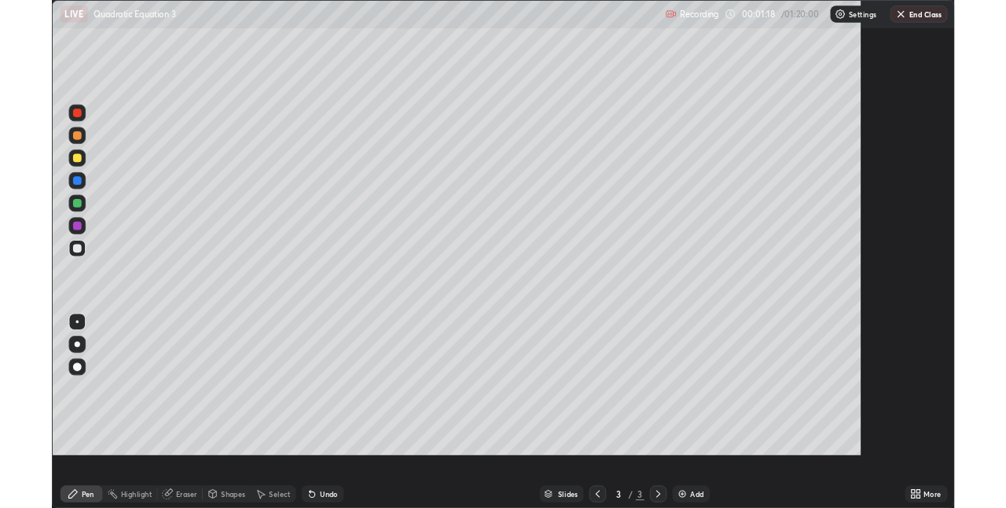
scroll to position [566, 1006]
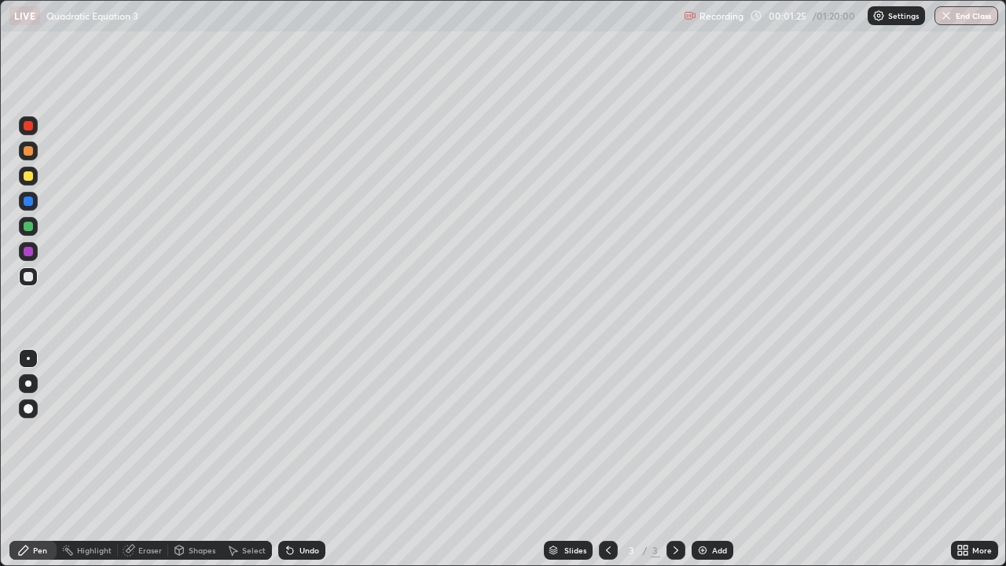
click at [31, 175] on div at bounding box center [28, 175] width 9 height 9
click at [258, 507] on div "Select" at bounding box center [254, 550] width 24 height 8
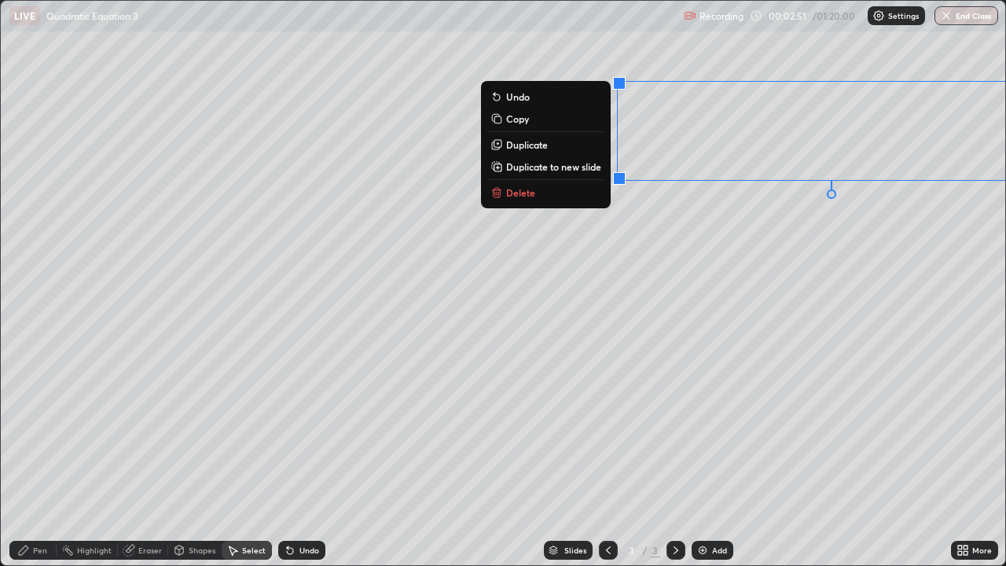
click at [32, 507] on div "Pen" at bounding box center [32, 550] width 47 height 19
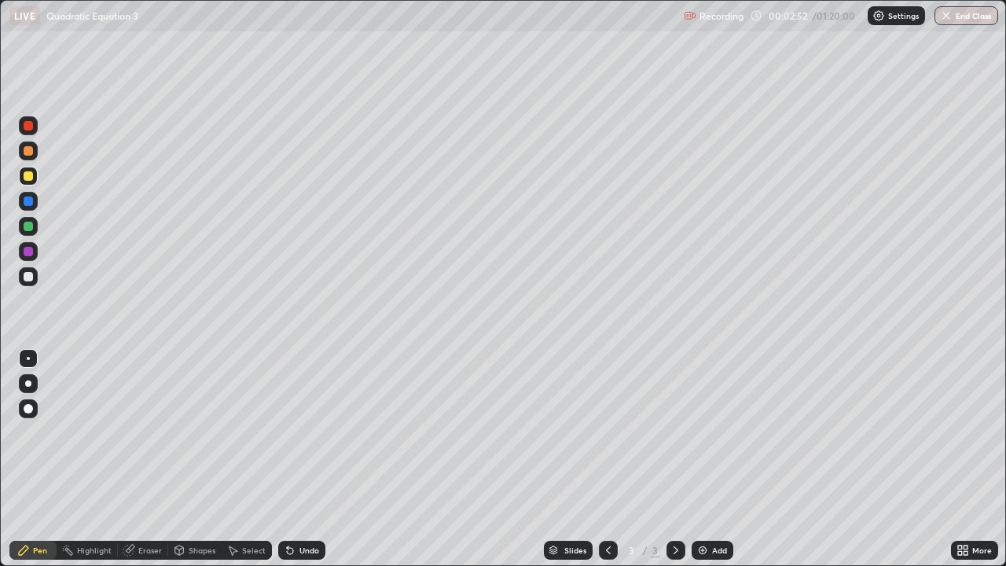
click at [26, 279] on div at bounding box center [28, 276] width 9 height 9
click at [27, 179] on div at bounding box center [28, 175] width 9 height 9
click at [0, 0] on div "LIVE Quadratic Equation 3 Recording 00:04:05 / 01:20:00 Settings End Class" at bounding box center [503, 15] width 1006 height 31
click at [766, 507] on div "Slides 3 / 3 Add" at bounding box center [637, 549] width 625 height 31
click at [675, 507] on icon at bounding box center [675, 550] width 13 height 13
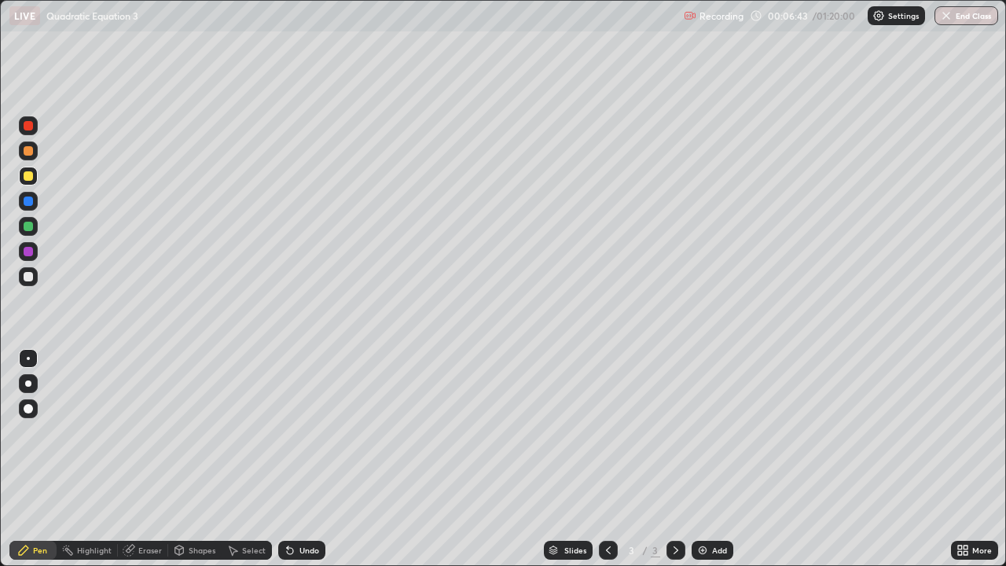
click at [674, 507] on icon at bounding box center [675, 550] width 13 height 13
click at [718, 507] on div "Add" at bounding box center [719, 550] width 15 height 8
click at [606, 507] on icon at bounding box center [608, 550] width 13 height 13
click at [674, 507] on icon at bounding box center [675, 550] width 13 height 13
click at [251, 507] on div "Select" at bounding box center [254, 550] width 24 height 8
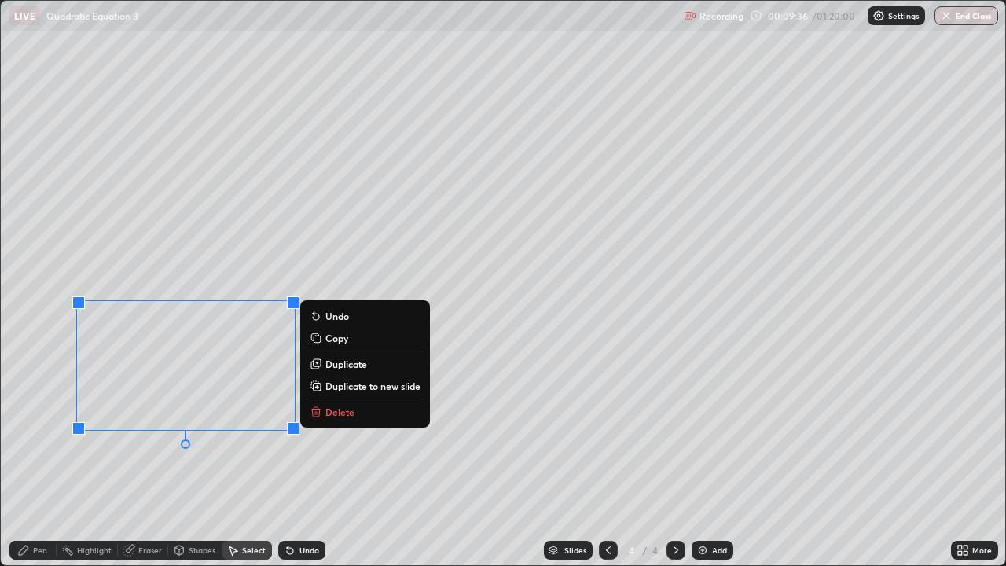
click at [337, 405] on button "Delete" at bounding box center [364, 411] width 117 height 19
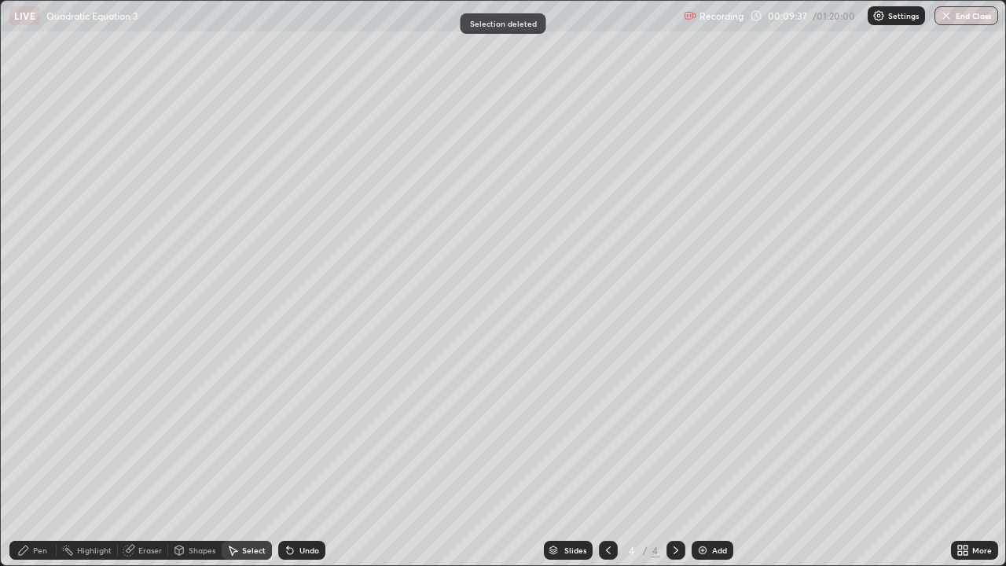
click at [31, 507] on div "Pen" at bounding box center [32, 550] width 47 height 19
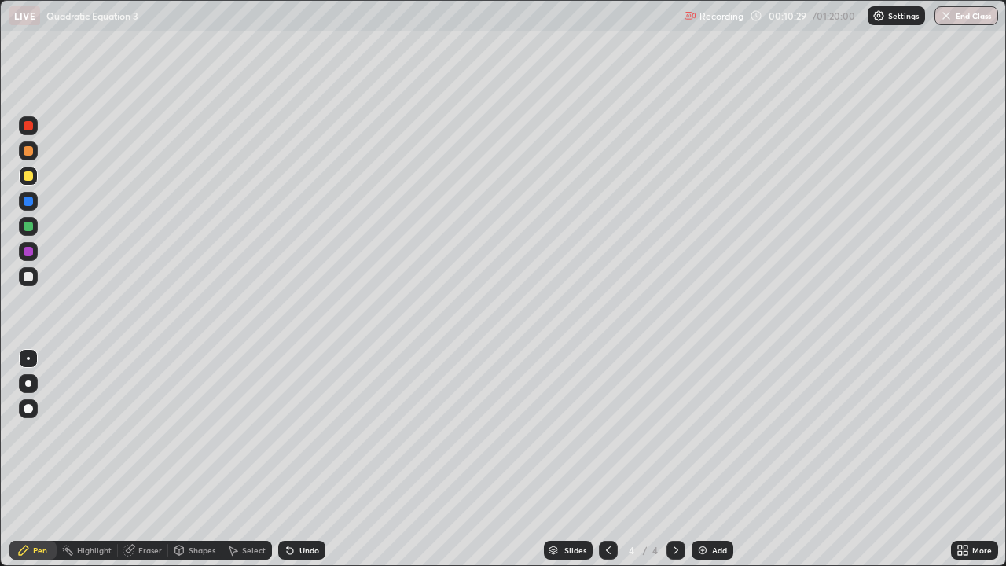
click at [613, 507] on div at bounding box center [608, 550] width 19 height 19
click at [680, 507] on icon at bounding box center [675, 550] width 13 height 13
click at [38, 275] on div at bounding box center [28, 276] width 25 height 25
click at [28, 171] on div at bounding box center [28, 175] width 9 height 9
click at [242, 507] on div "Select" at bounding box center [254, 550] width 24 height 8
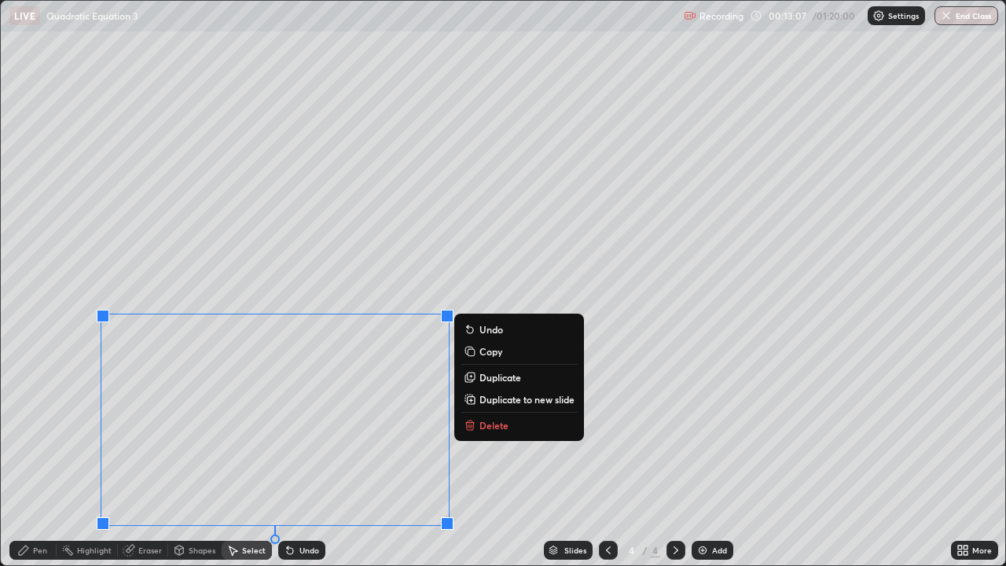
click at [500, 426] on p "Delete" at bounding box center [493, 425] width 29 height 13
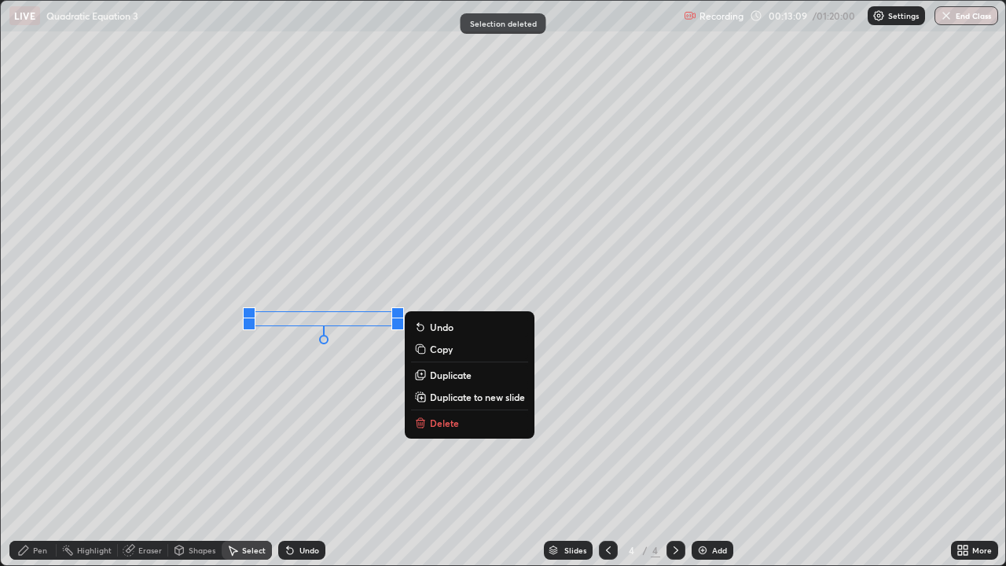
click at [451, 421] on p "Delete" at bounding box center [444, 422] width 29 height 13
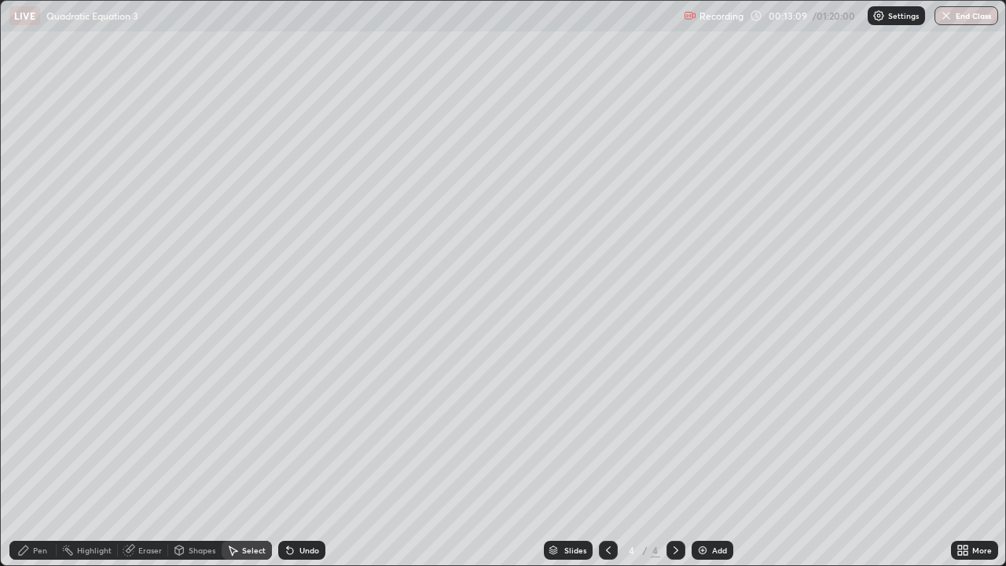
click at [33, 507] on div "Pen" at bounding box center [32, 550] width 47 height 19
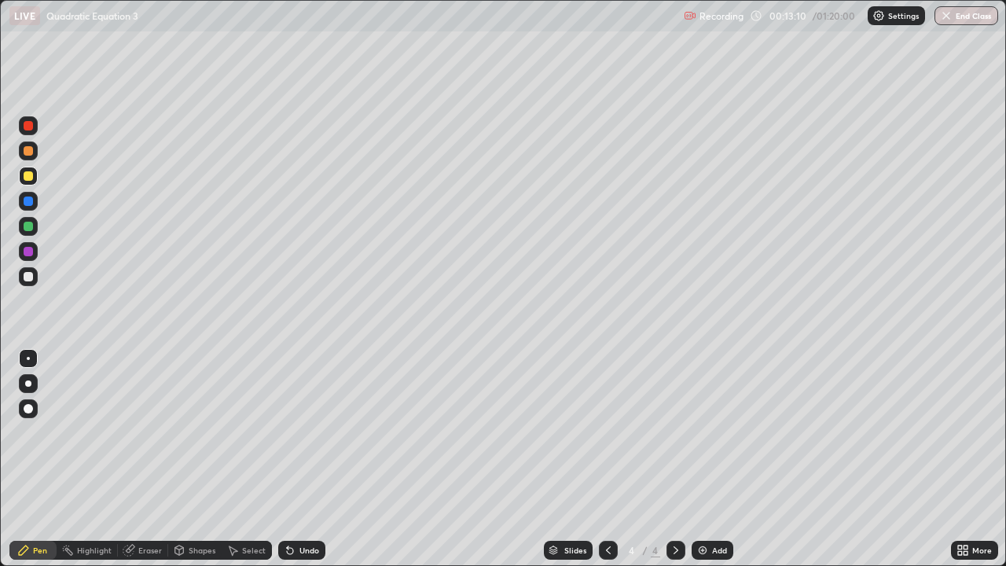
click at [25, 282] on div at bounding box center [28, 276] width 19 height 19
click at [673, 507] on icon at bounding box center [675, 550] width 13 height 13
click at [698, 507] on img at bounding box center [702, 550] width 13 height 13
click at [0, 415] on div "Setting up your live class" at bounding box center [503, 283] width 1006 height 566
click at [245, 507] on div "Select" at bounding box center [254, 550] width 24 height 8
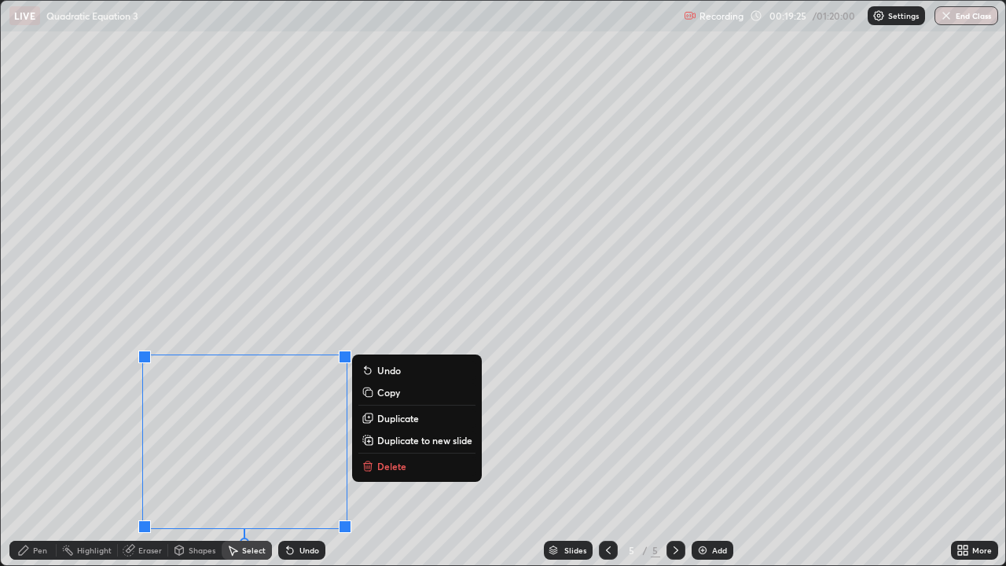
click at [367, 464] on icon at bounding box center [367, 467] width 7 height 7
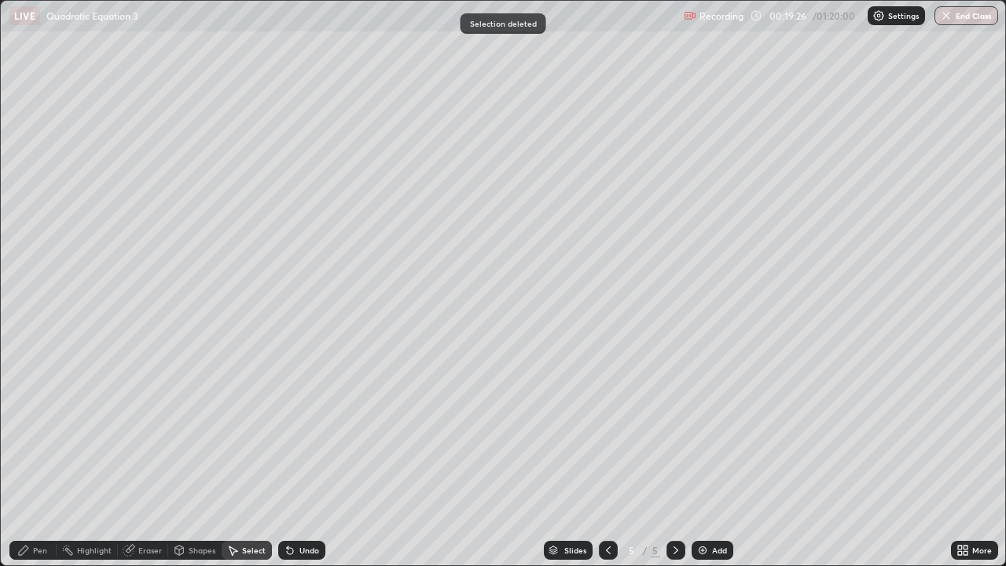
click at [34, 507] on div "Pen" at bounding box center [40, 550] width 14 height 8
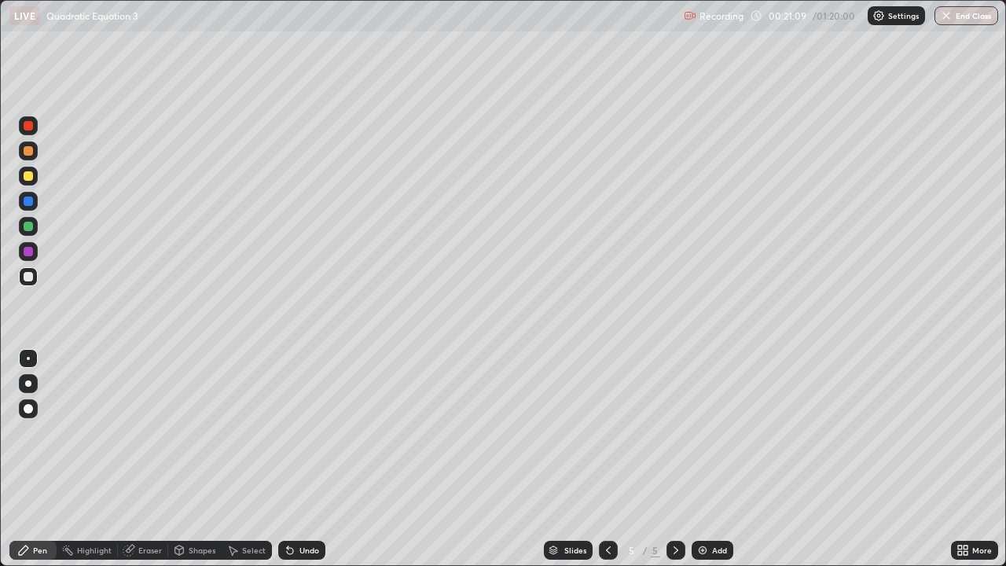
click at [677, 507] on icon at bounding box center [675, 550] width 13 height 13
click at [673, 507] on icon at bounding box center [675, 550] width 13 height 13
click at [674, 507] on icon at bounding box center [675, 550] width 13 height 13
click at [674, 507] on icon at bounding box center [675, 550] width 5 height 8
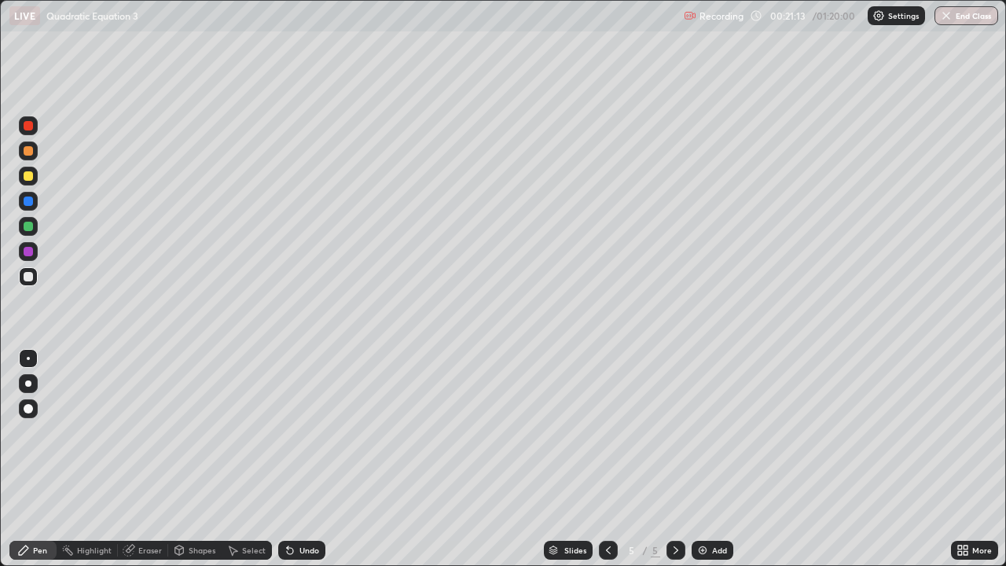
click at [712, 507] on div "Add" at bounding box center [719, 550] width 15 height 8
click at [17, 507] on icon at bounding box center [23, 550] width 13 height 13
click at [21, 273] on div at bounding box center [28, 276] width 19 height 19
click at [24, 174] on div at bounding box center [28, 175] width 9 height 9
click at [24, 274] on div at bounding box center [28, 276] width 9 height 9
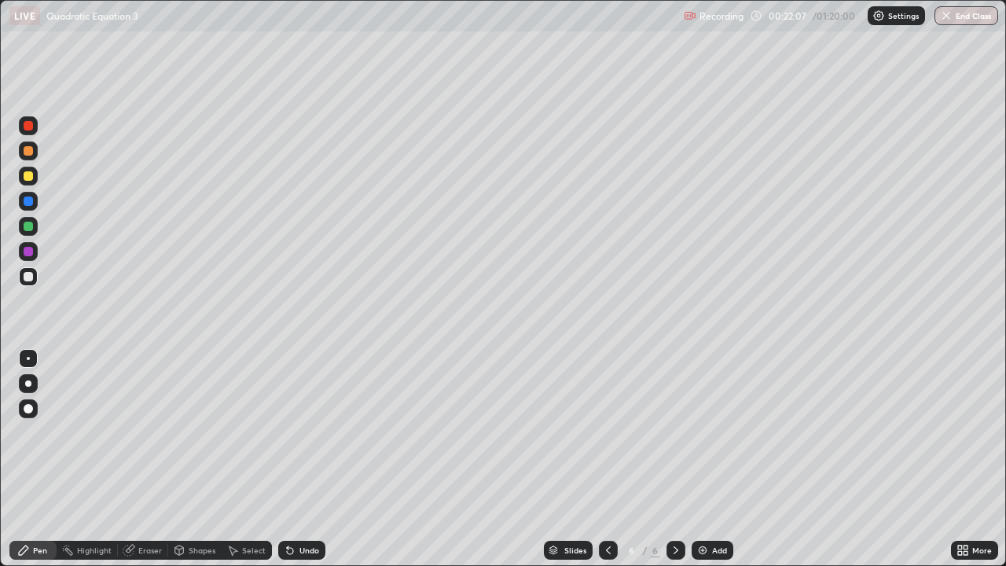
click at [302, 507] on div "Undo" at bounding box center [301, 550] width 47 height 19
click at [312, 507] on div "Undo" at bounding box center [301, 550] width 47 height 19
click at [61, 507] on div "Highlight" at bounding box center [87, 550] width 61 height 19
click at [36, 507] on div "Pen" at bounding box center [40, 550] width 14 height 8
click at [32, 507] on div "Pen" at bounding box center [32, 550] width 47 height 19
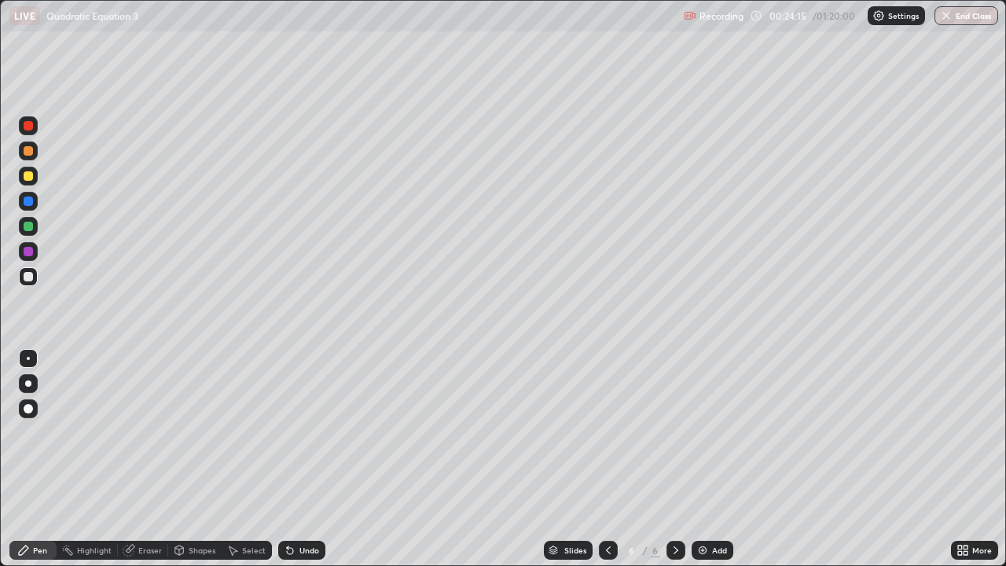
click at [24, 175] on div at bounding box center [28, 175] width 9 height 9
click at [675, 507] on icon at bounding box center [675, 550] width 13 height 13
click at [674, 507] on icon at bounding box center [675, 550] width 13 height 13
click at [608, 507] on icon at bounding box center [608, 550] width 13 height 13
click at [674, 507] on icon at bounding box center [675, 550] width 13 height 13
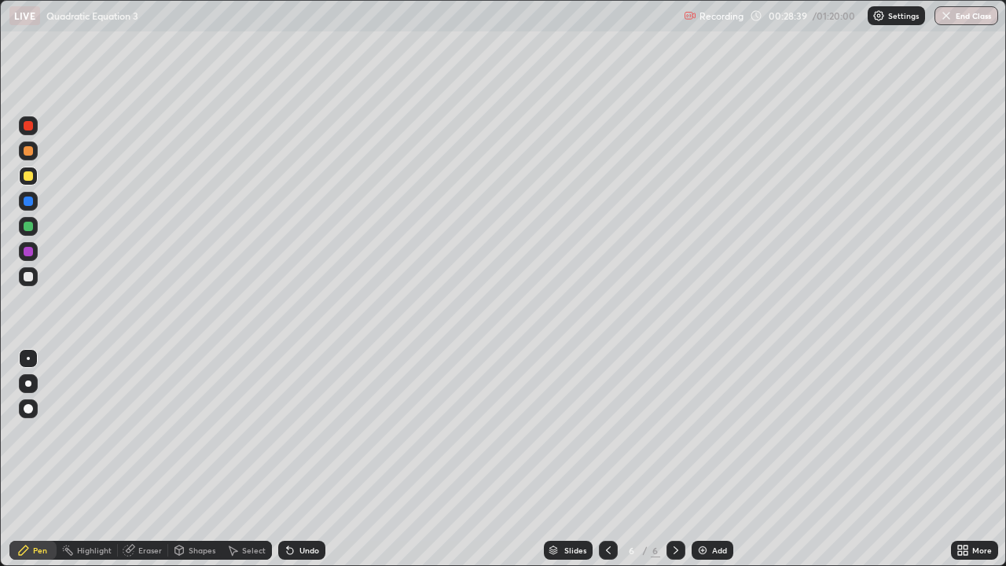
click at [673, 507] on icon at bounding box center [675, 550] width 13 height 13
click at [676, 507] on div at bounding box center [675, 550] width 19 height 19
click at [676, 507] on icon at bounding box center [675, 550] width 13 height 13
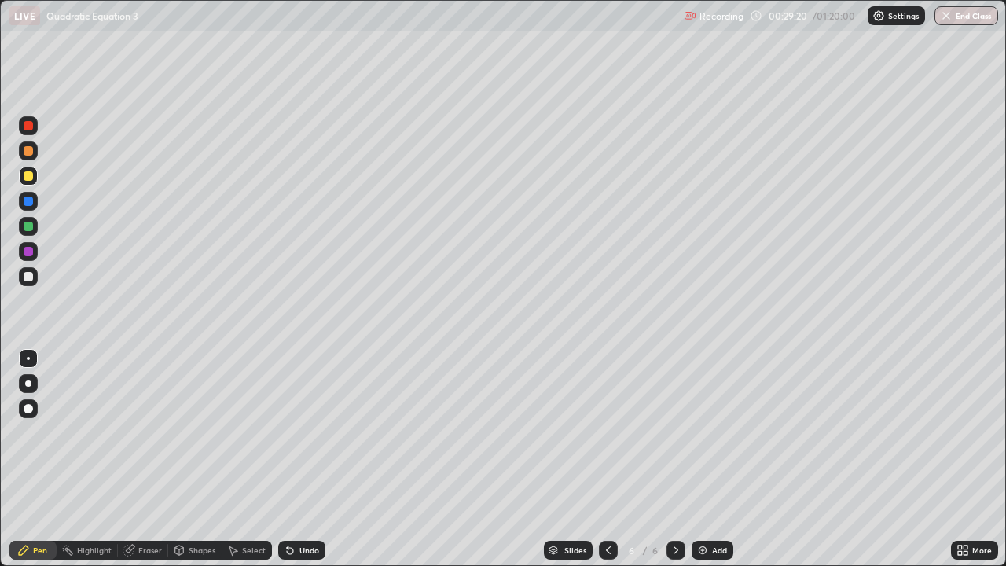
click at [669, 507] on div at bounding box center [675, 550] width 19 height 19
click at [674, 507] on icon at bounding box center [675, 550] width 5 height 8
click at [666, 507] on div at bounding box center [675, 550] width 19 height 19
click at [673, 507] on div at bounding box center [675, 550] width 19 height 19
click at [712, 507] on div "Add" at bounding box center [719, 550] width 15 height 8
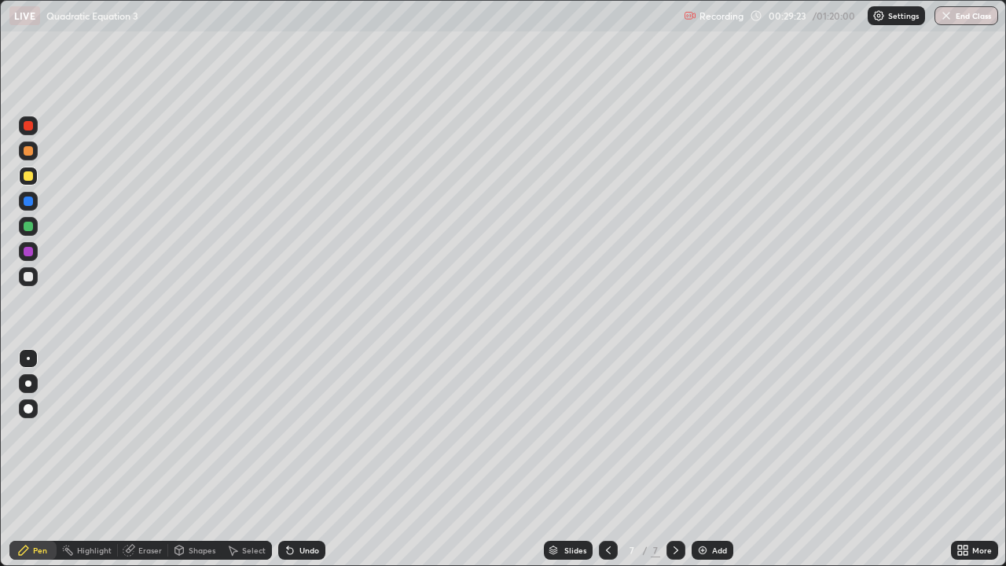
click at [608, 507] on icon at bounding box center [608, 550] width 5 height 8
click at [673, 507] on icon at bounding box center [675, 550] width 13 height 13
click at [27, 507] on icon at bounding box center [23, 550] width 13 height 13
click at [20, 269] on div at bounding box center [28, 276] width 19 height 19
click at [145, 507] on div "Eraser" at bounding box center [150, 550] width 24 height 8
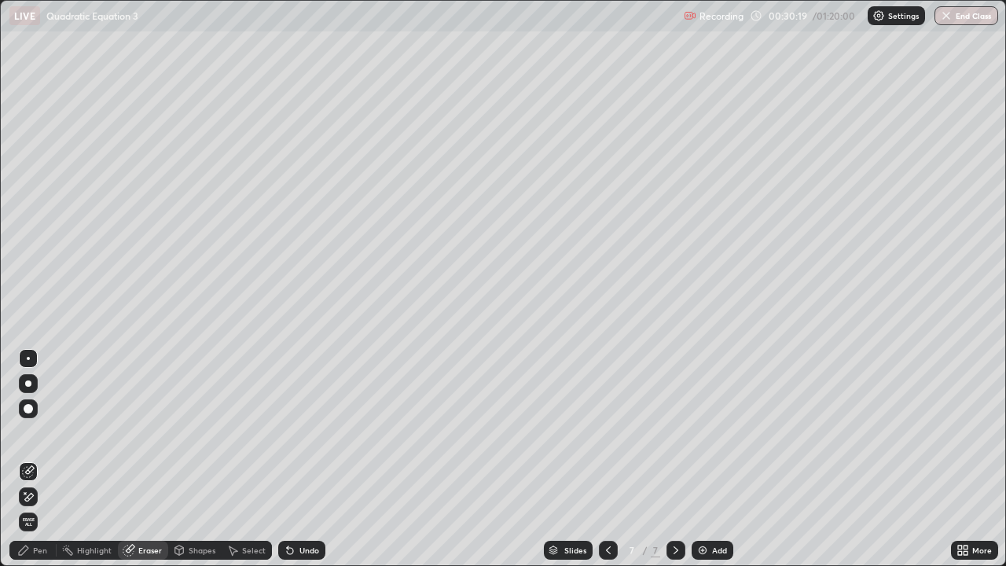
click at [43, 507] on div "Pen" at bounding box center [40, 550] width 14 height 8
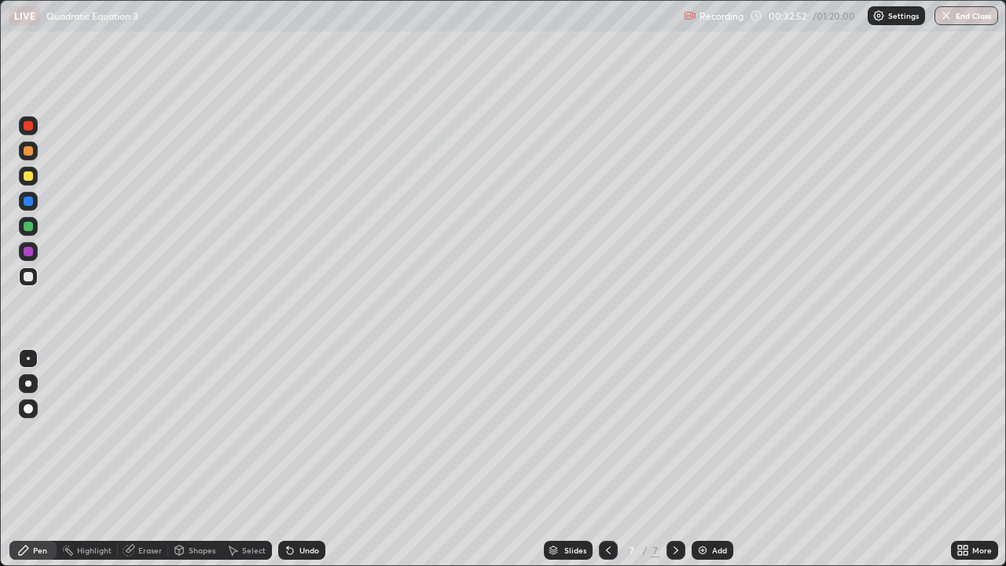
click at [241, 507] on div "Select" at bounding box center [247, 550] width 50 height 19
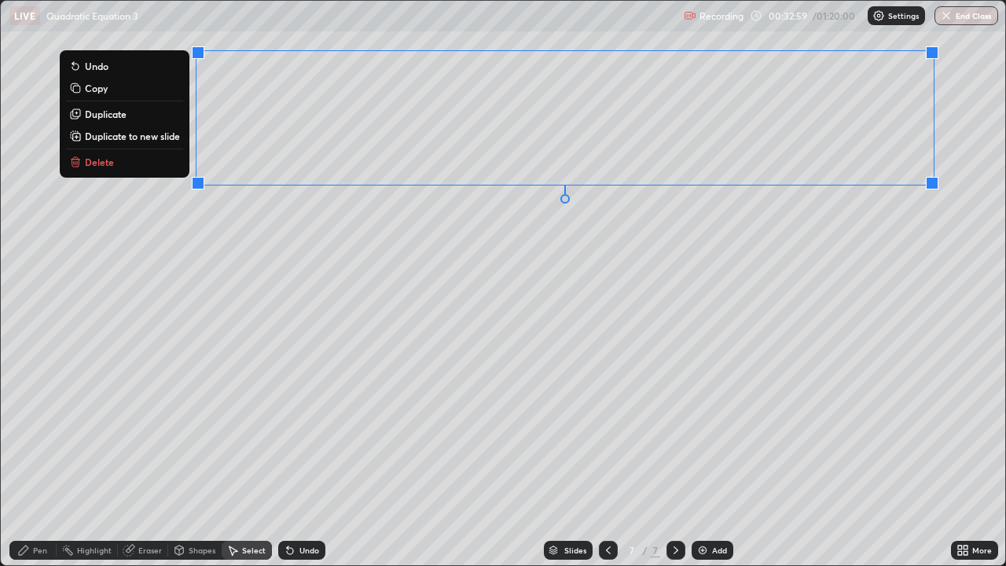
click at [159, 139] on p "Duplicate to new slide" at bounding box center [132, 136] width 95 height 13
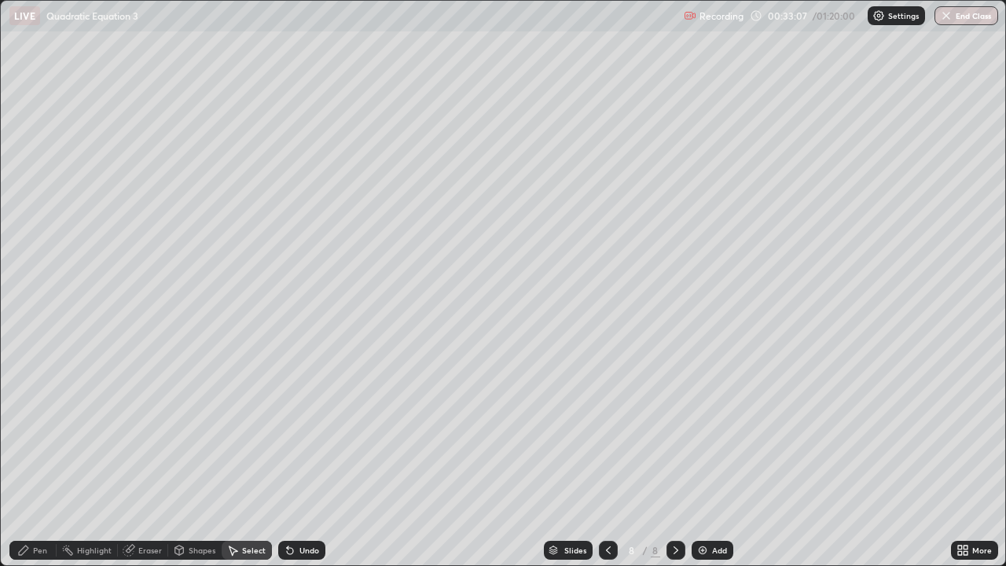
click at [20, 507] on div "Pen" at bounding box center [32, 550] width 47 height 19
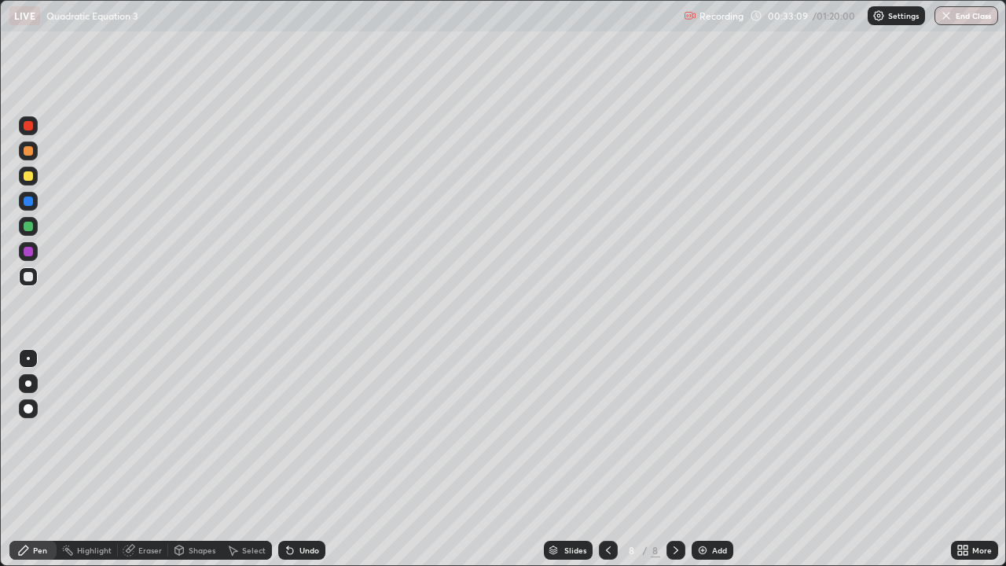
click at [29, 172] on div at bounding box center [28, 175] width 9 height 9
click at [602, 507] on icon at bounding box center [608, 550] width 13 height 13
click at [603, 507] on icon at bounding box center [608, 550] width 13 height 13
click at [599, 507] on div at bounding box center [608, 550] width 19 height 19
click at [603, 507] on icon at bounding box center [608, 550] width 13 height 13
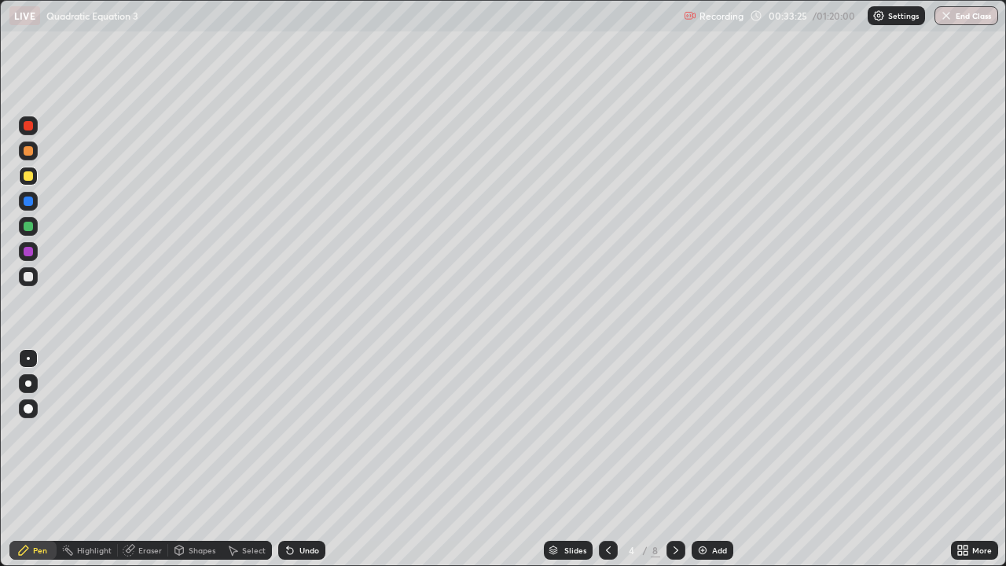
click at [673, 507] on icon at bounding box center [675, 550] width 13 height 13
click at [672, 507] on icon at bounding box center [675, 550] width 13 height 13
click at [674, 507] on icon at bounding box center [675, 550] width 13 height 13
click at [680, 507] on div at bounding box center [675, 550] width 19 height 19
click at [356, 507] on div "Slides 8 / 8 Add" at bounding box center [637, 549] width 625 height 31
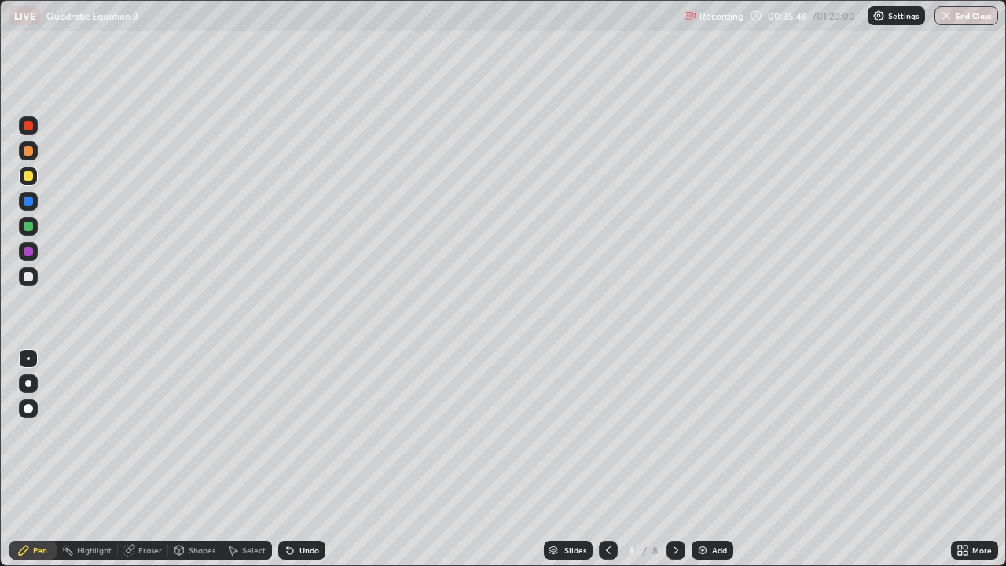
click at [610, 507] on icon at bounding box center [608, 550] width 13 height 13
click at [234, 507] on icon at bounding box center [233, 550] width 9 height 9
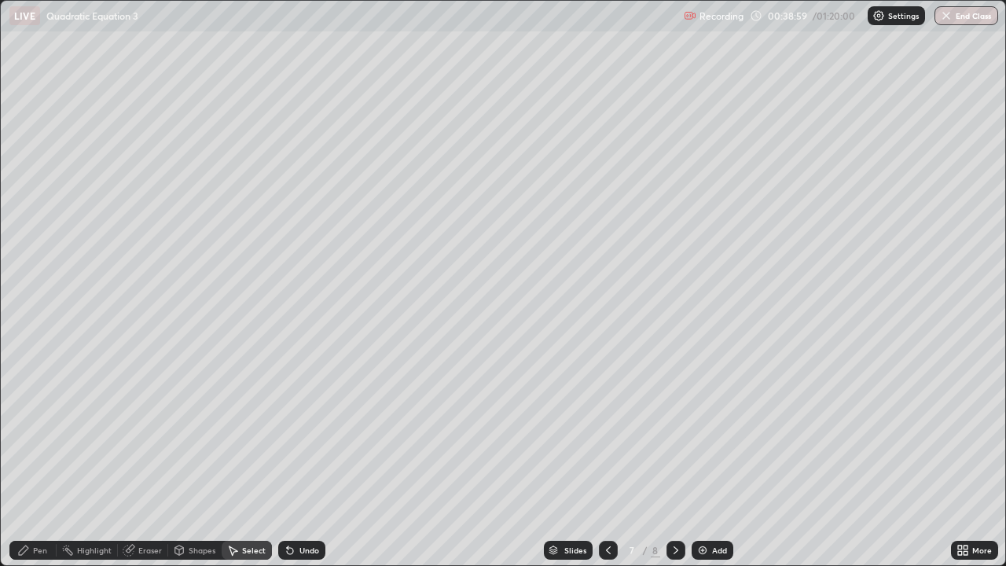
click at [805, 464] on div "0 ° Undo Copy Duplicate Duplicate to new slide Delete" at bounding box center [503, 283] width 1004 height 564
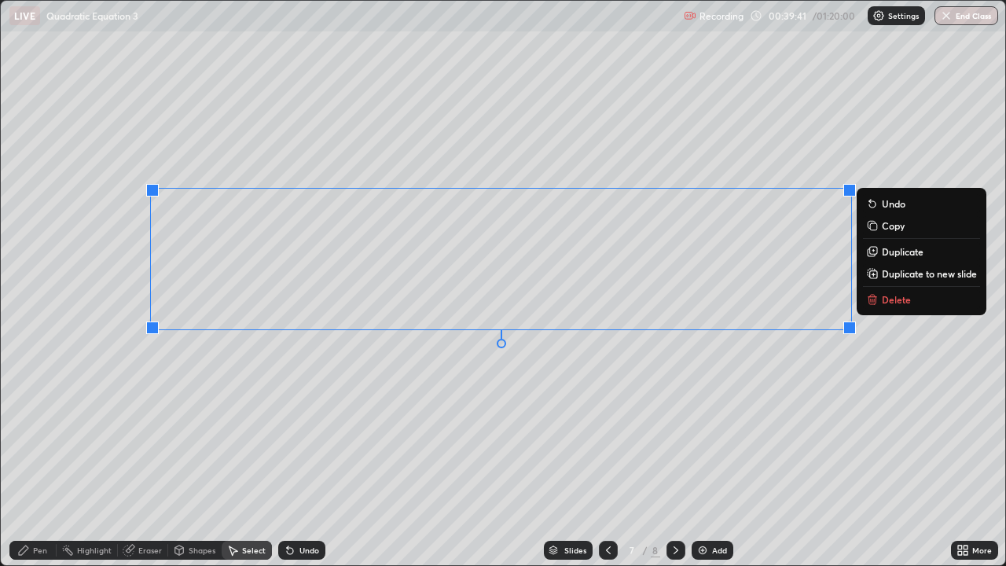
click at [910, 278] on p "Duplicate to new slide" at bounding box center [929, 273] width 95 height 13
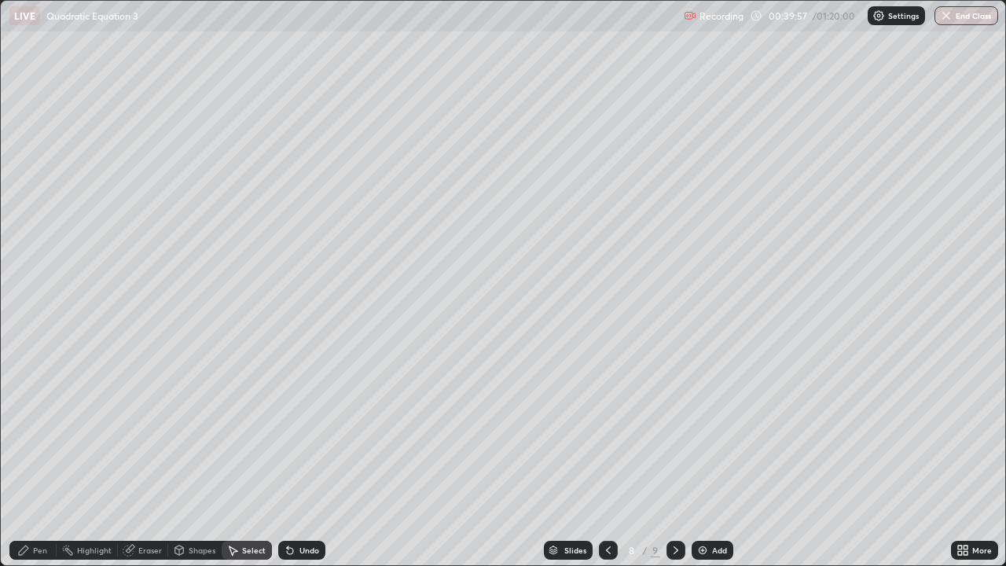
click at [38, 507] on div "Pen" at bounding box center [40, 550] width 14 height 8
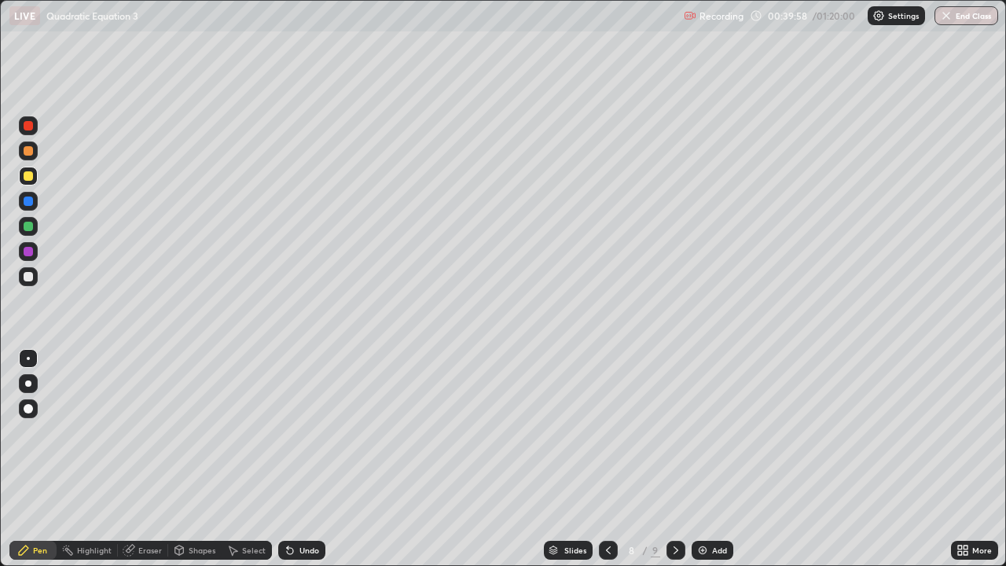
click at [27, 280] on div at bounding box center [28, 276] width 9 height 9
click at [26, 178] on div at bounding box center [28, 175] width 9 height 9
click at [698, 507] on img at bounding box center [702, 550] width 13 height 13
click at [607, 507] on icon at bounding box center [607, 550] width 5 height 8
click at [674, 507] on icon at bounding box center [675, 550] width 13 height 13
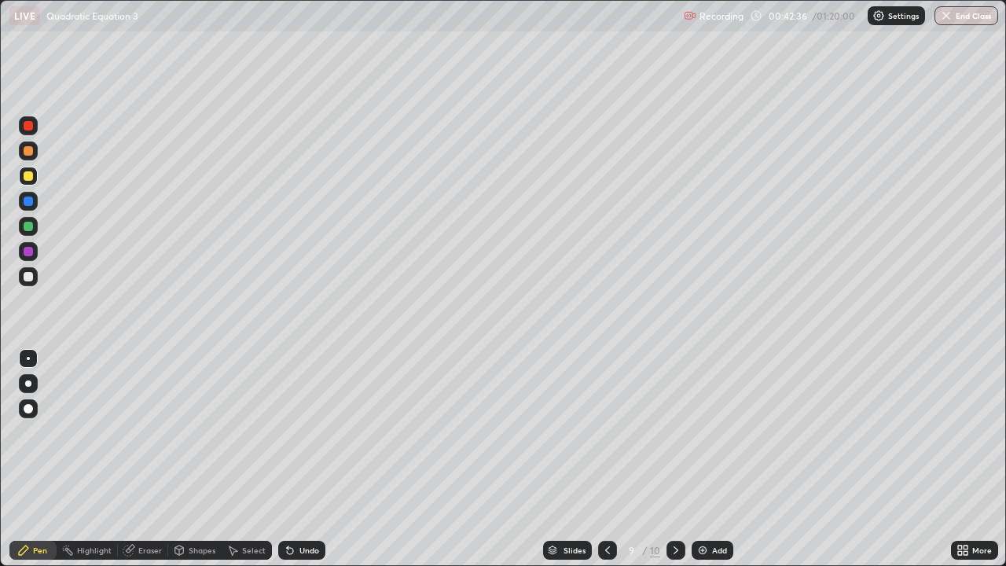
click at [607, 507] on icon at bounding box center [607, 550] width 13 height 13
click at [673, 507] on icon at bounding box center [675, 550] width 5 height 8
click at [612, 507] on icon at bounding box center [607, 550] width 13 height 13
click at [674, 507] on icon at bounding box center [675, 550] width 13 height 13
click at [606, 507] on icon at bounding box center [607, 550] width 13 height 13
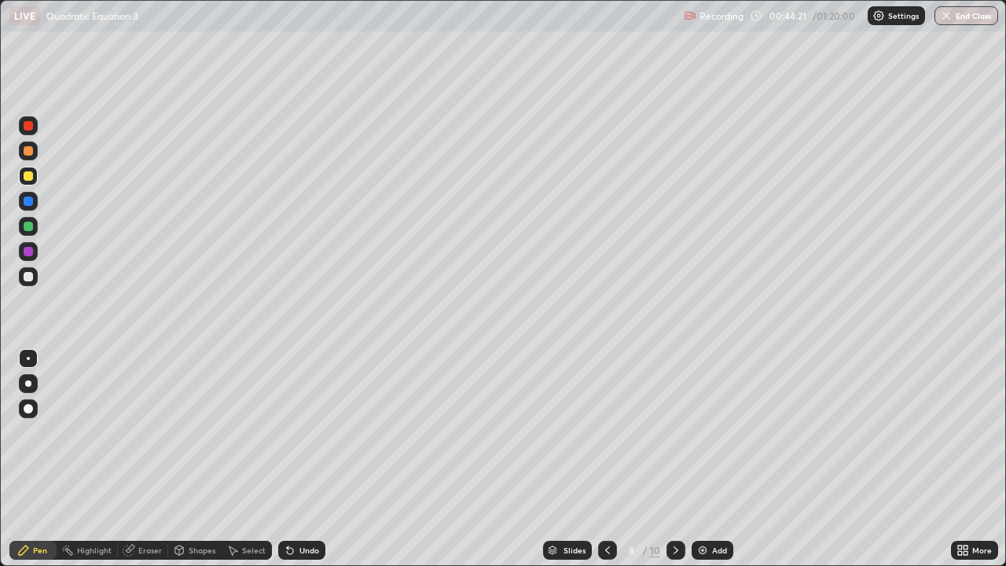
click at [606, 507] on icon at bounding box center [607, 550] width 13 height 13
click at [29, 277] on div at bounding box center [28, 276] width 9 height 9
click at [29, 173] on div at bounding box center [28, 175] width 9 height 9
click at [607, 507] on icon at bounding box center [607, 550] width 13 height 13
click at [606, 507] on icon at bounding box center [607, 550] width 13 height 13
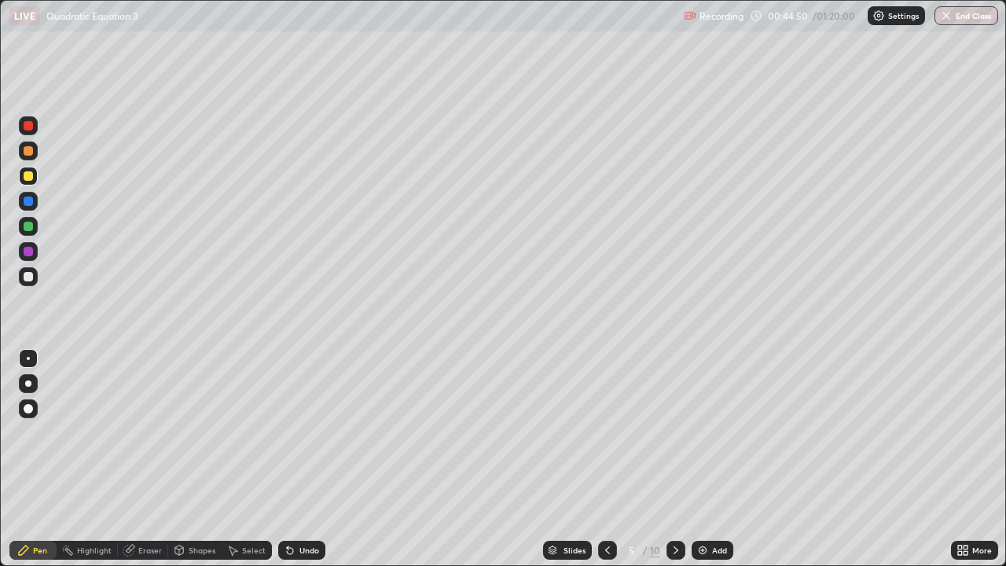
click at [613, 507] on div at bounding box center [607, 550] width 19 height 19
click at [674, 507] on icon at bounding box center [675, 550] width 13 height 13
click at [31, 177] on div at bounding box center [28, 175] width 9 height 9
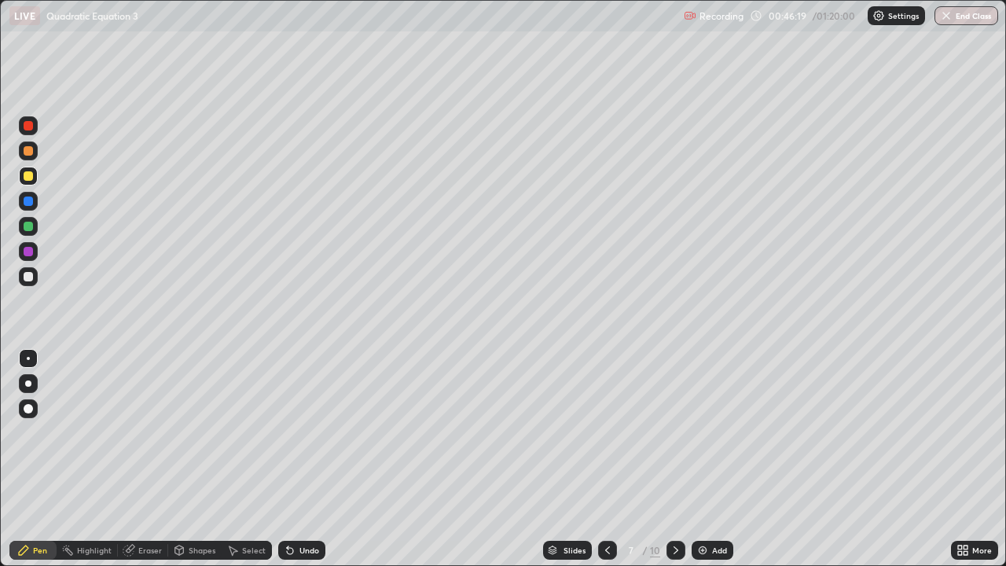
click at [255, 507] on div "Select" at bounding box center [247, 549] width 50 height 31
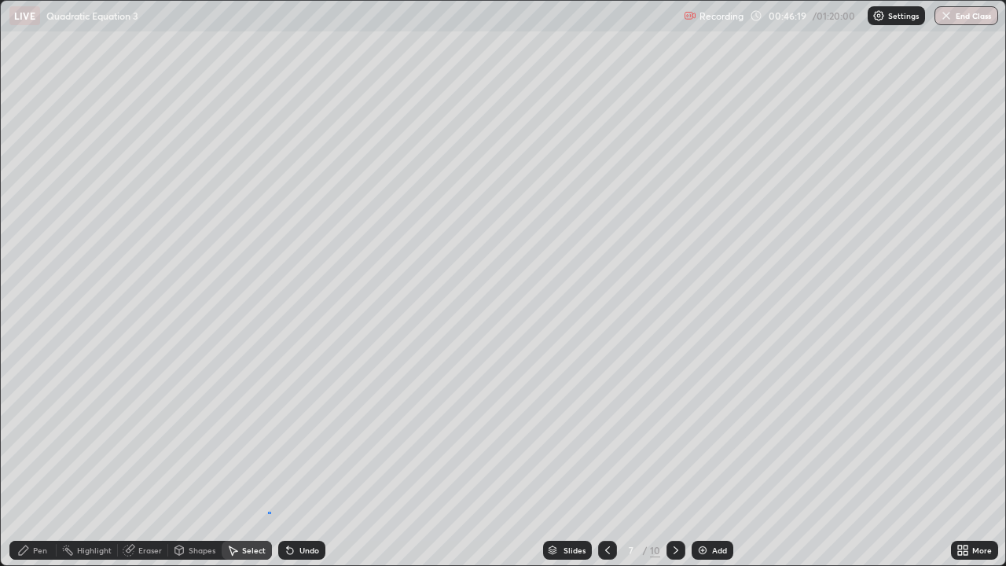
click at [268, 507] on div "0 ° Undo Copy Duplicate Duplicate to new slide Delete" at bounding box center [503, 283] width 1004 height 564
click at [267, 507] on div "0 ° Undo Copy Duplicate Duplicate to new slide Delete" at bounding box center [503, 283] width 1004 height 564
click at [303, 503] on div "0 ° Undo Copy Duplicate Duplicate to new slide Delete" at bounding box center [503, 283] width 1004 height 564
click at [42, 507] on div "Pen" at bounding box center [40, 550] width 14 height 8
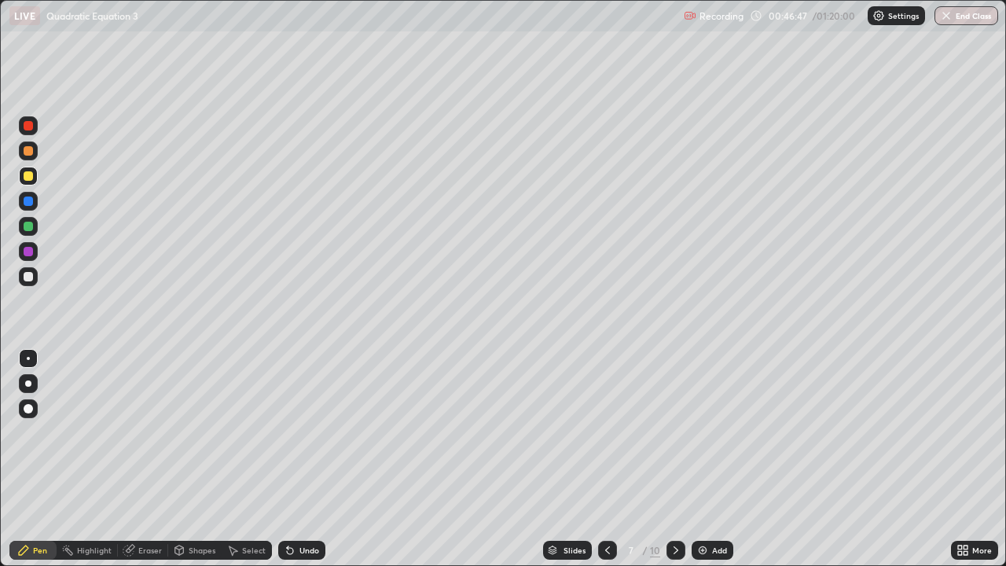
click at [803, 507] on div "Slides 7 / 10 Add" at bounding box center [637, 549] width 625 height 31
click at [675, 507] on icon at bounding box center [675, 550] width 5 height 8
click at [675, 507] on icon at bounding box center [675, 550] width 13 height 13
click at [605, 507] on icon at bounding box center [607, 550] width 5 height 8
click at [674, 507] on icon at bounding box center [675, 550] width 13 height 13
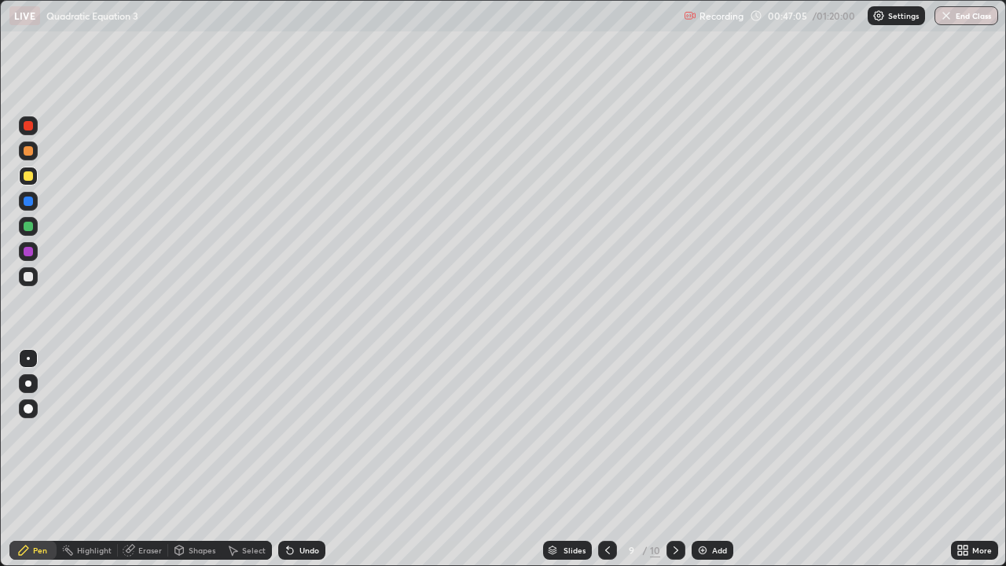
click at [678, 507] on icon at bounding box center [675, 550] width 13 height 13
click at [676, 507] on icon at bounding box center [675, 550] width 13 height 13
click at [702, 507] on img at bounding box center [702, 550] width 13 height 13
click at [680, 507] on icon at bounding box center [675, 550] width 13 height 13
click at [677, 507] on icon at bounding box center [675, 550] width 13 height 13
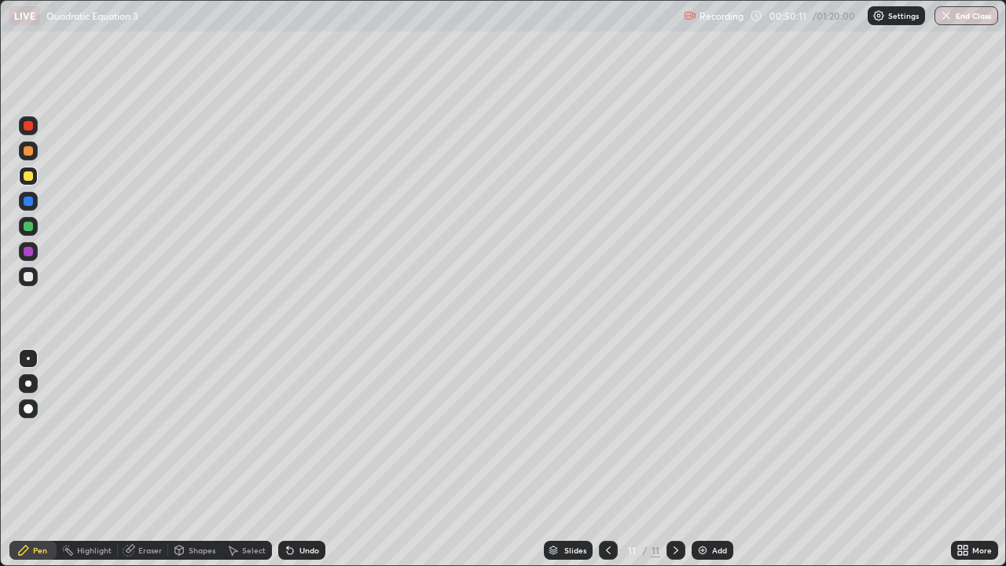
click at [677, 507] on icon at bounding box center [675, 550] width 13 height 13
click at [674, 507] on icon at bounding box center [675, 550] width 13 height 13
click at [676, 507] on icon at bounding box center [675, 550] width 13 height 13
click at [675, 507] on icon at bounding box center [675, 550] width 13 height 13
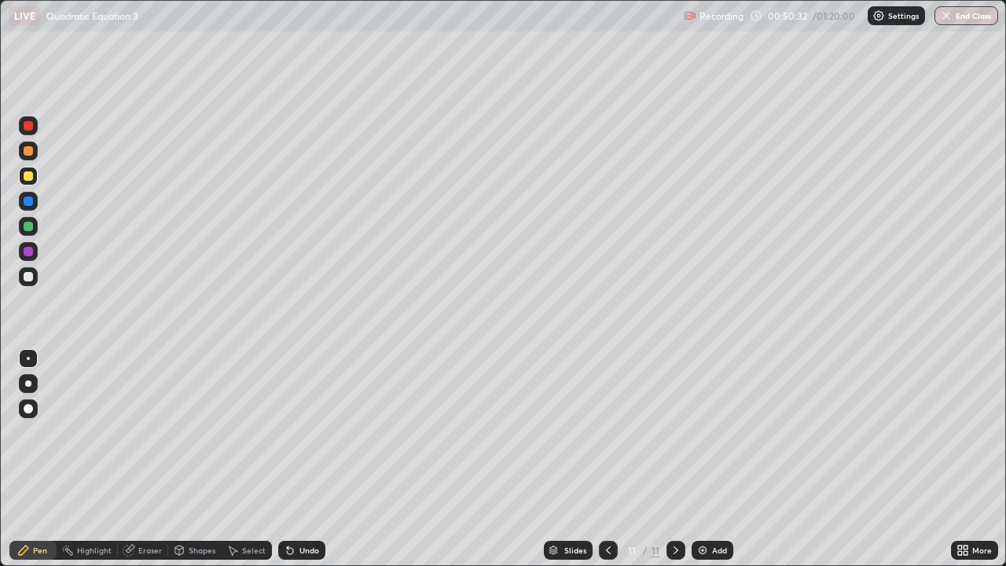
click at [673, 507] on icon at bounding box center [675, 550] width 13 height 13
click at [672, 507] on icon at bounding box center [675, 550] width 13 height 13
click at [674, 507] on icon at bounding box center [675, 550] width 13 height 13
click at [671, 507] on icon at bounding box center [675, 550] width 13 height 13
click at [673, 507] on icon at bounding box center [675, 550] width 13 height 13
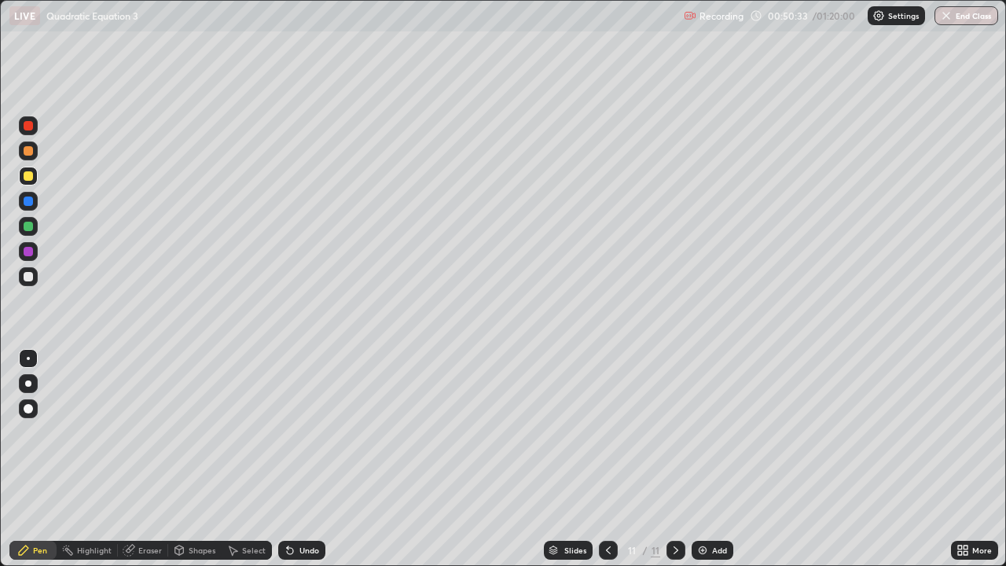
click at [673, 507] on icon at bounding box center [675, 550] width 13 height 13
click at [674, 507] on icon at bounding box center [675, 550] width 13 height 13
click at [673, 507] on icon at bounding box center [675, 550] width 13 height 13
click at [674, 507] on icon at bounding box center [675, 550] width 13 height 13
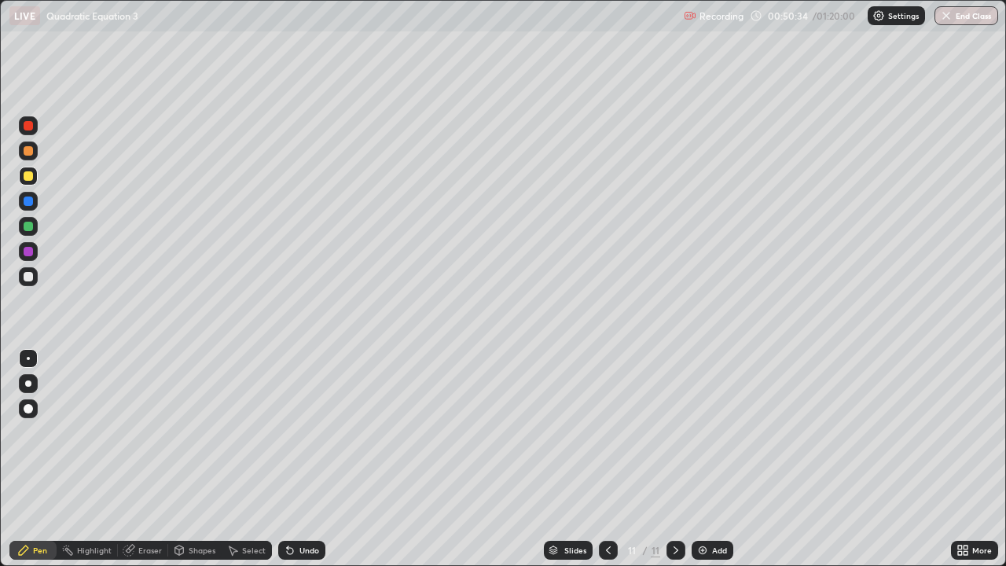
click at [674, 507] on icon at bounding box center [675, 550] width 13 height 13
click at [675, 507] on icon at bounding box center [675, 550] width 13 height 13
click at [676, 507] on icon at bounding box center [675, 550] width 13 height 13
click at [712, 507] on div "Add" at bounding box center [719, 550] width 15 height 8
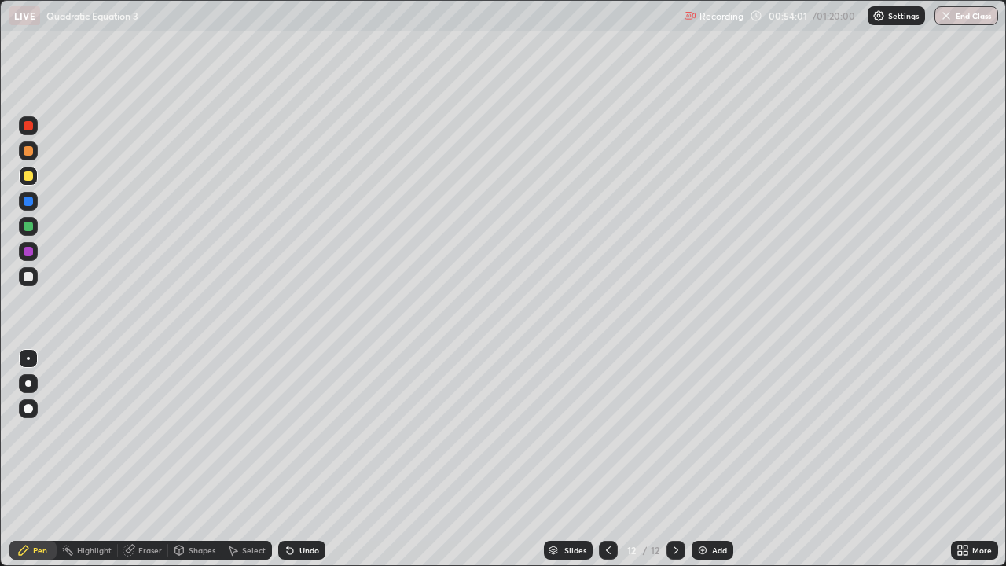
click at [607, 507] on icon at bounding box center [608, 550] width 13 height 13
click at [676, 507] on icon at bounding box center [675, 550] width 5 height 8
click at [613, 507] on div at bounding box center [608, 550] width 19 height 19
click at [261, 507] on div "Select" at bounding box center [254, 550] width 24 height 8
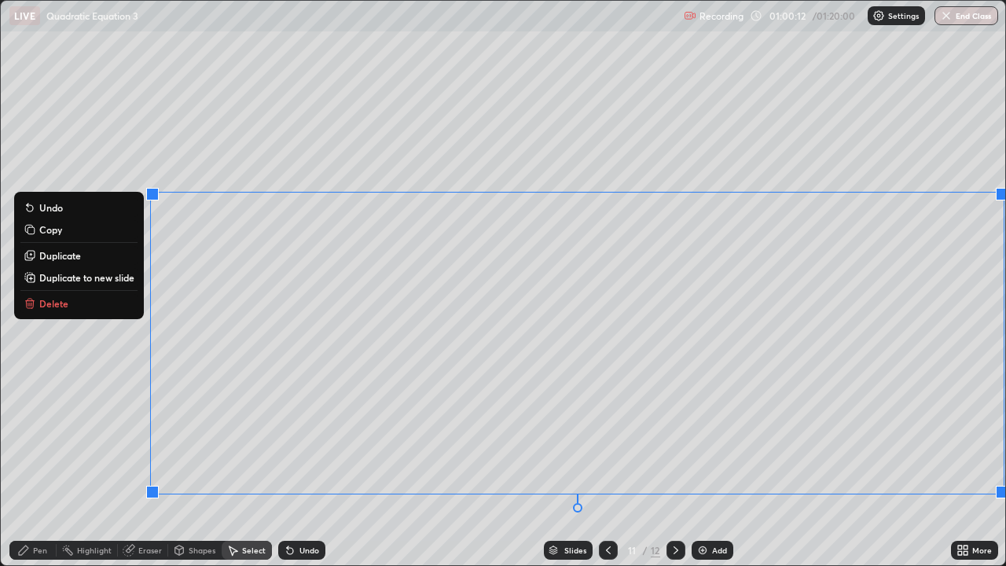
click at [125, 281] on p "Duplicate to new slide" at bounding box center [86, 277] width 95 height 13
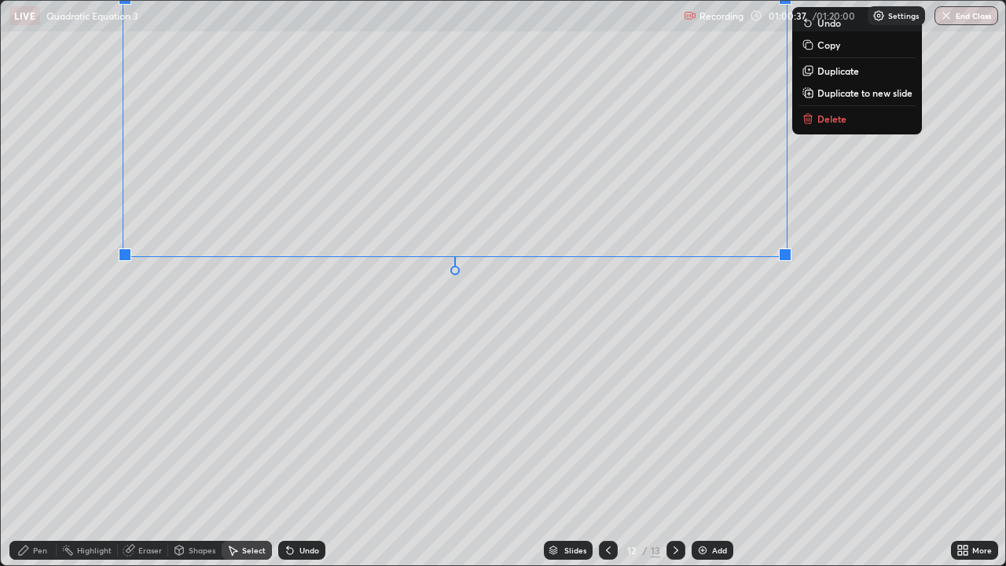
click at [40, 507] on div "Pen" at bounding box center [32, 550] width 47 height 19
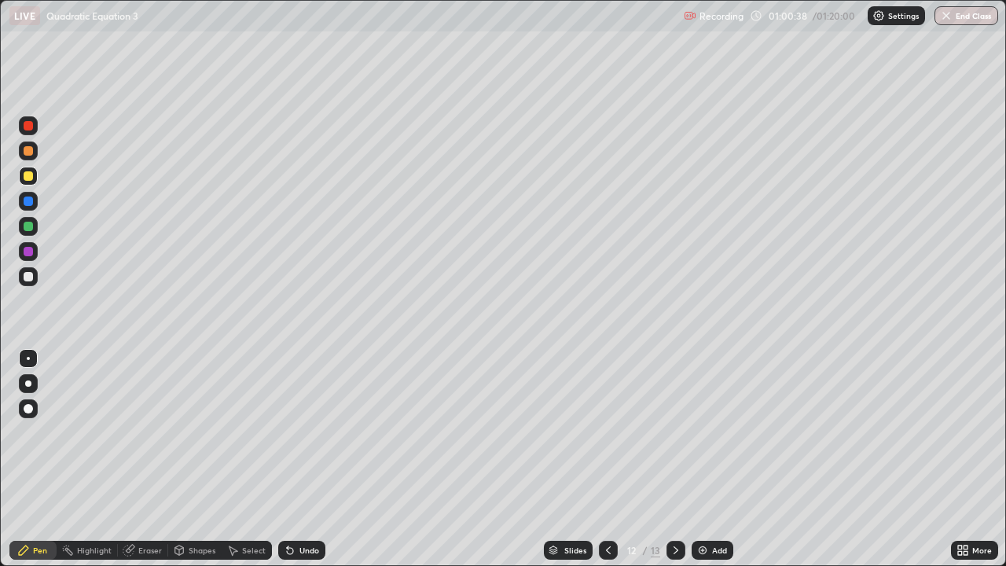
click at [28, 277] on div at bounding box center [28, 276] width 9 height 9
click at [27, 181] on div at bounding box center [28, 176] width 19 height 19
click at [27, 275] on div at bounding box center [28, 276] width 9 height 9
click at [24, 175] on div at bounding box center [28, 175] width 9 height 9
click at [19, 277] on div at bounding box center [28, 276] width 19 height 19
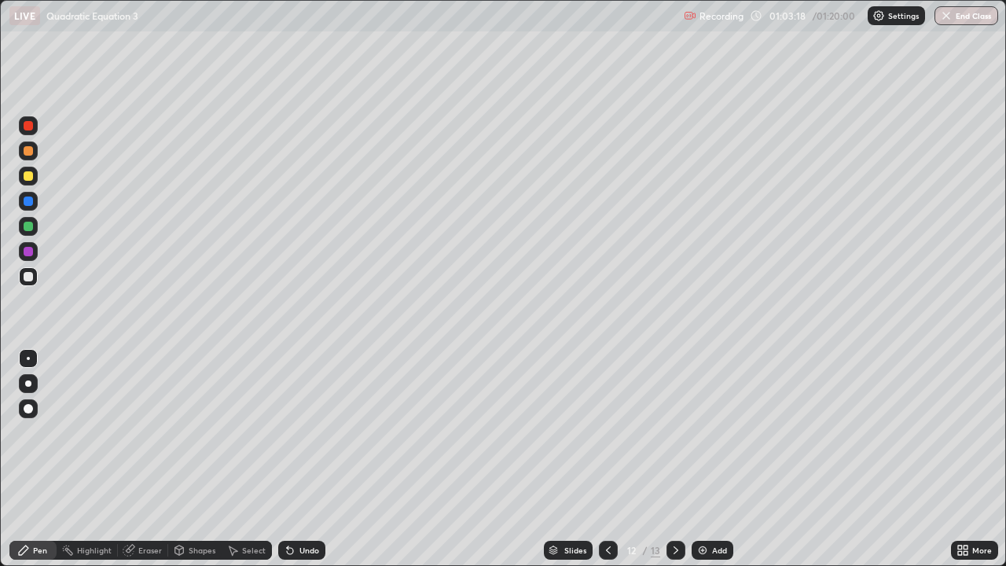
click at [701, 507] on img at bounding box center [702, 550] width 13 height 13
click at [306, 507] on div "Undo" at bounding box center [309, 550] width 20 height 8
click at [303, 507] on div "Undo" at bounding box center [301, 550] width 47 height 19
click at [299, 507] on div "Undo" at bounding box center [301, 550] width 47 height 19
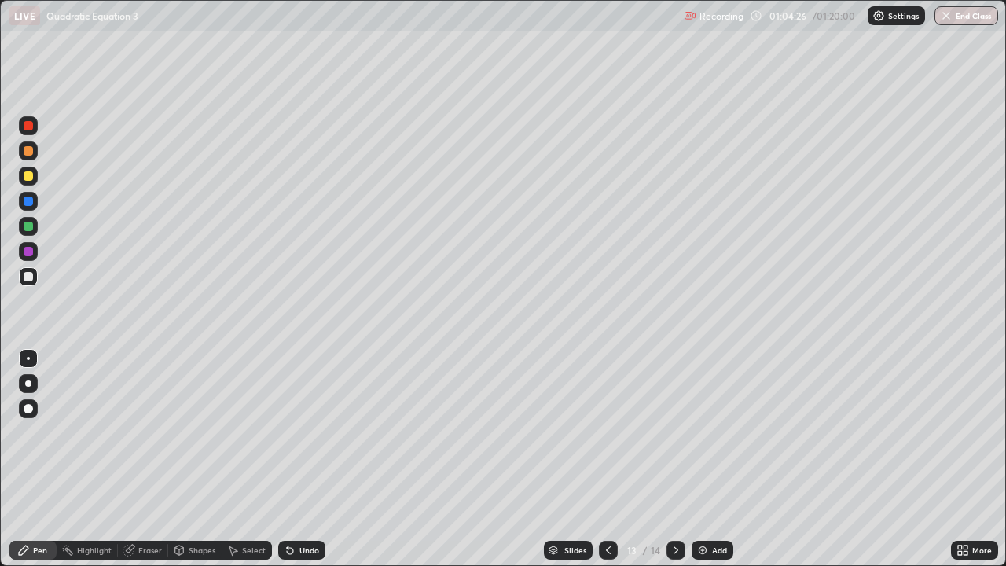
click at [607, 507] on icon at bounding box center [608, 550] width 13 height 13
click at [674, 507] on icon at bounding box center [675, 550] width 13 height 13
click at [613, 507] on div at bounding box center [608, 550] width 19 height 19
click at [673, 507] on icon at bounding box center [675, 550] width 13 height 13
click at [672, 507] on icon at bounding box center [675, 550] width 13 height 13
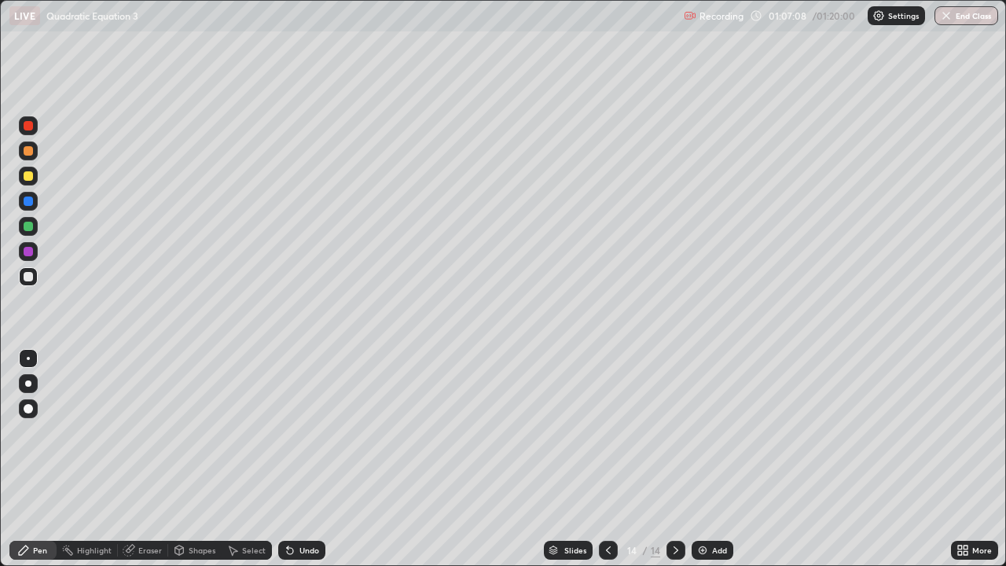
click at [242, 507] on div "Select" at bounding box center [254, 550] width 24 height 8
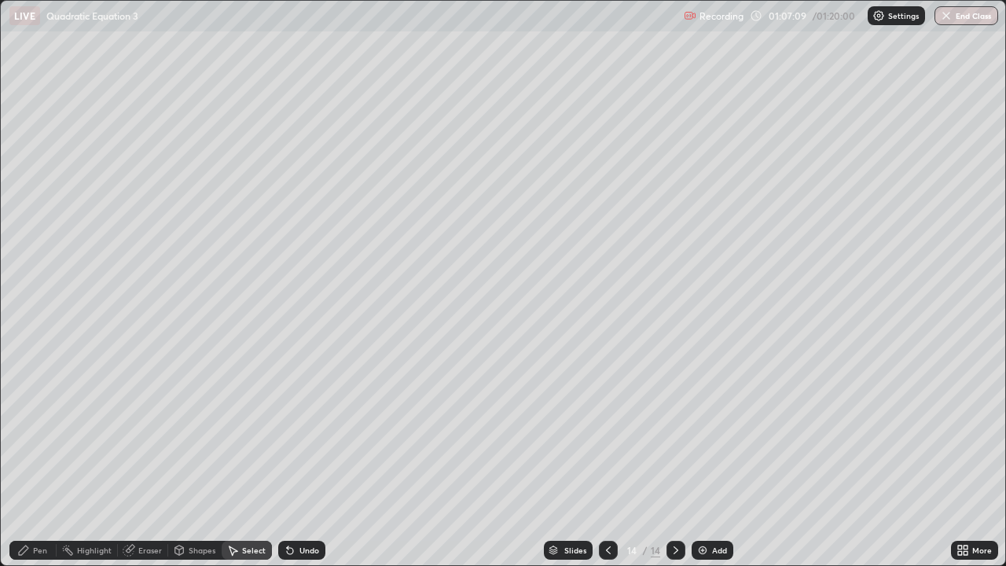
click at [33, 507] on div "Pen" at bounding box center [40, 550] width 14 height 8
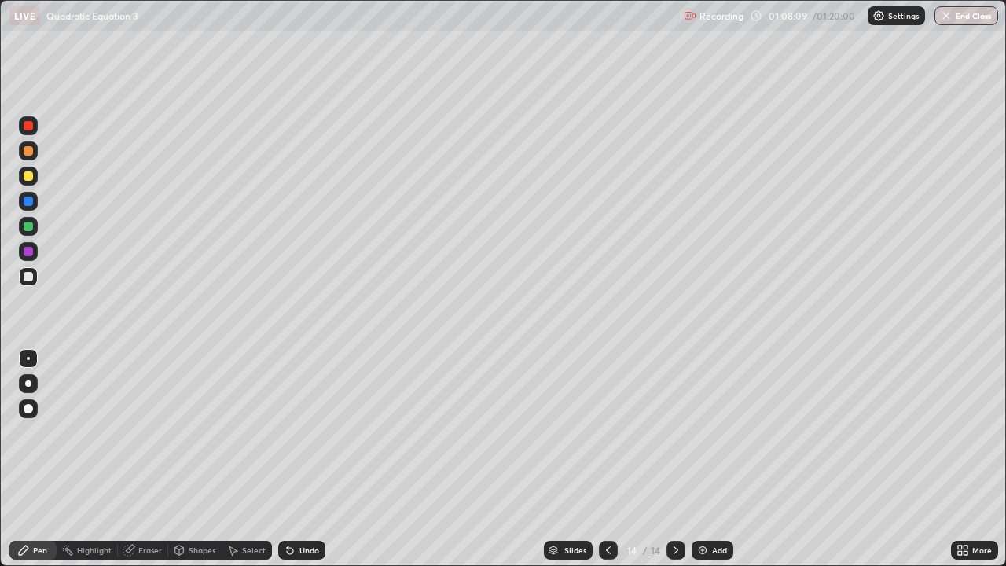
click at [708, 507] on div "Add" at bounding box center [712, 550] width 42 height 19
click at [607, 507] on icon at bounding box center [608, 550] width 13 height 13
click at [674, 507] on icon at bounding box center [675, 550] width 13 height 13
click at [255, 507] on div "Select" at bounding box center [254, 550] width 24 height 8
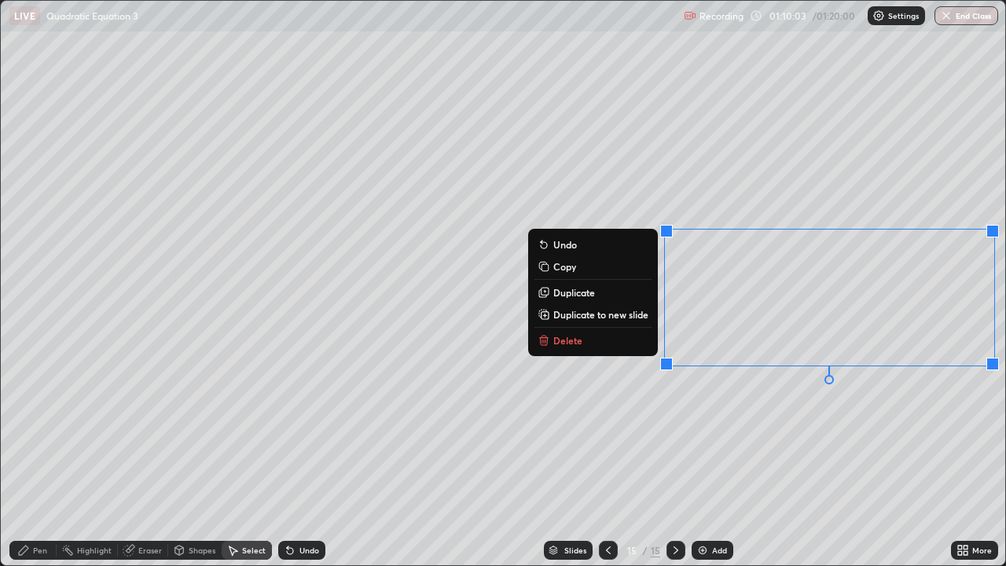
click at [50, 507] on div "Pen" at bounding box center [32, 550] width 47 height 19
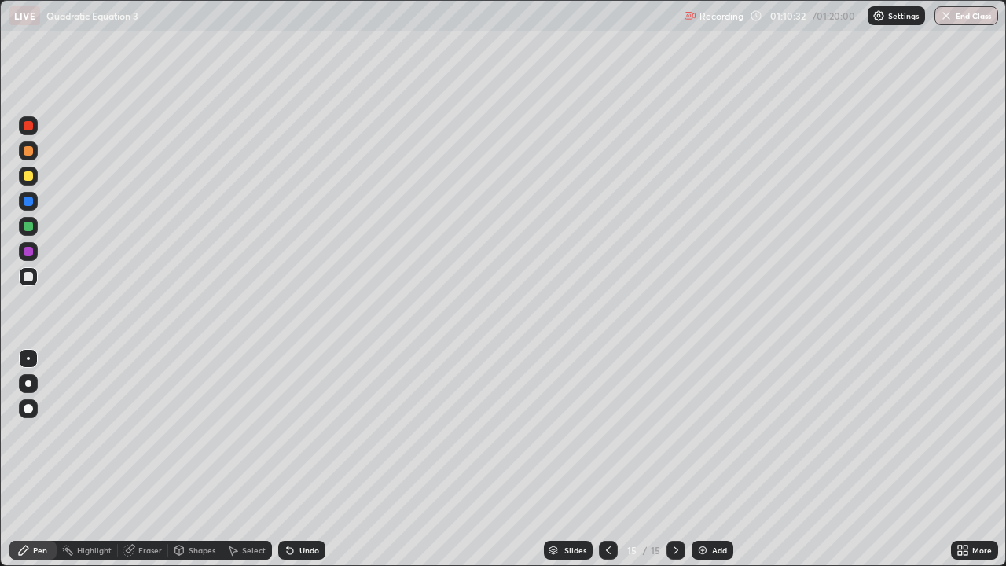
click at [614, 507] on div at bounding box center [608, 550] width 19 height 19
click at [674, 507] on icon at bounding box center [675, 550] width 13 height 13
click at [964, 20] on button "End Class" at bounding box center [966, 15] width 64 height 19
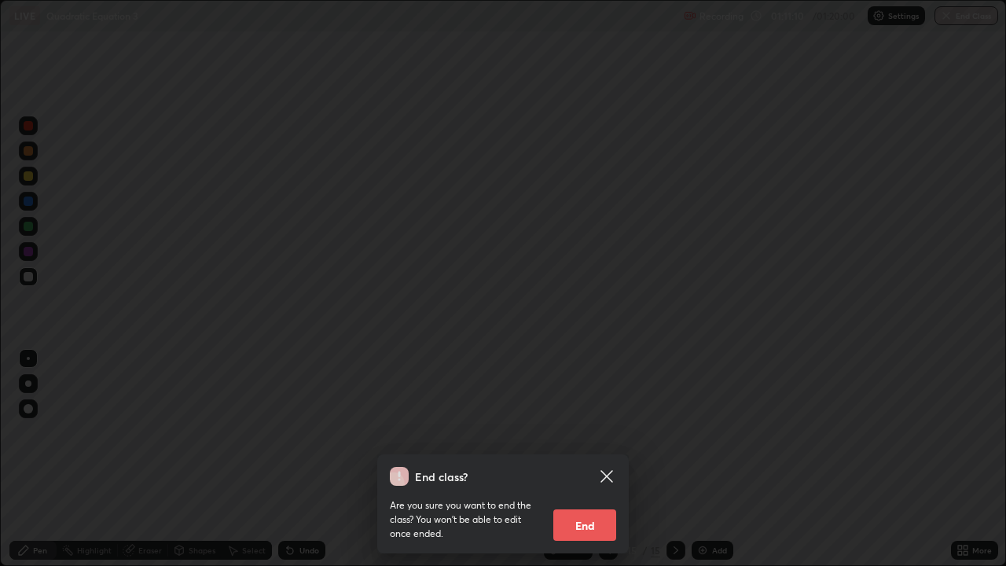
click at [590, 507] on button "End" at bounding box center [584, 524] width 63 height 31
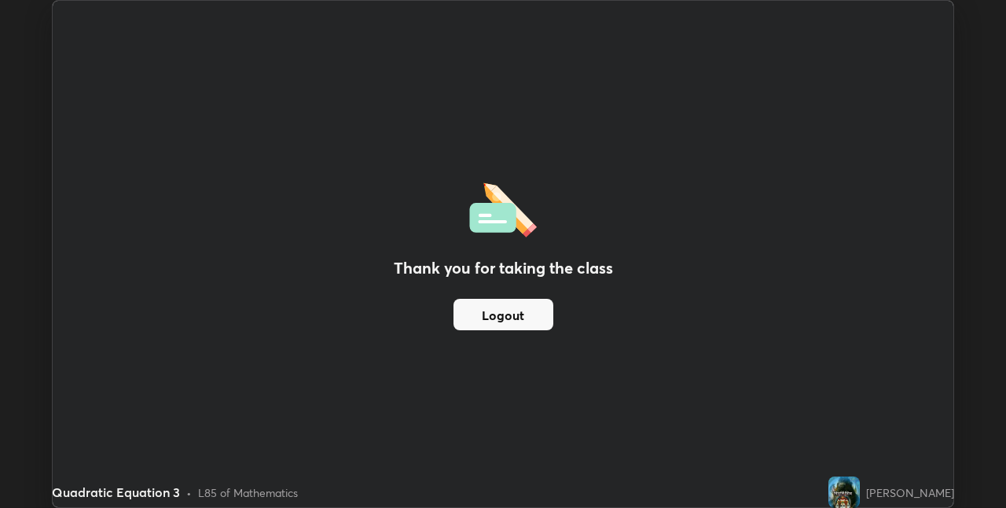
scroll to position [78061, 77563]
